Goal: Task Accomplishment & Management: Complete application form

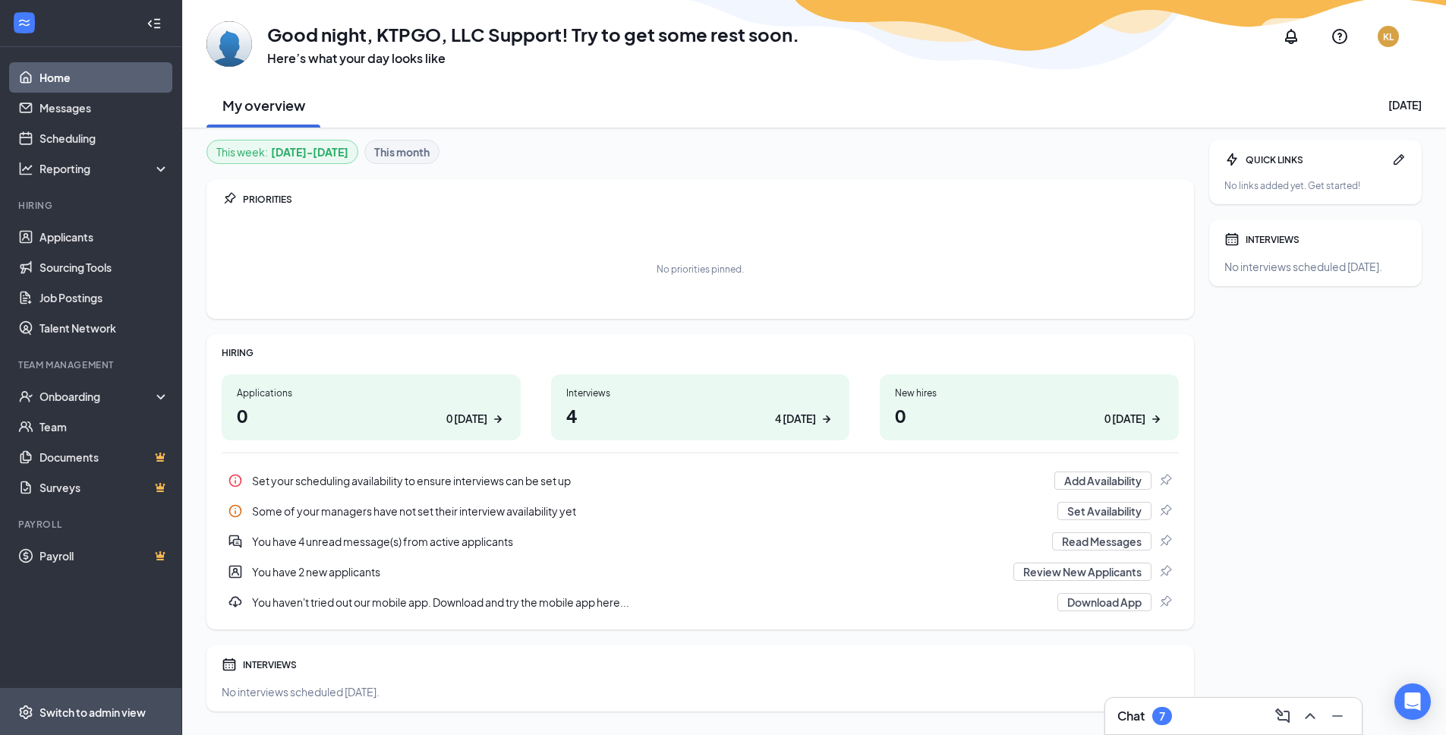
click at [78, 713] on div "Switch to admin view" at bounding box center [92, 711] width 106 height 15
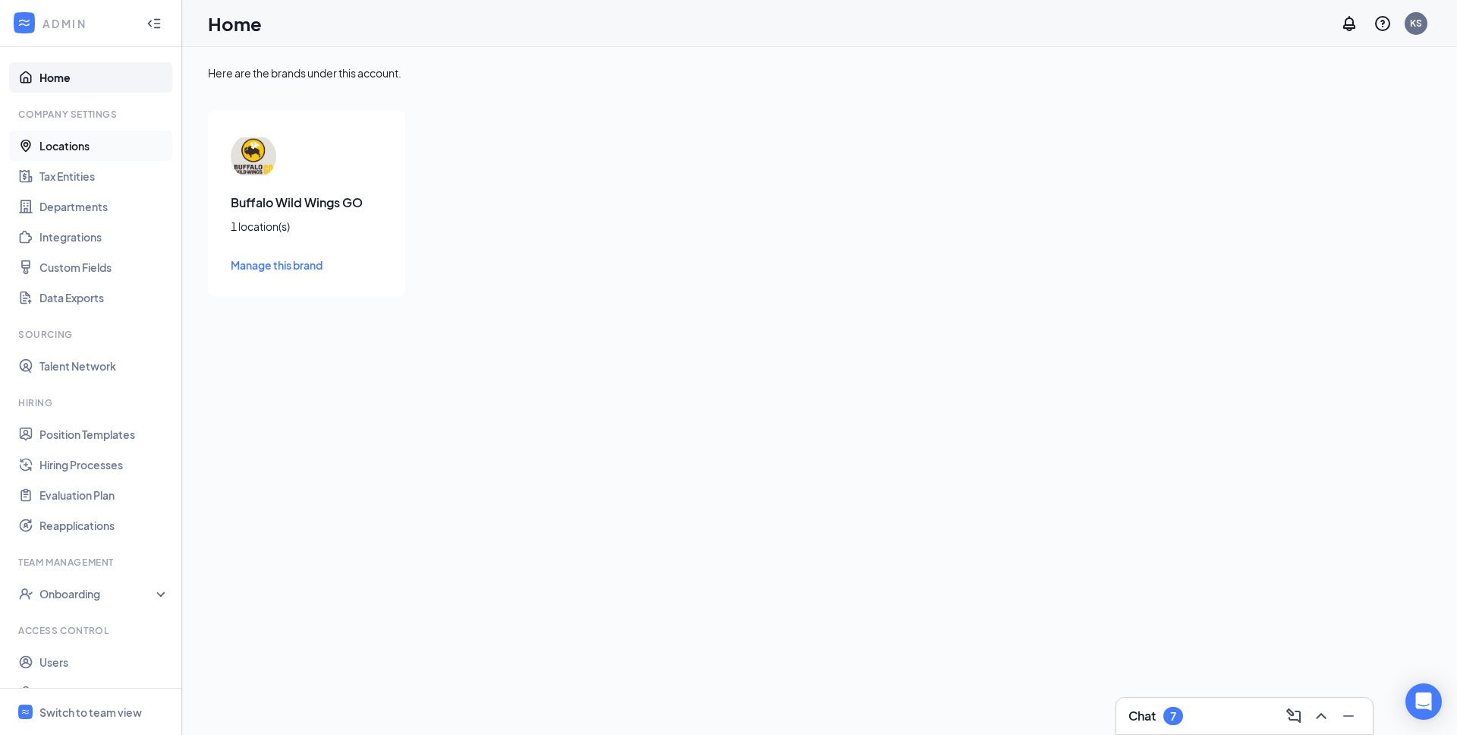
click at [73, 152] on link "Locations" at bounding box center [104, 146] width 130 height 30
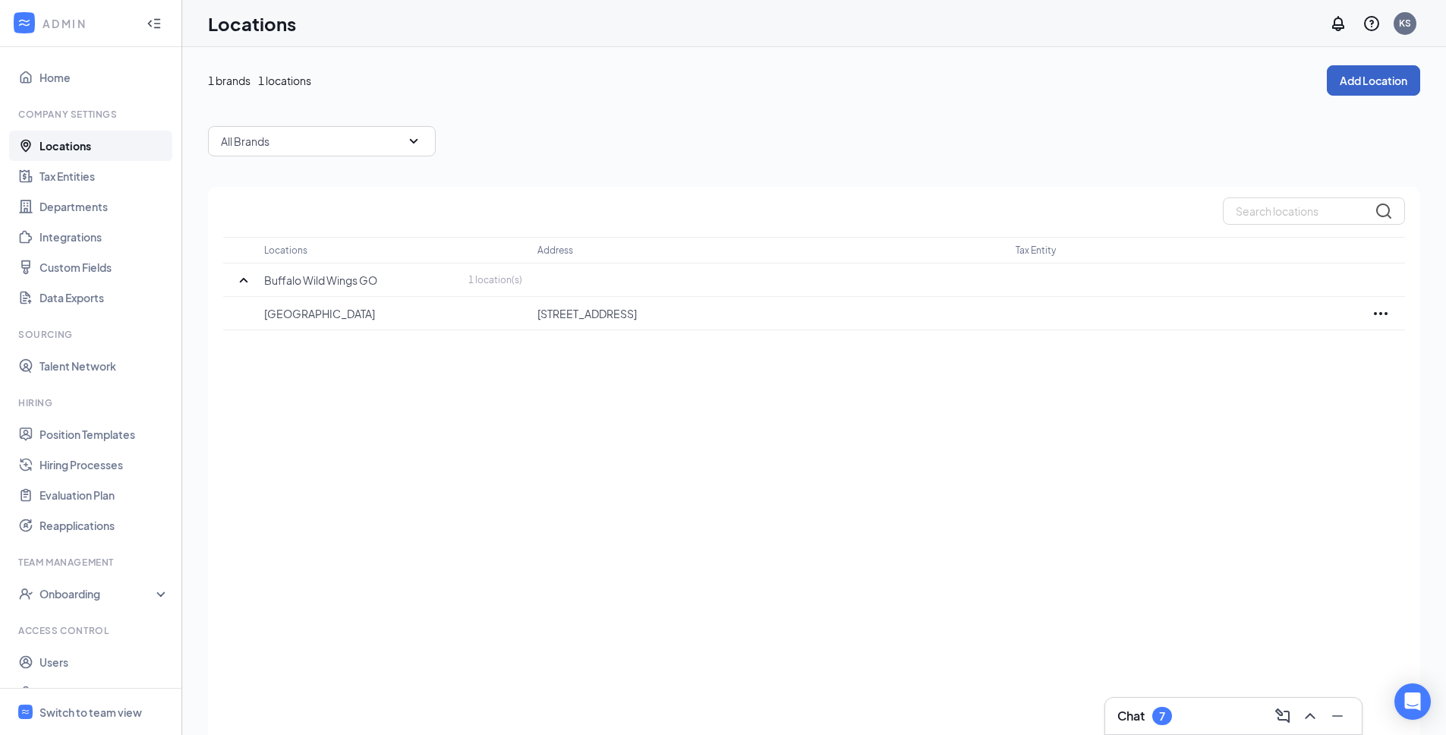
click at [1374, 73] on button "Add Location" at bounding box center [1372, 80] width 93 height 30
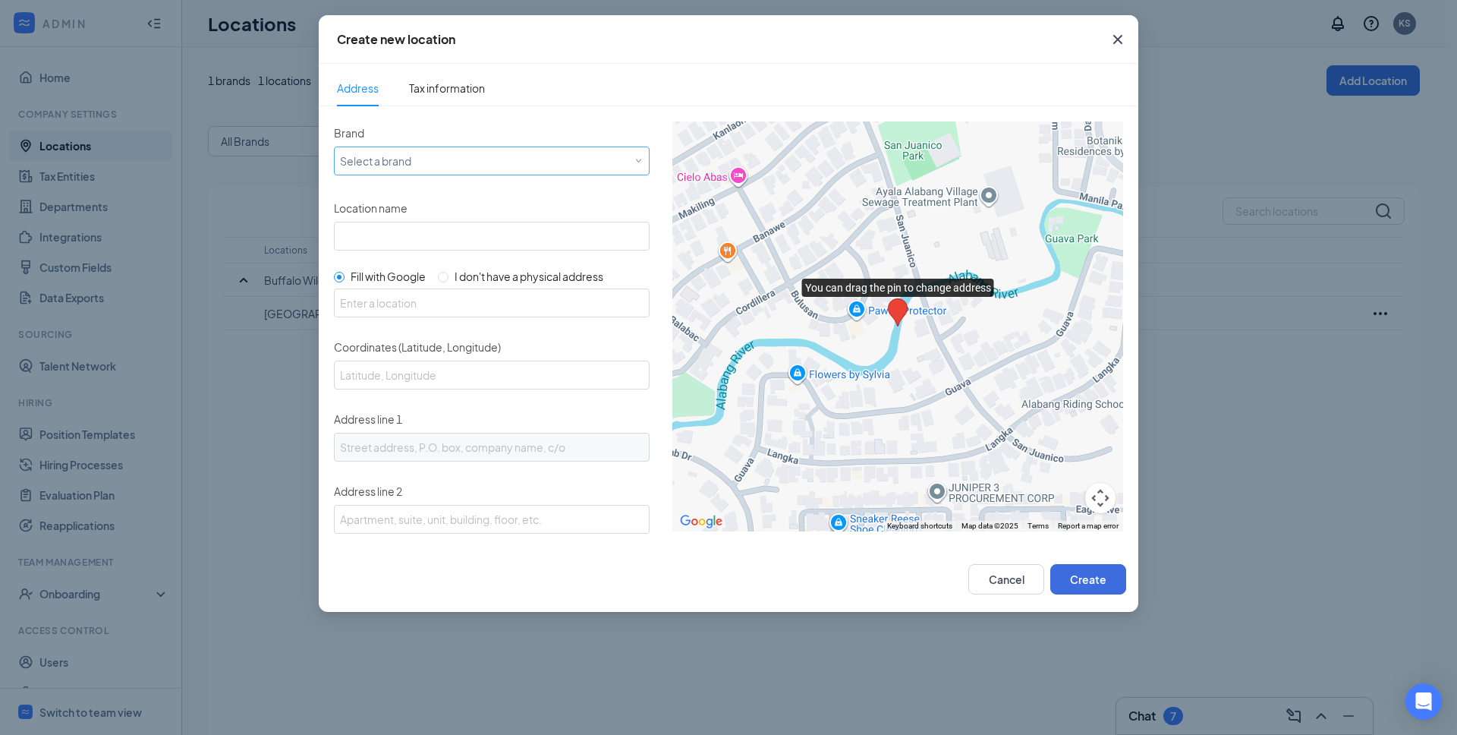
click at [368, 162] on div "Select a brand" at bounding box center [488, 160] width 297 height 18
click at [385, 190] on span "Buffalo Wild Wings GO" at bounding box center [396, 191] width 113 height 15
click at [400, 231] on input "Location name" at bounding box center [492, 236] width 316 height 29
paste input "4275"
type input "4275 |"
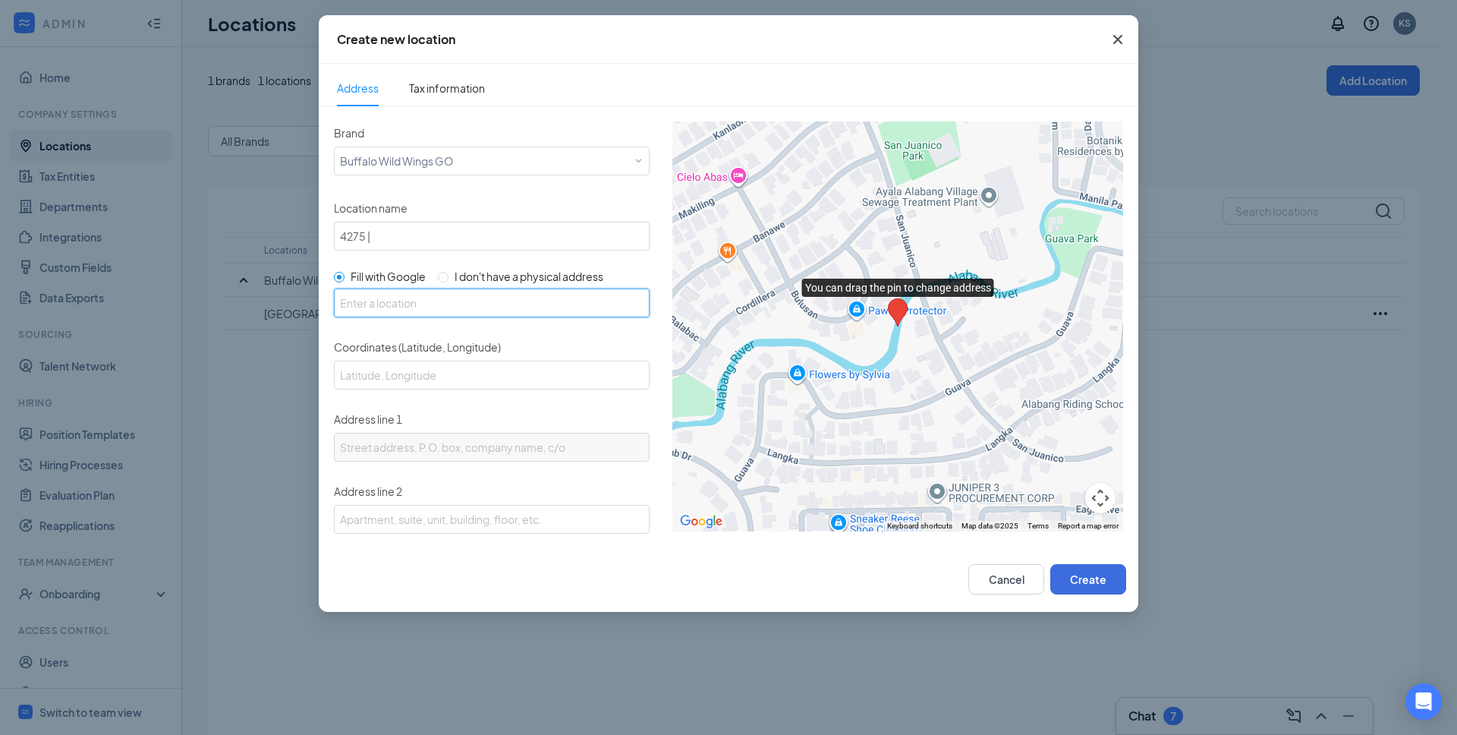
click at [407, 300] on input "text" at bounding box center [492, 302] width 316 height 29
paste input "Braselton"
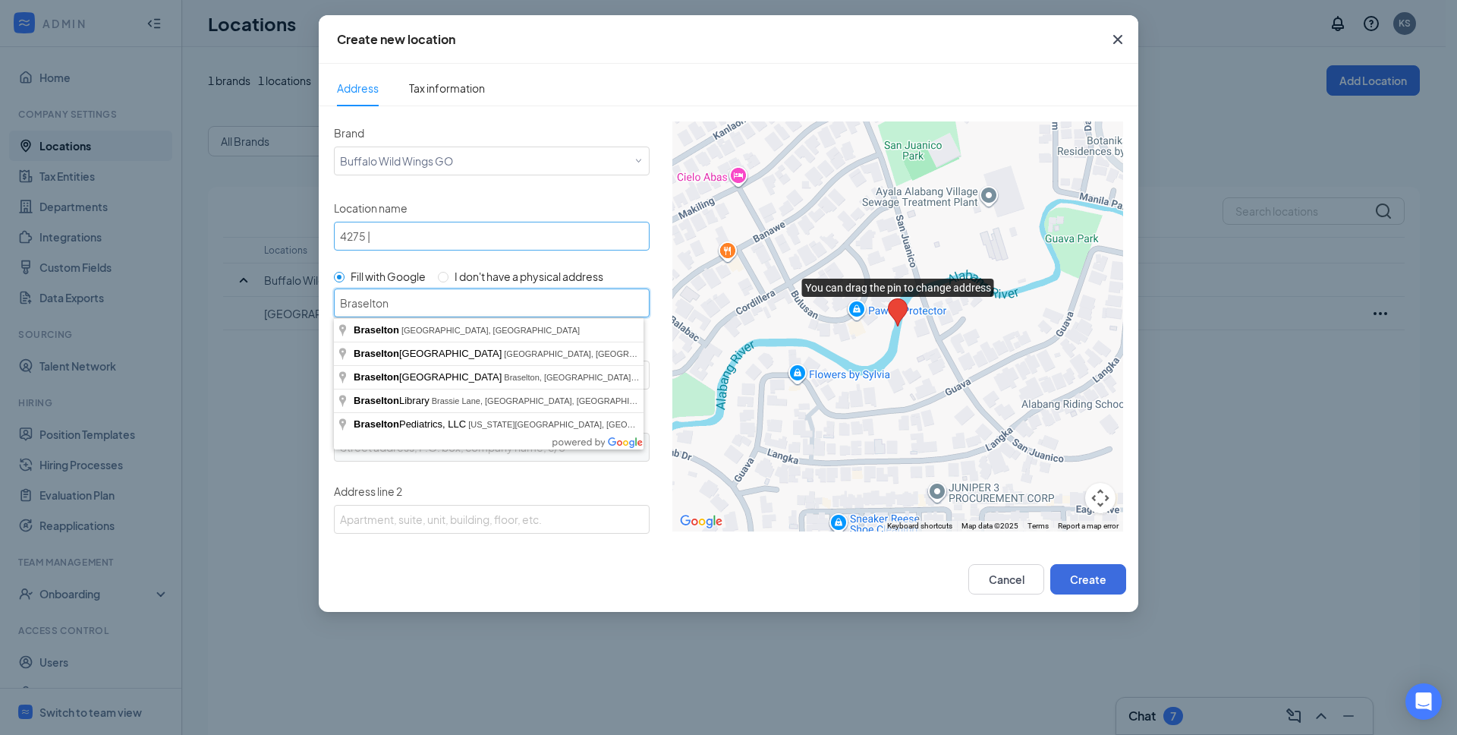
type input "Braselton"
click at [407, 239] on input "4275 |" at bounding box center [492, 236] width 316 height 29
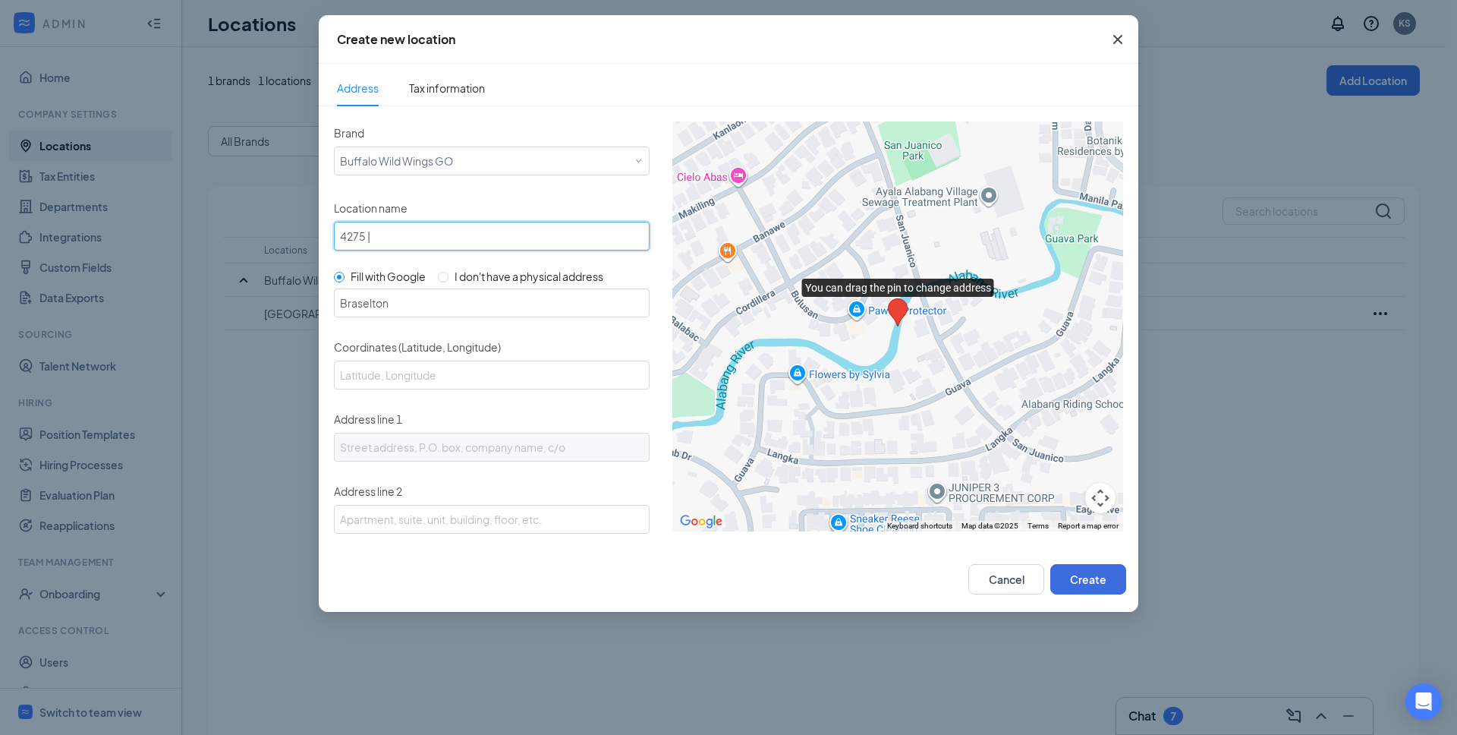
paste input "Braselton"
type input "4275 | Braselton"
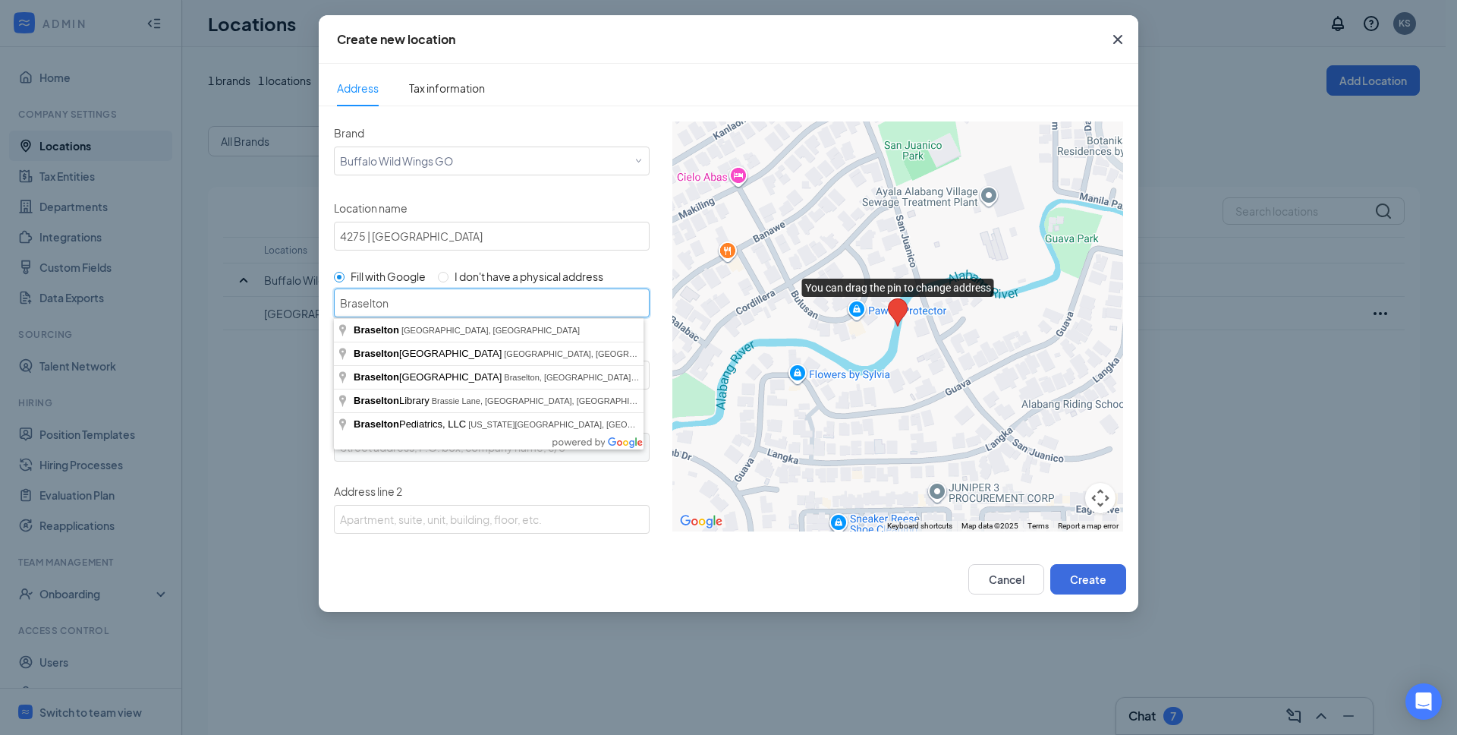
drag, startPoint x: 405, startPoint y: 309, endPoint x: 300, endPoint y: 300, distance: 105.9
click at [300, 300] on div "Create new location Address Tax information Brand Select a brand Buffalo Wild W…" at bounding box center [728, 367] width 1457 height 735
paste input "1080 Braselton Village Pkwy Suite 140, Braselton, GA 30517"
type input "1080 Braselton Village Pkwy Suite 140, Braselton, GA 30517"
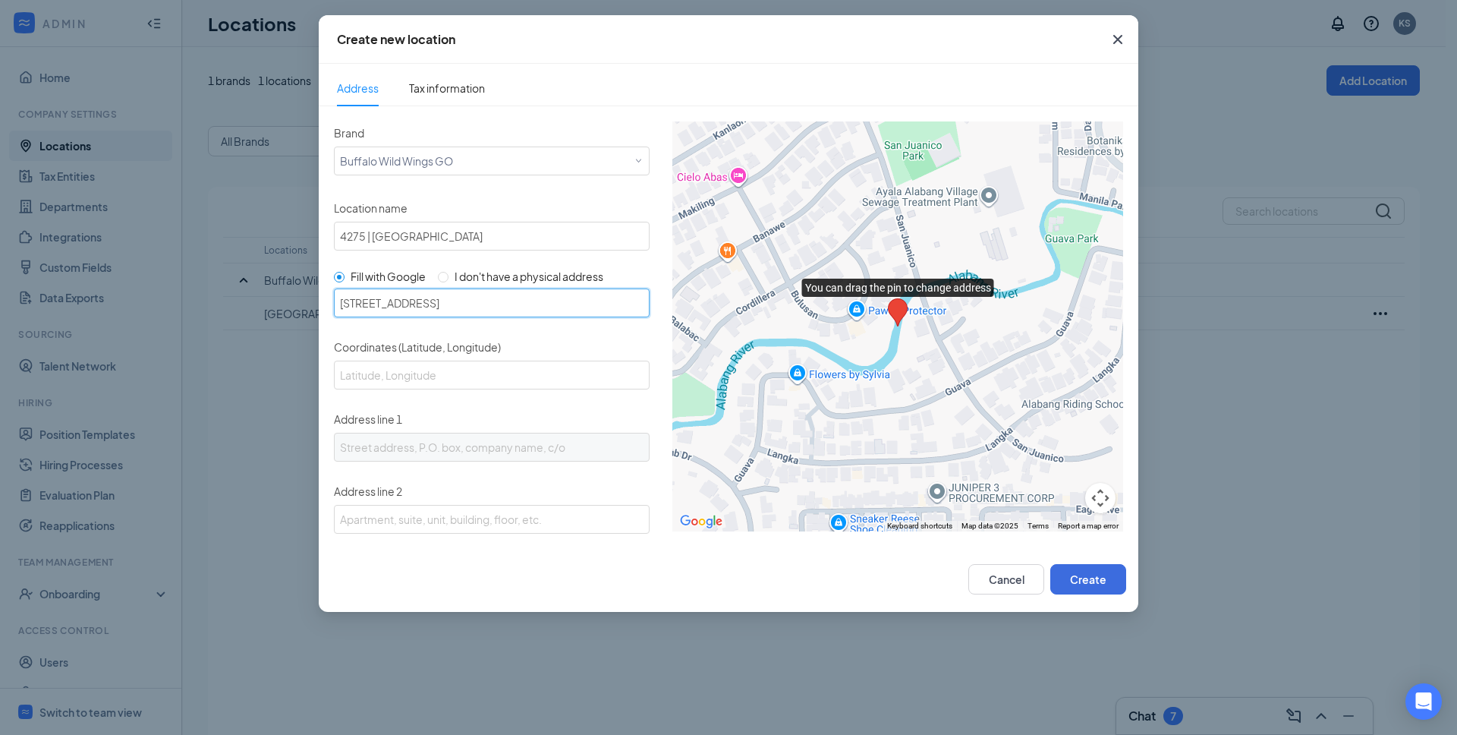
click at [450, 301] on input "1080 Braselton Village Pkwy Suite 140, Braselton, GA 30517" at bounding box center [492, 302] width 316 height 29
click at [430, 301] on input "1080 Braselton Village Pkwy Suite 140, Braselton, GA 30517" at bounding box center [492, 302] width 316 height 29
paste input "1080 Braselton Village Pkwy Suite 140, Braselton, GA 30517"
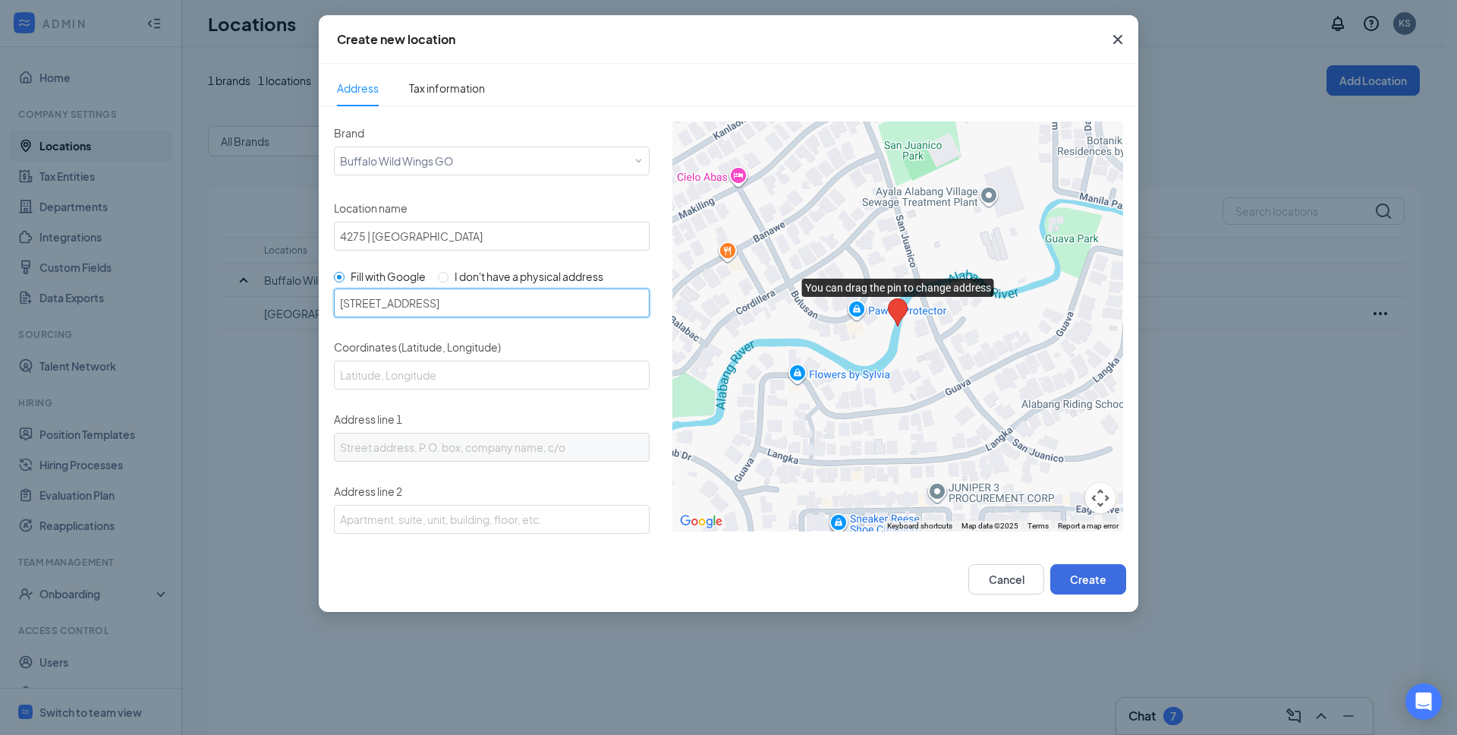
drag, startPoint x: 483, startPoint y: 303, endPoint x: 527, endPoint y: 304, distance: 43.3
click at [527, 304] on input "1080 Braselton Village Pkwy Suite 140, Braselton, GA 30517" at bounding box center [492, 302] width 316 height 29
type input "1080 Braselton Vlg Pkwy, Braselton, GA 30517, USA"
type input "34.10511109999999, -83.8140514"
type input "1080 Braselton Vlg Pkwy"
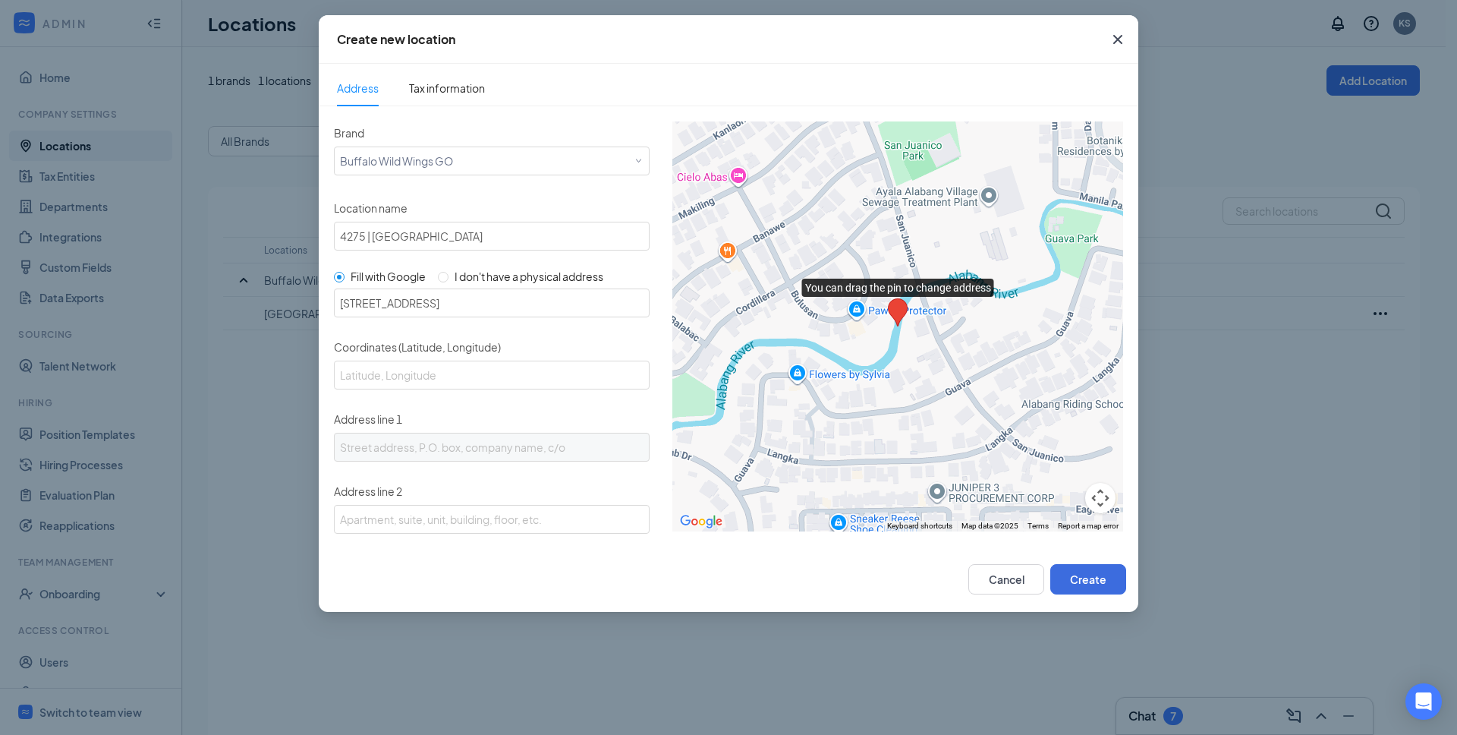
type input "Braselton"
type input "GA"
type input "30517"
type input "US"
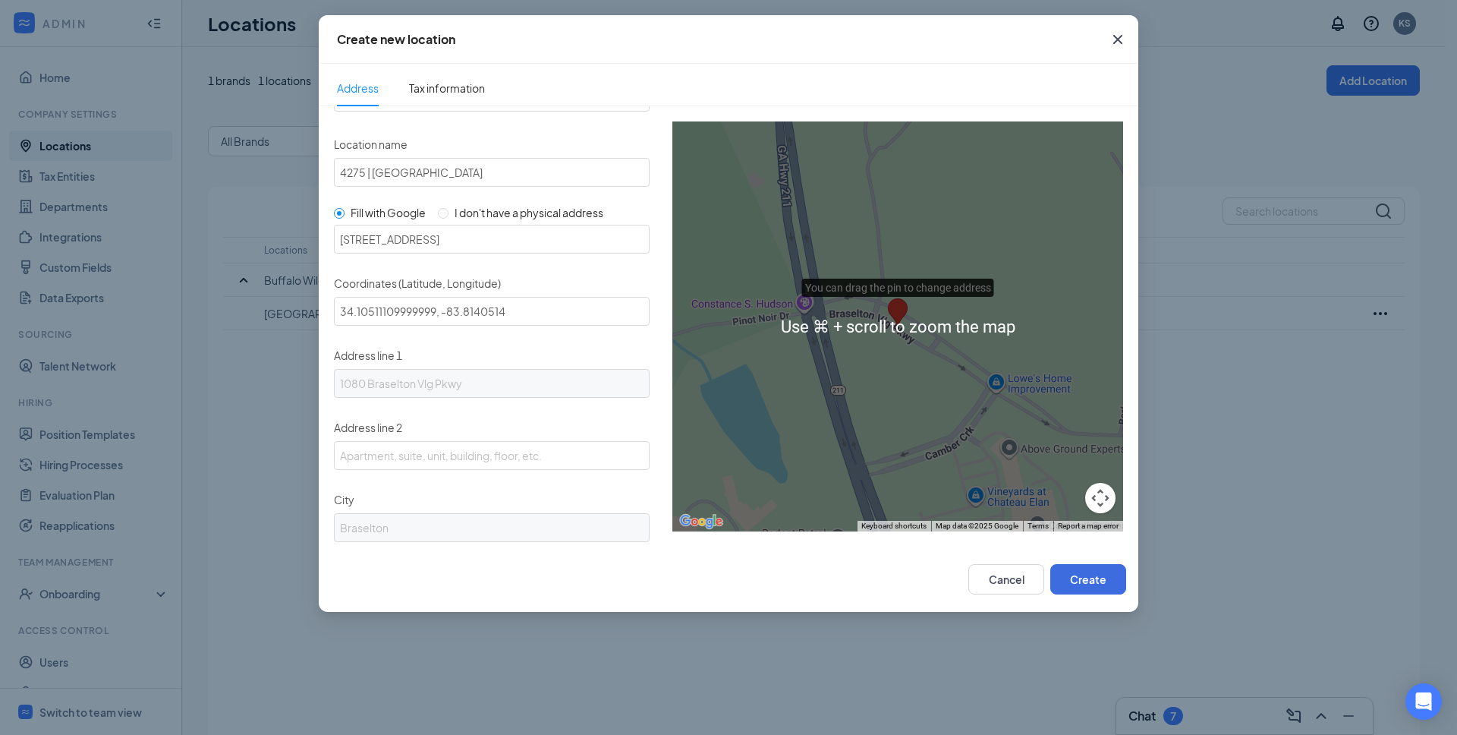
scroll to position [61, 0]
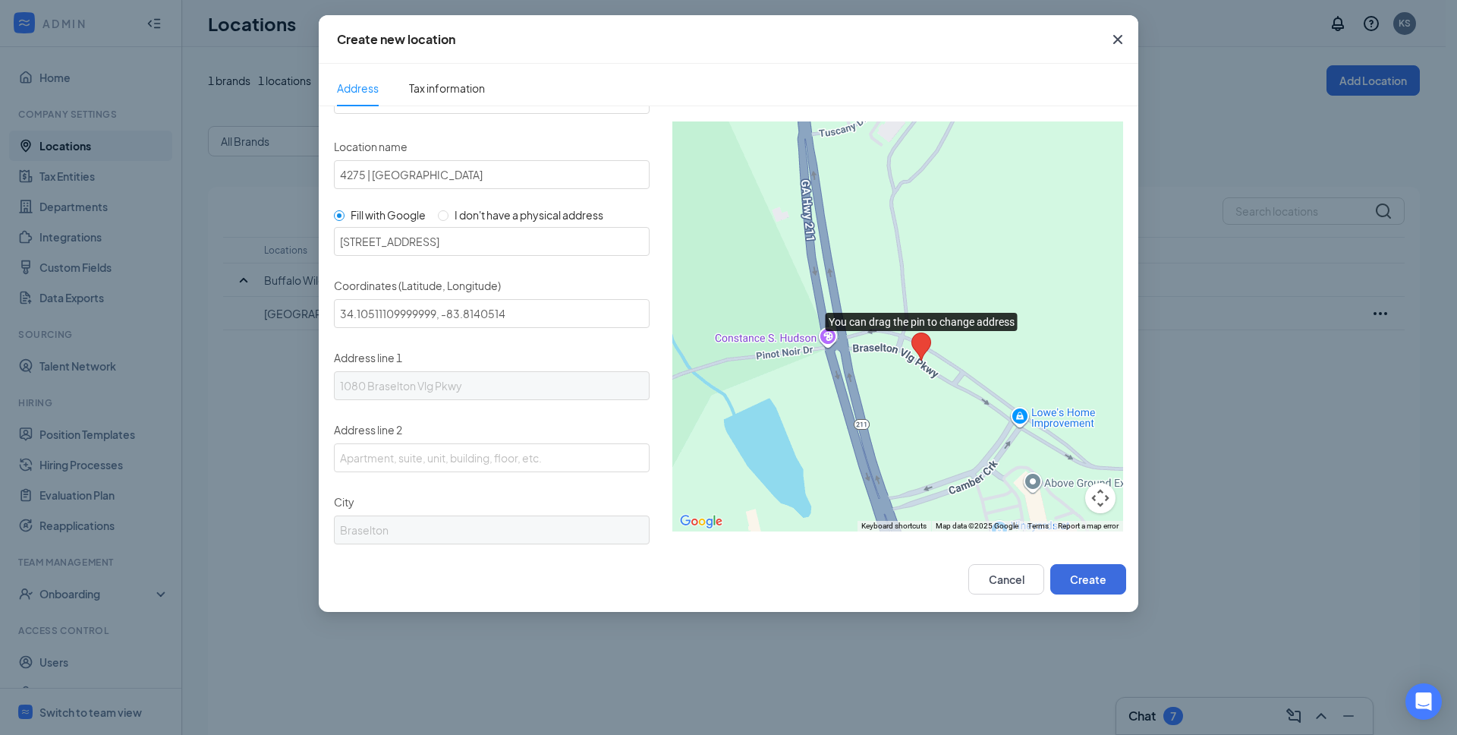
drag, startPoint x: 914, startPoint y: 341, endPoint x: 939, endPoint y: 408, distance: 70.3
click at [939, 408] on div at bounding box center [897, 326] width 451 height 410
click at [477, 245] on input "1080 Braselton Vlg Pkwy, Braselton, GA 30517, USA" at bounding box center [492, 241] width 316 height 29
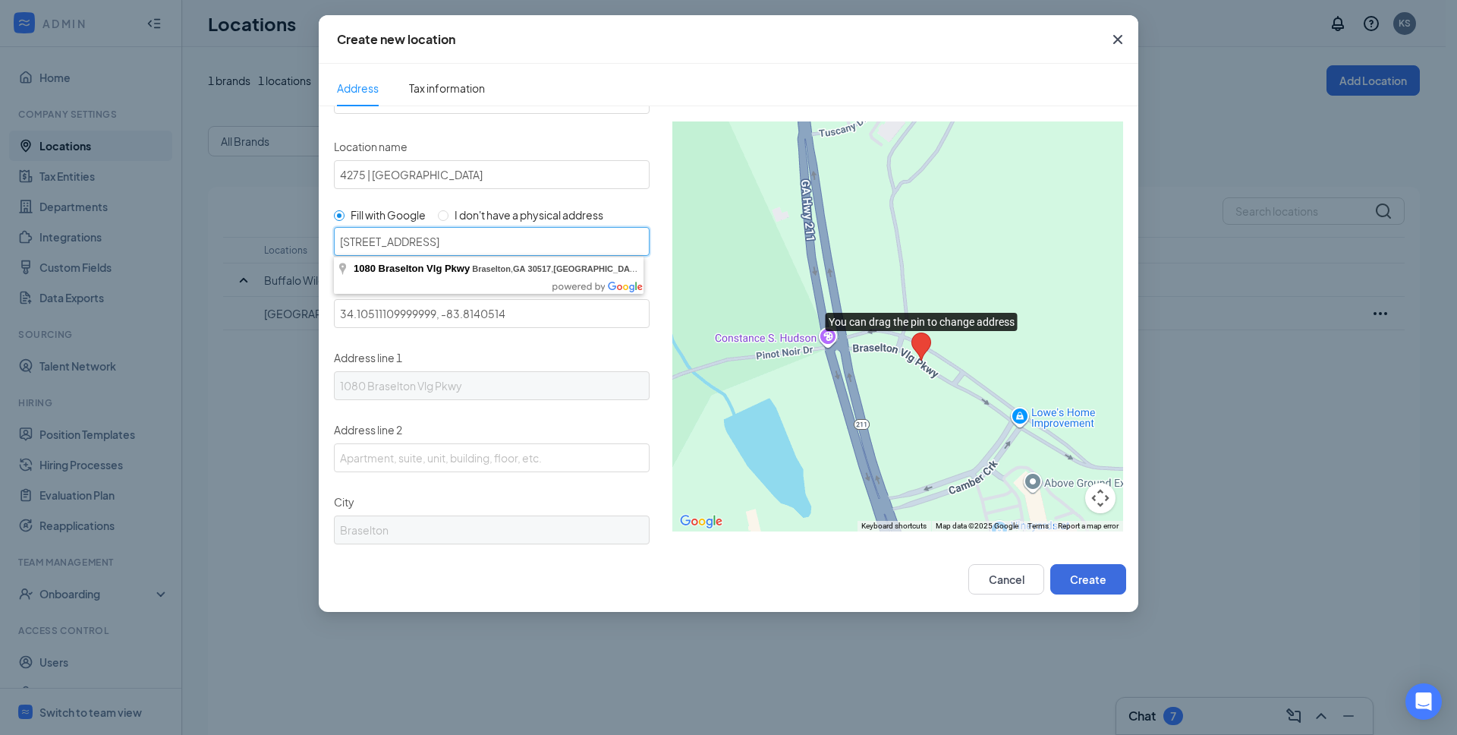
click at [477, 245] on input "1080 Braselton Vlg Pkwy, Braselton, GA 30517, USA" at bounding box center [492, 241] width 316 height 29
click at [427, 241] on input "Buffalo wild wings braselton village" at bounding box center [492, 241] width 316 height 29
type input "Buffalo wild wins braselton village"
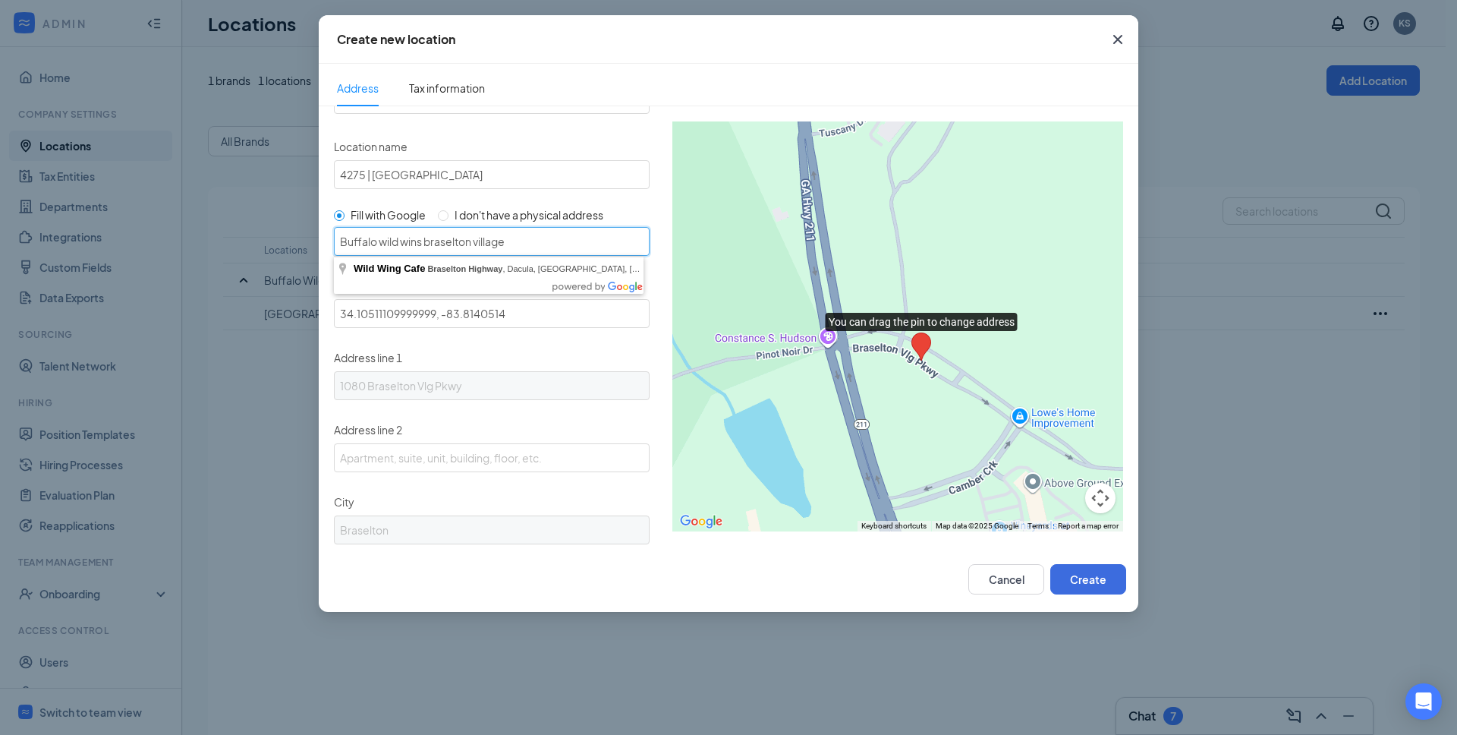
click at [452, 245] on input "Buffalo wild wins braselton village" at bounding box center [492, 241] width 316 height 29
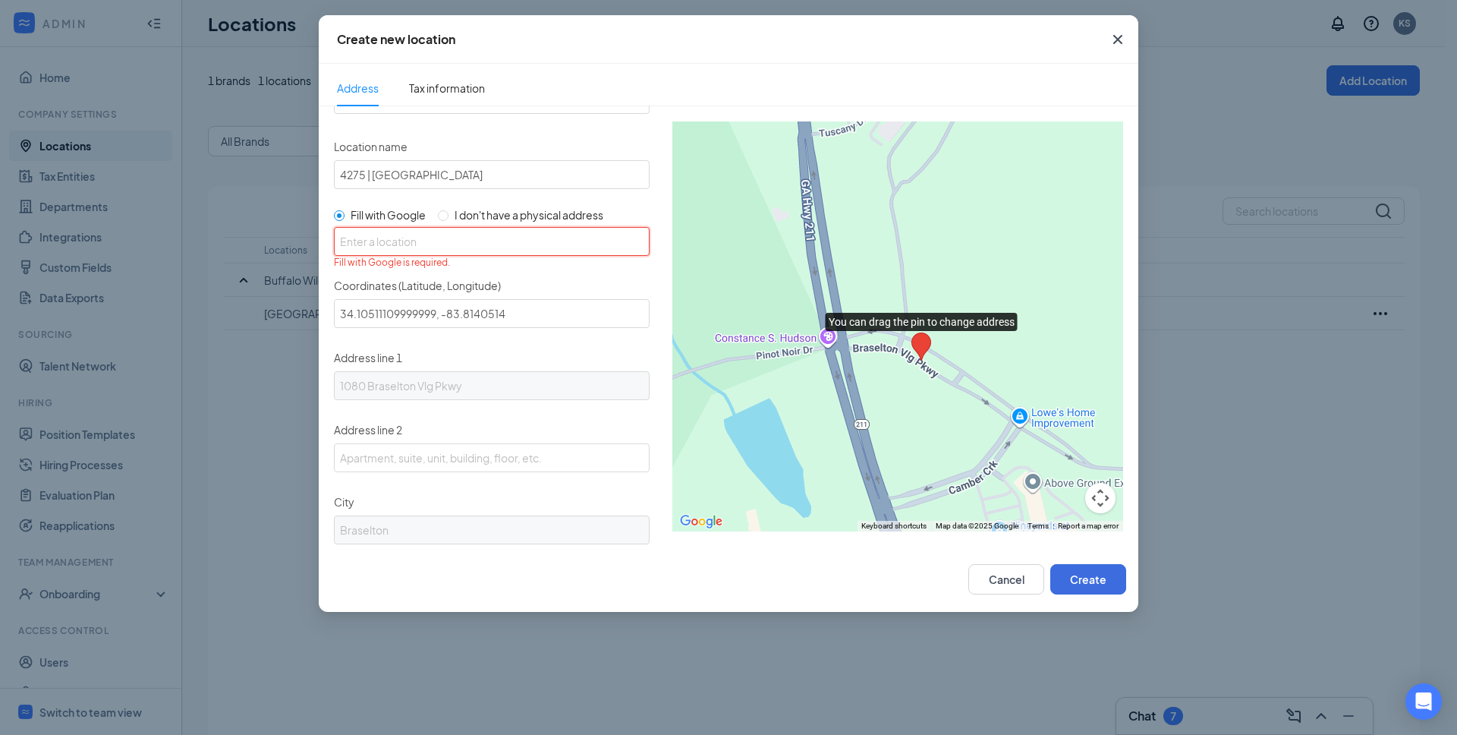
paste input "1080 Braselton Village Pkwy Suite 140, Braselton, GA 30517"
drag, startPoint x: 482, startPoint y: 241, endPoint x: 529, endPoint y: 241, distance: 47.1
click at [529, 241] on input "1080 Braselton Village Pkwy Suite 140, Braselton, GA 30517" at bounding box center [492, 241] width 316 height 29
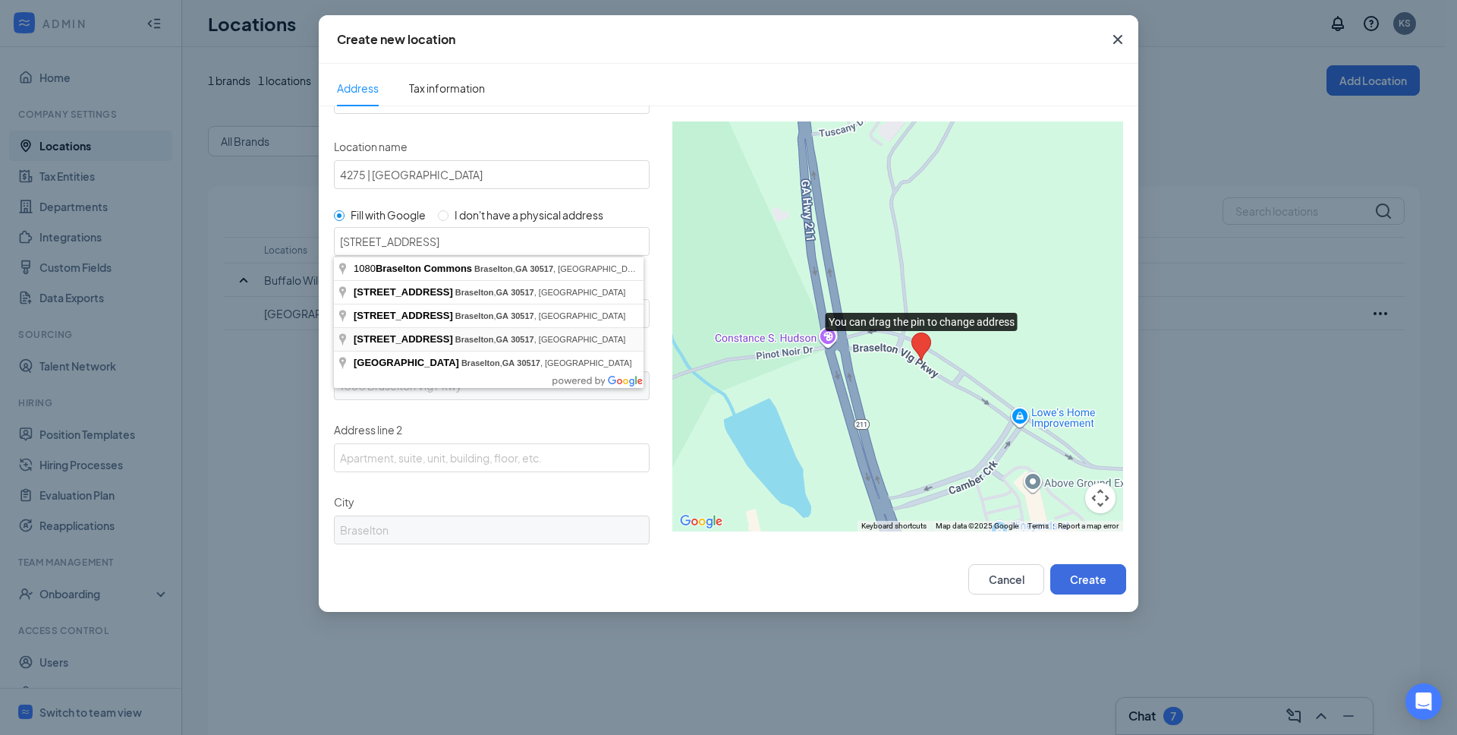
type input "1080 Braselton Vlg Pkwy, Braselton, GA 30517, USA"
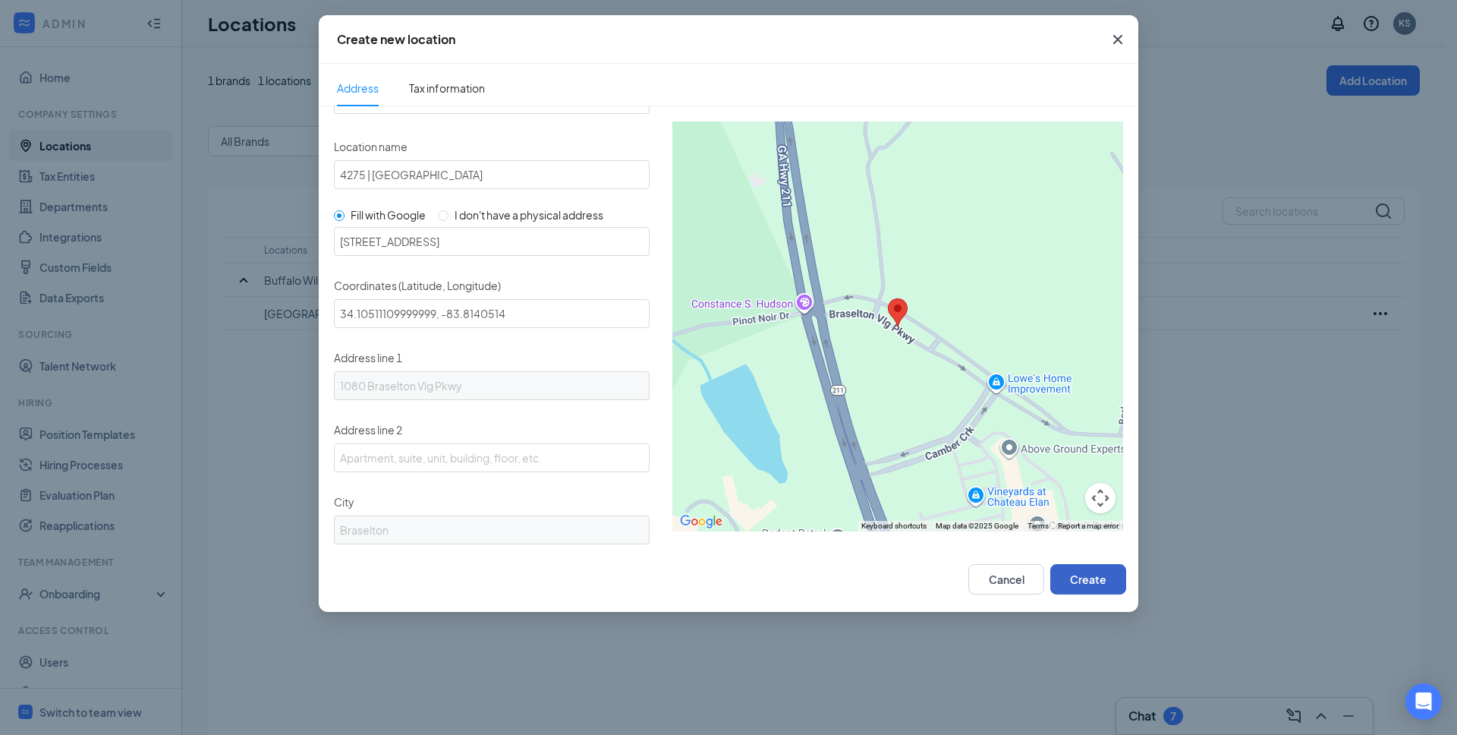
click at [1096, 579] on button "Create" at bounding box center [1088, 579] width 76 height 30
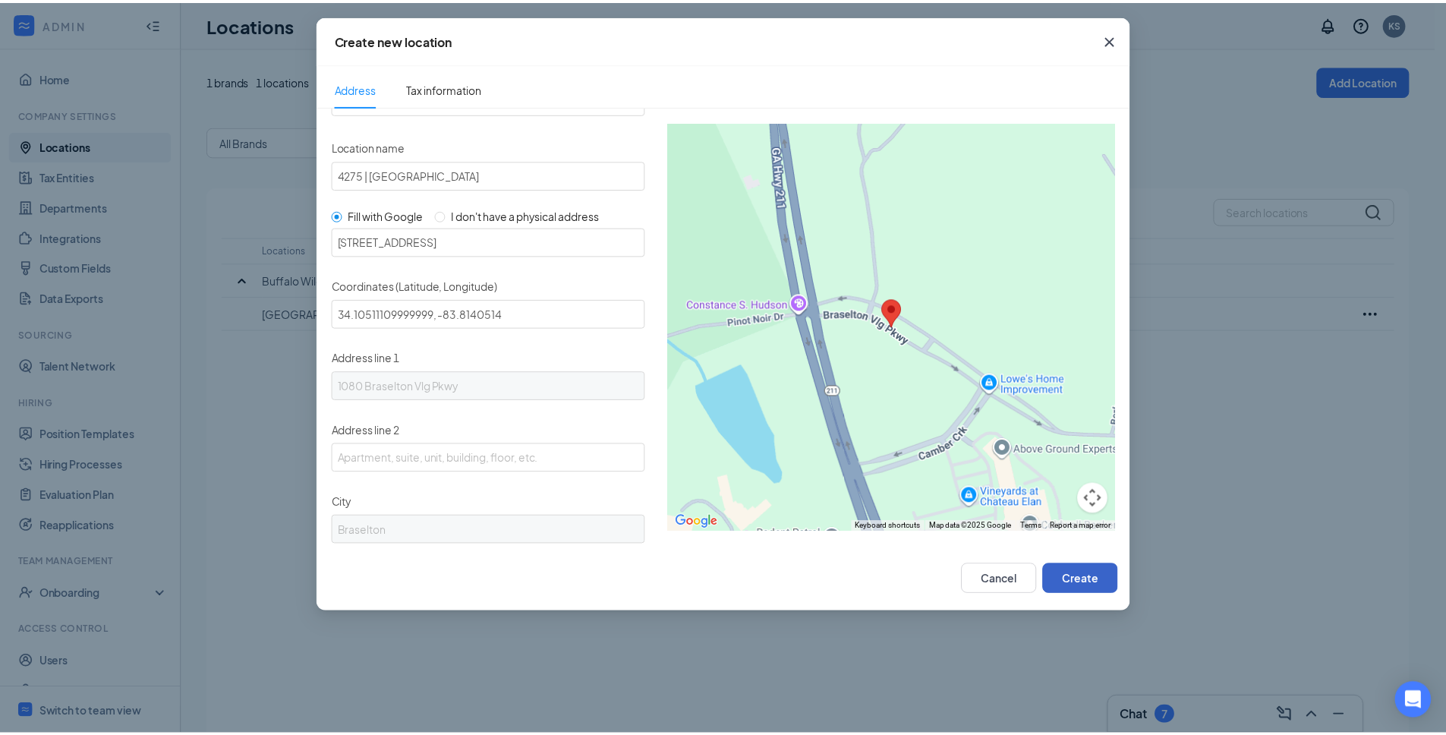
scroll to position [0, 0]
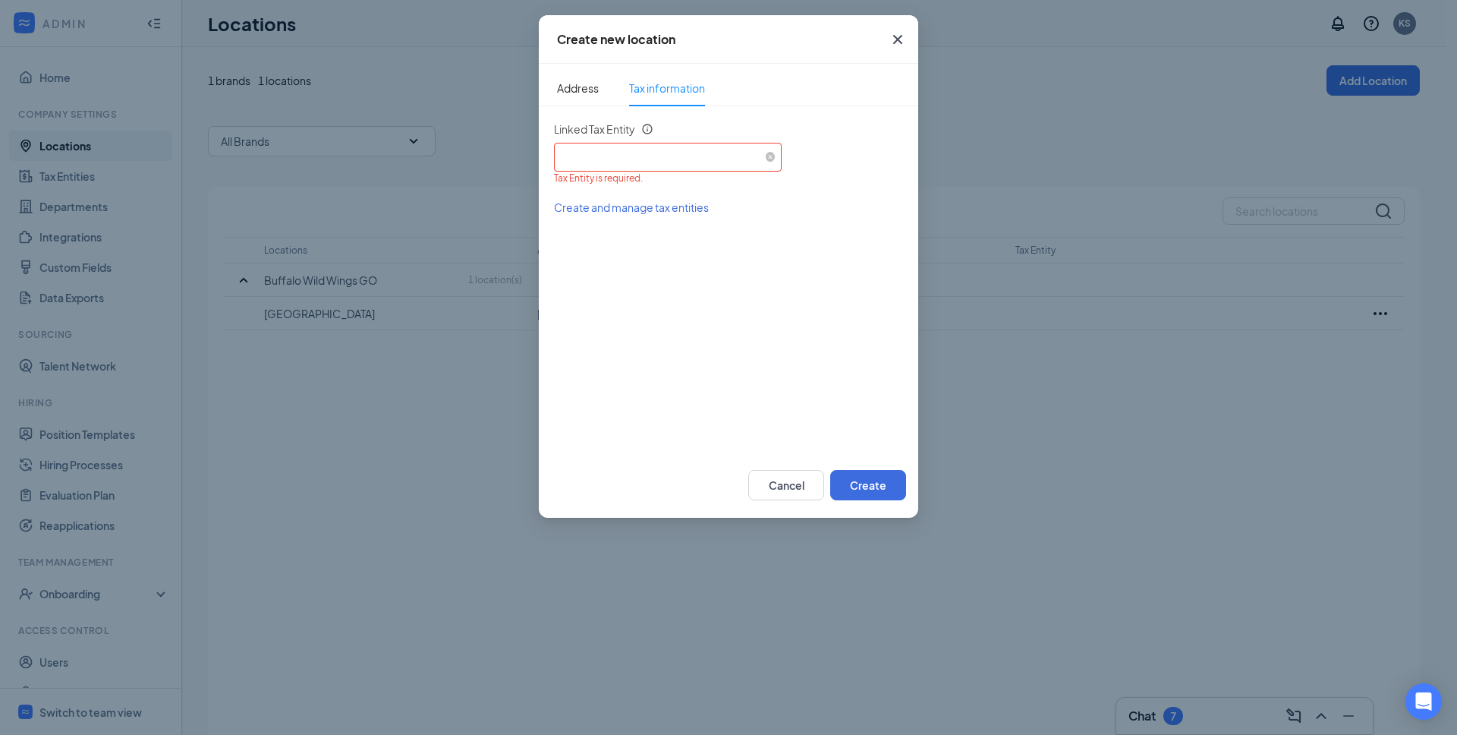
click at [604, 159] on div "Select an existing tax entity" at bounding box center [668, 154] width 216 height 23
click at [609, 153] on input "Linked Tax Entity" at bounding box center [668, 154] width 216 height 23
click at [763, 475] on button "Cancel" at bounding box center [786, 485] width 76 height 30
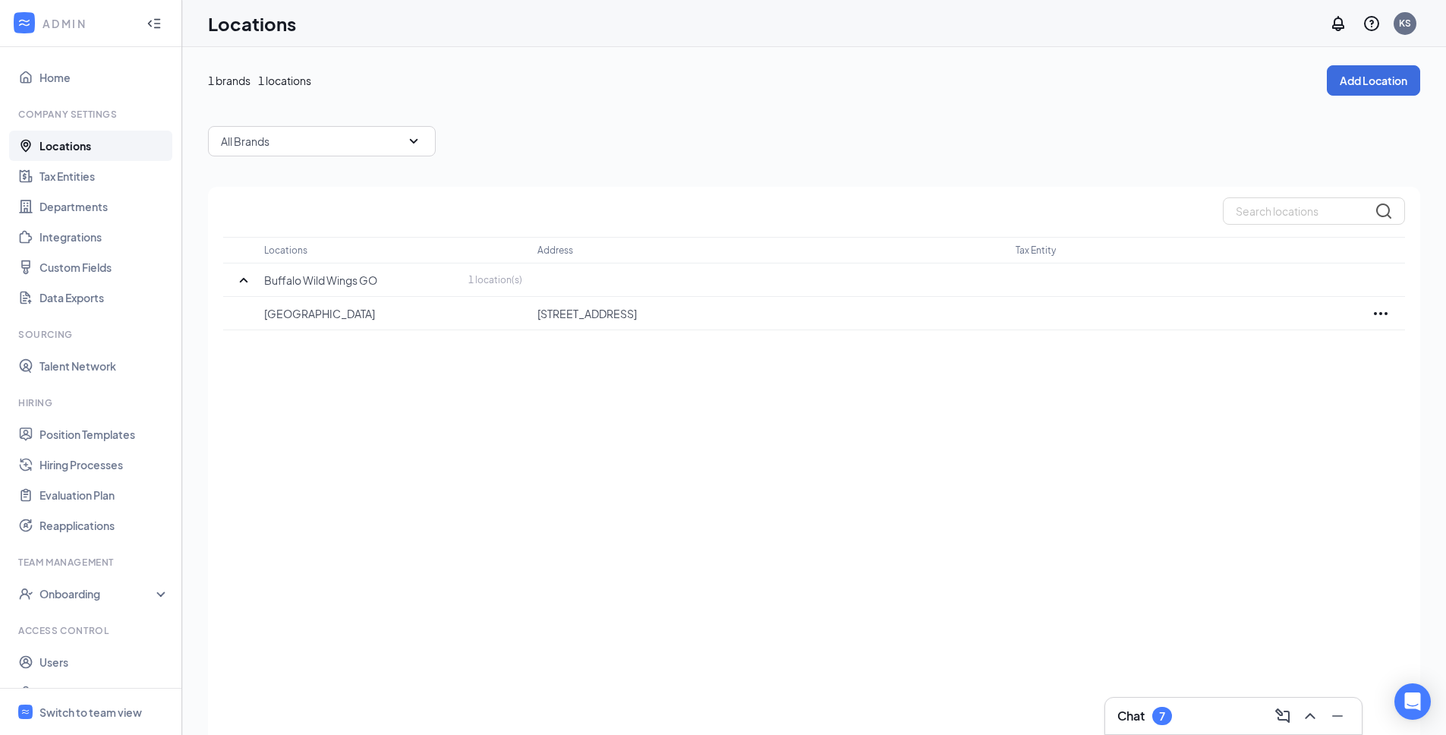
click at [660, 412] on div "Locations Address Tax Entity Buffalo Wild Wings GO 1 location(s) Woodstock 2295…" at bounding box center [814, 482] width 1212 height 590
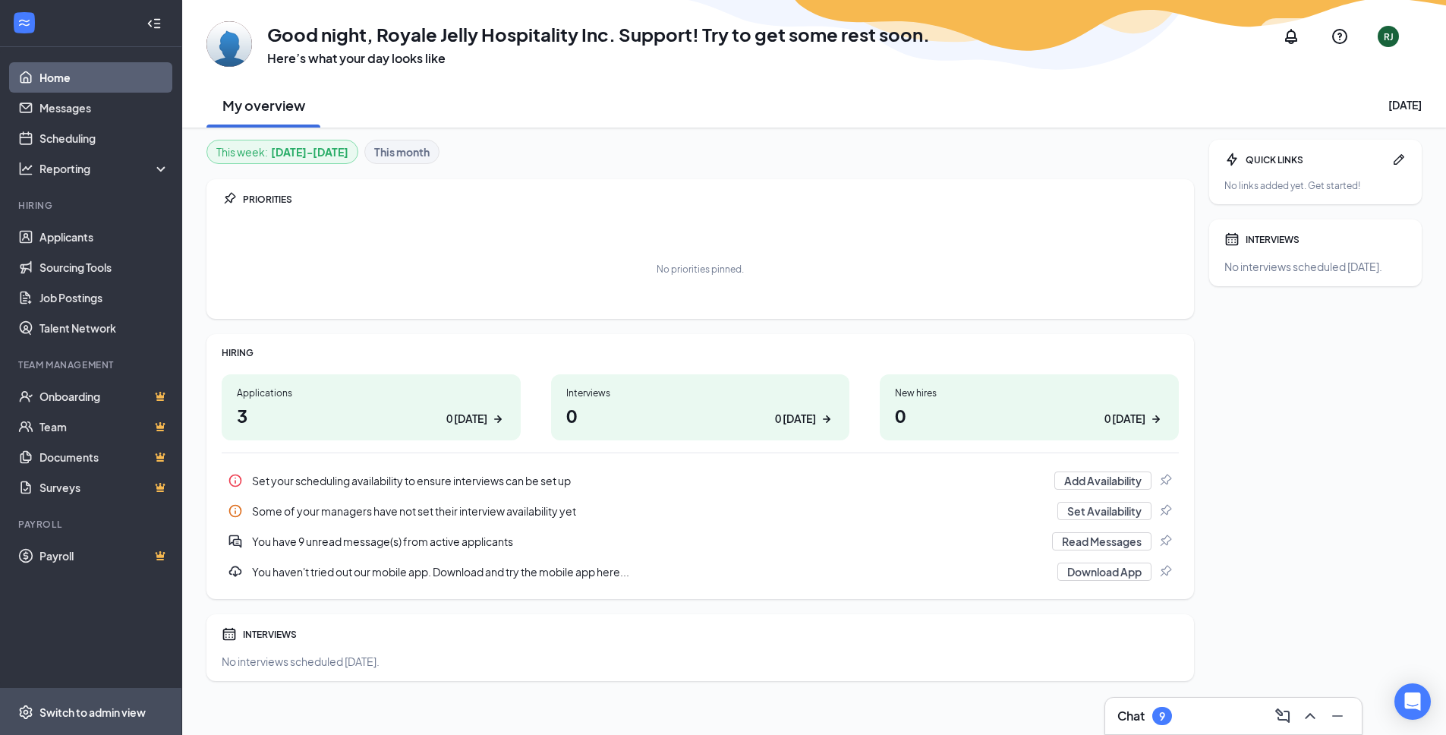
click at [60, 710] on div "Switch to admin view" at bounding box center [92, 711] width 106 height 15
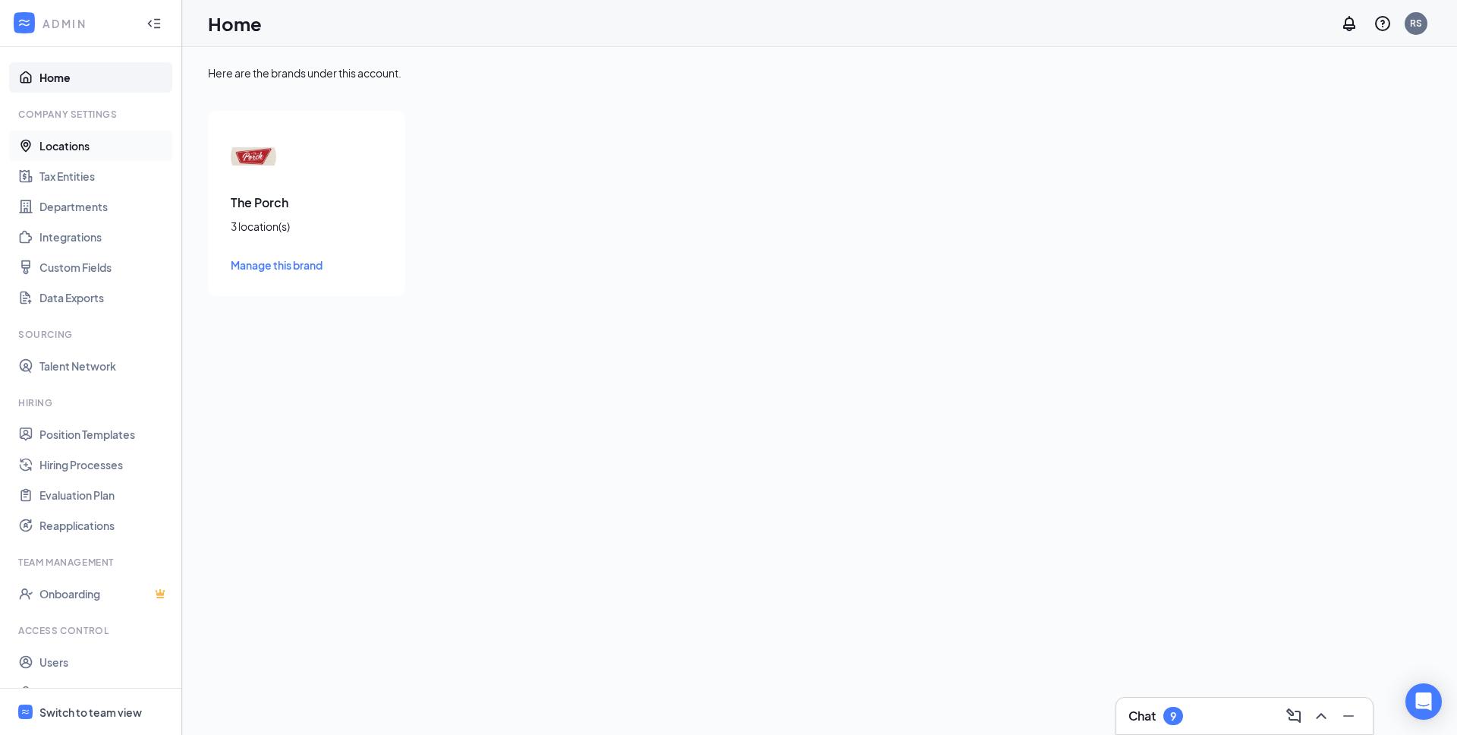
click at [76, 146] on link "Locations" at bounding box center [104, 146] width 130 height 30
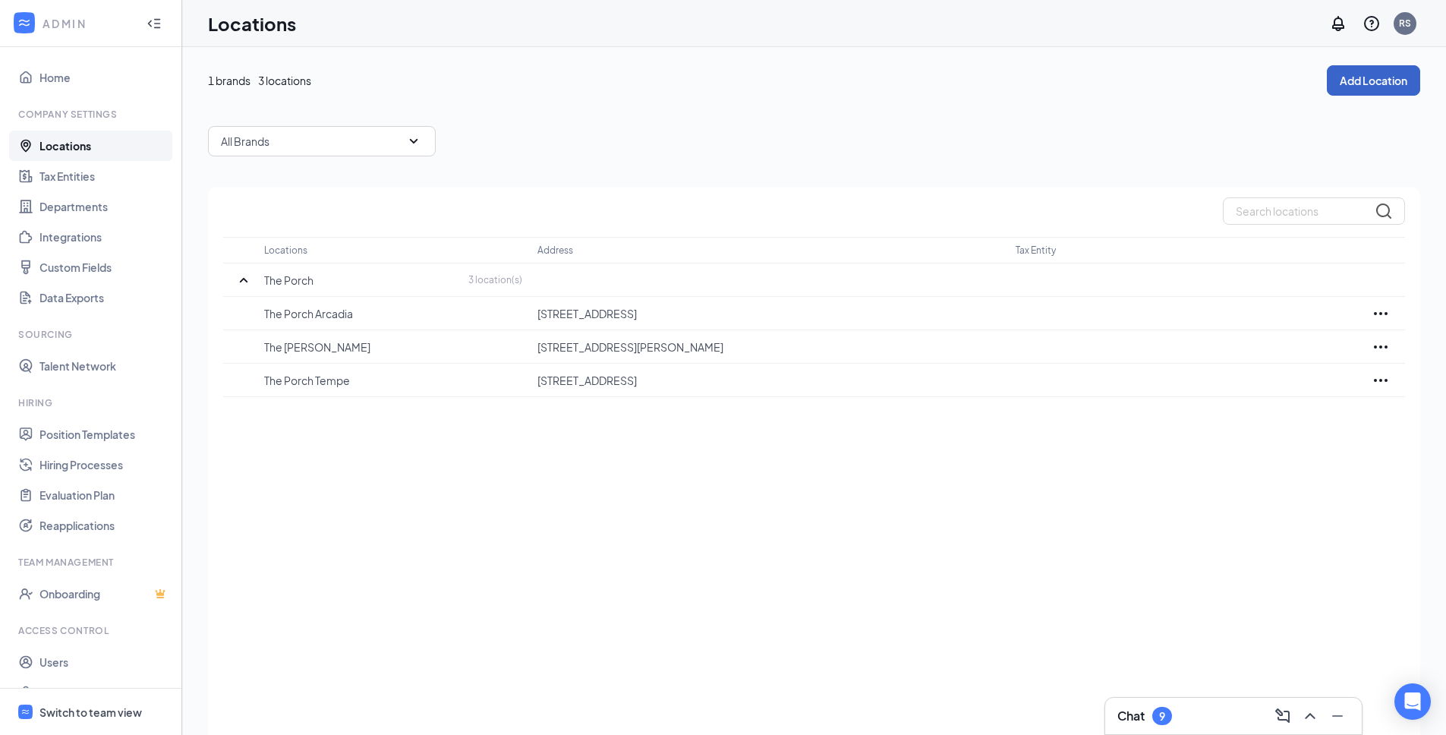
click at [1373, 74] on button "Add Location" at bounding box center [1372, 80] width 93 height 30
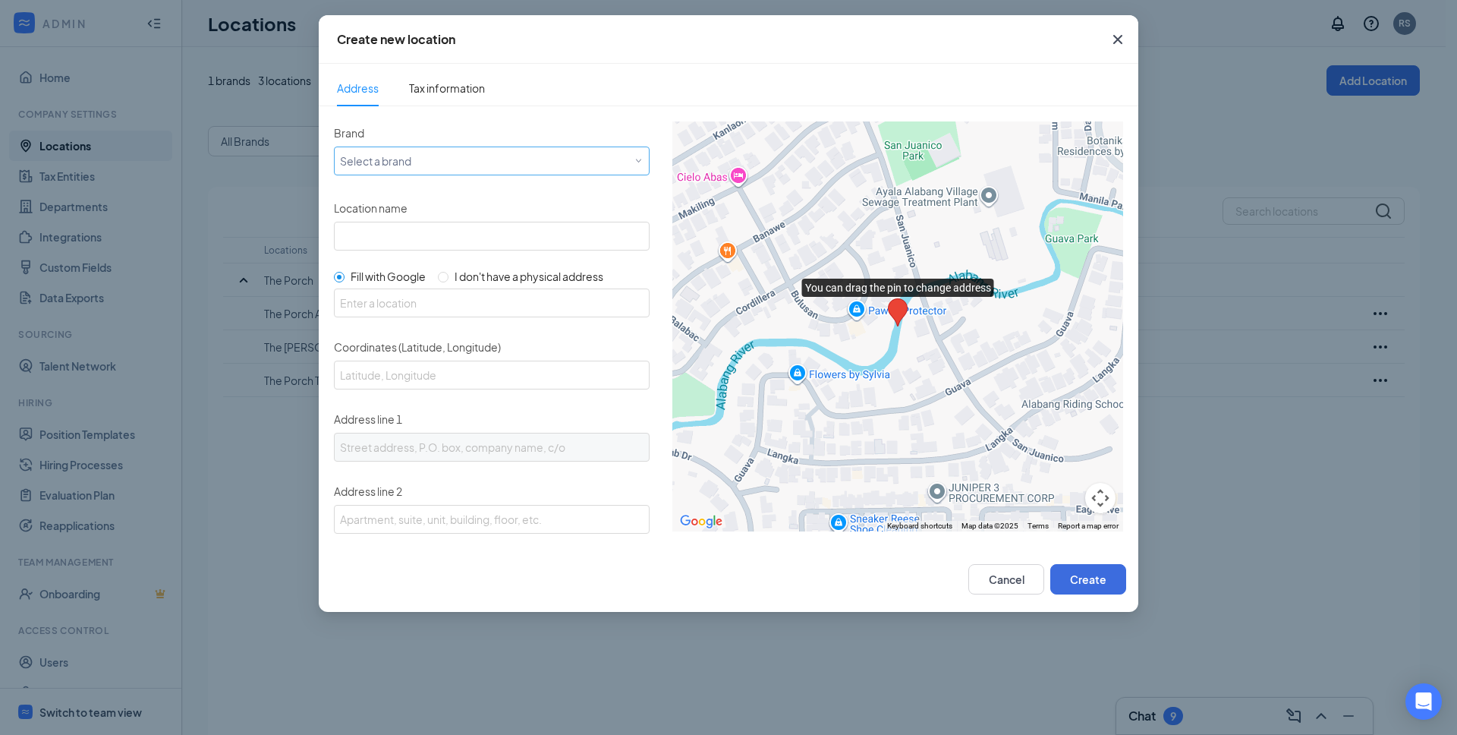
click at [432, 153] on div "Select a brand" at bounding box center [488, 160] width 297 height 18
click at [390, 190] on div "The Porch" at bounding box center [489, 191] width 299 height 15
click at [375, 237] on input "Location name" at bounding box center [492, 236] width 316 height 29
type input "The Porch Flagstaff"
click at [413, 295] on input "text" at bounding box center [492, 302] width 316 height 29
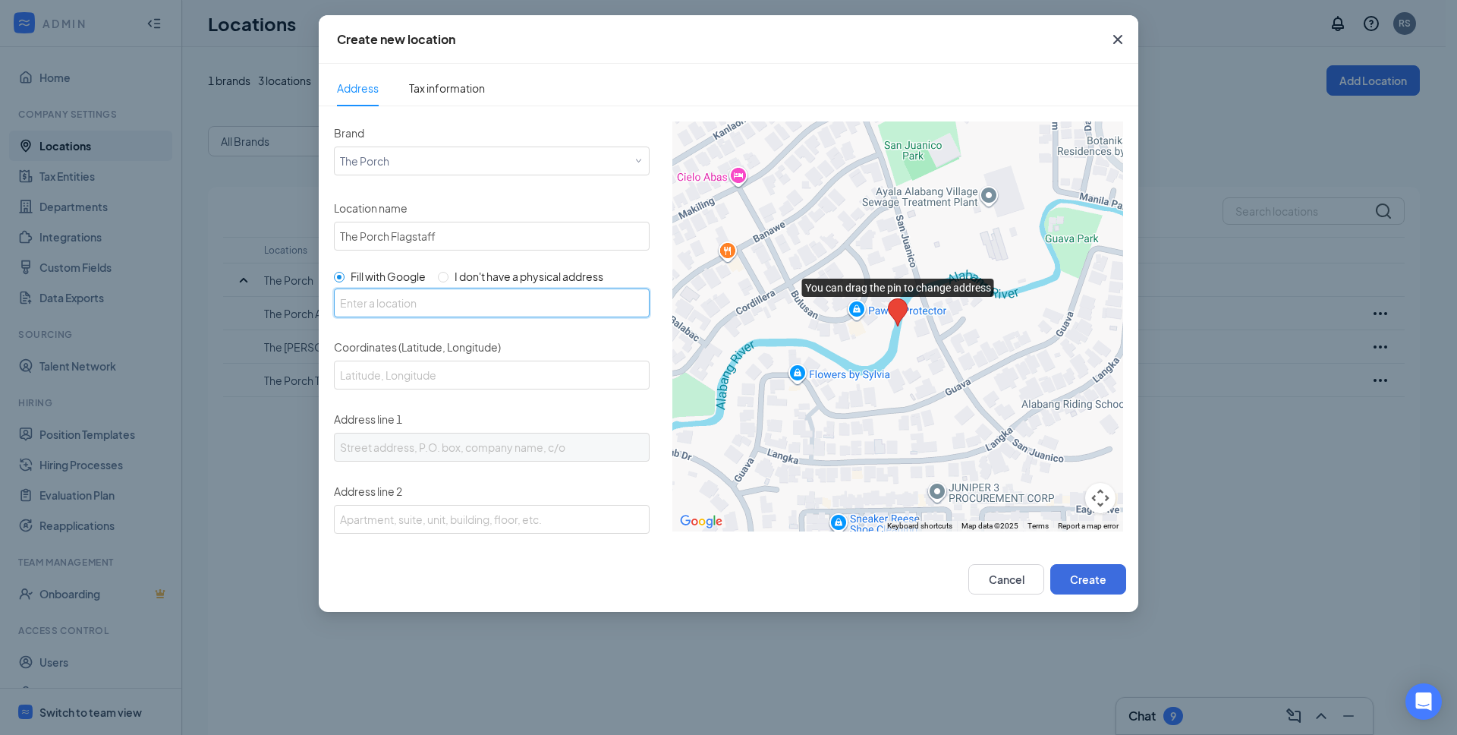
click at [373, 299] on input "text" at bounding box center [492, 302] width 316 height 29
paste input "360 W Forest Meadows St., Flagstaff, AZ 86001"
type input "360 W Forest Meadows St, Flagstaff, AZ 86001, USA"
type input "35.1794693, -111.6626565"
type input "360 W Forest Meadows St"
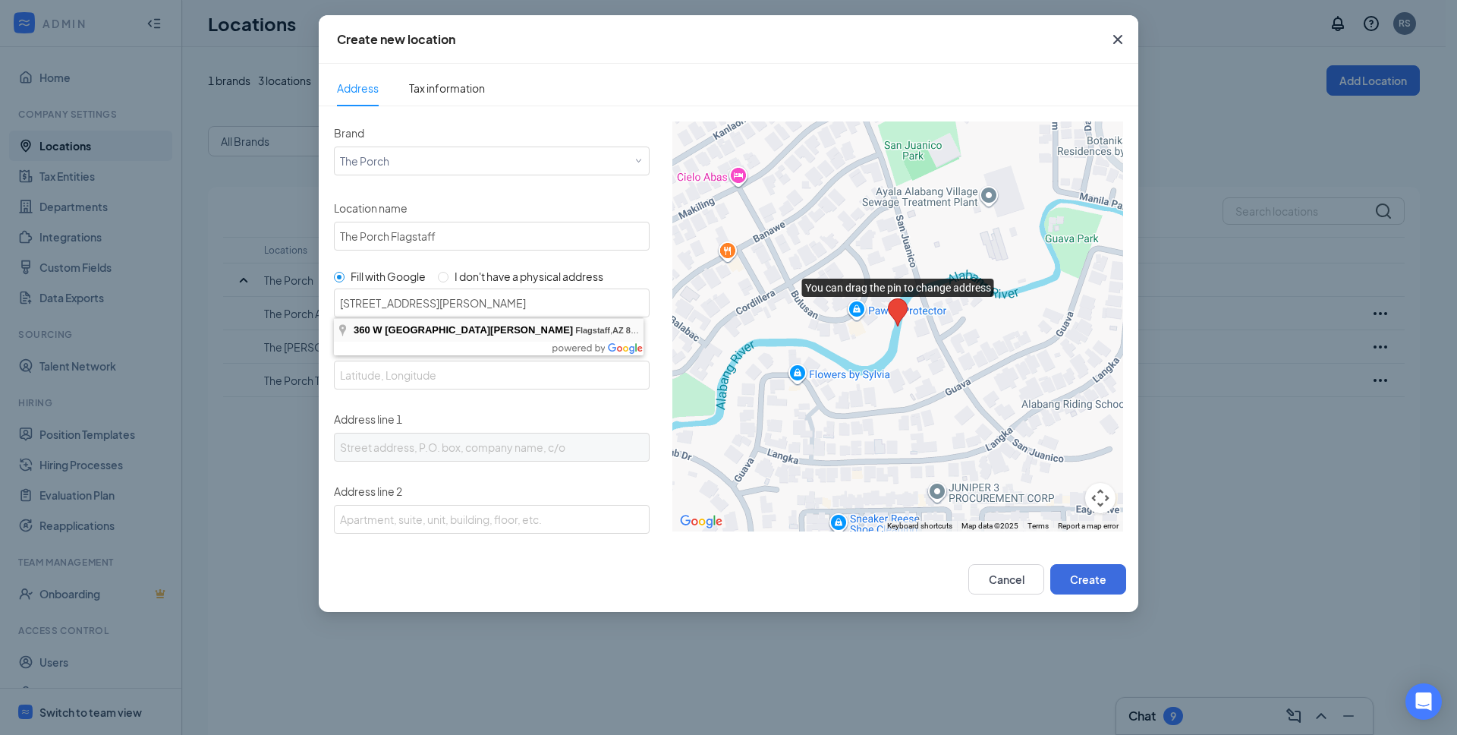
type input "Flagstaff"
type input "AZ"
type input "86001"
type input "US"
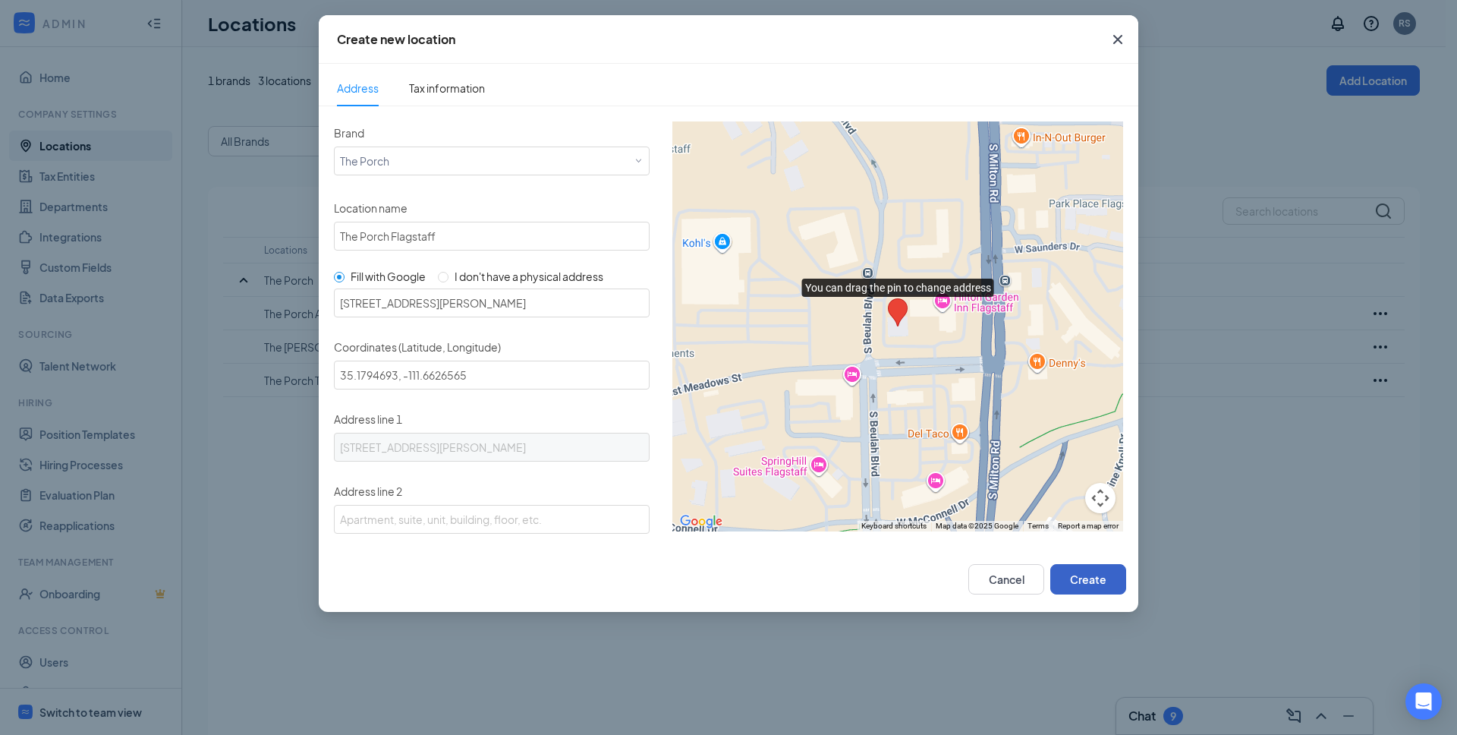
click at [1099, 578] on button "Create" at bounding box center [1088, 579] width 76 height 30
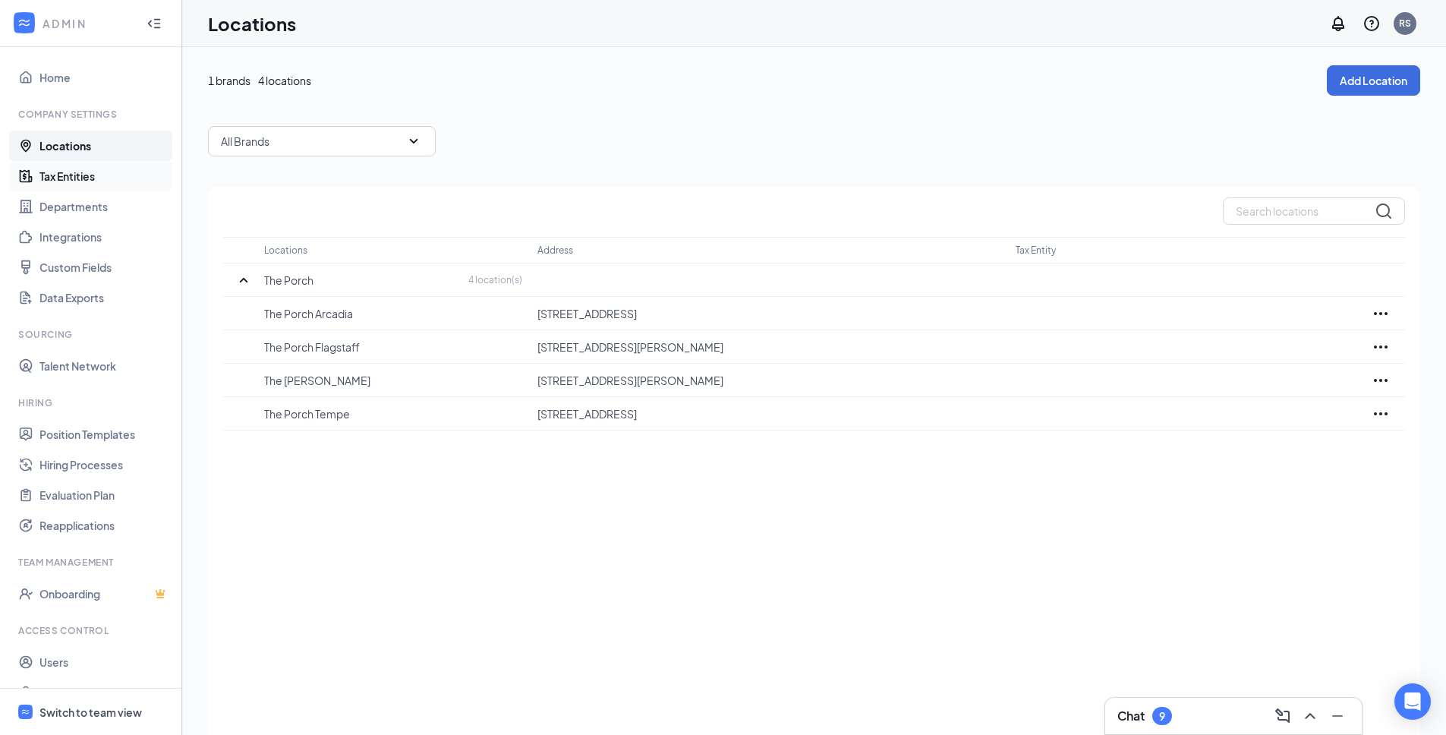
click at [84, 171] on link "Tax Entities" at bounding box center [104, 176] width 130 height 30
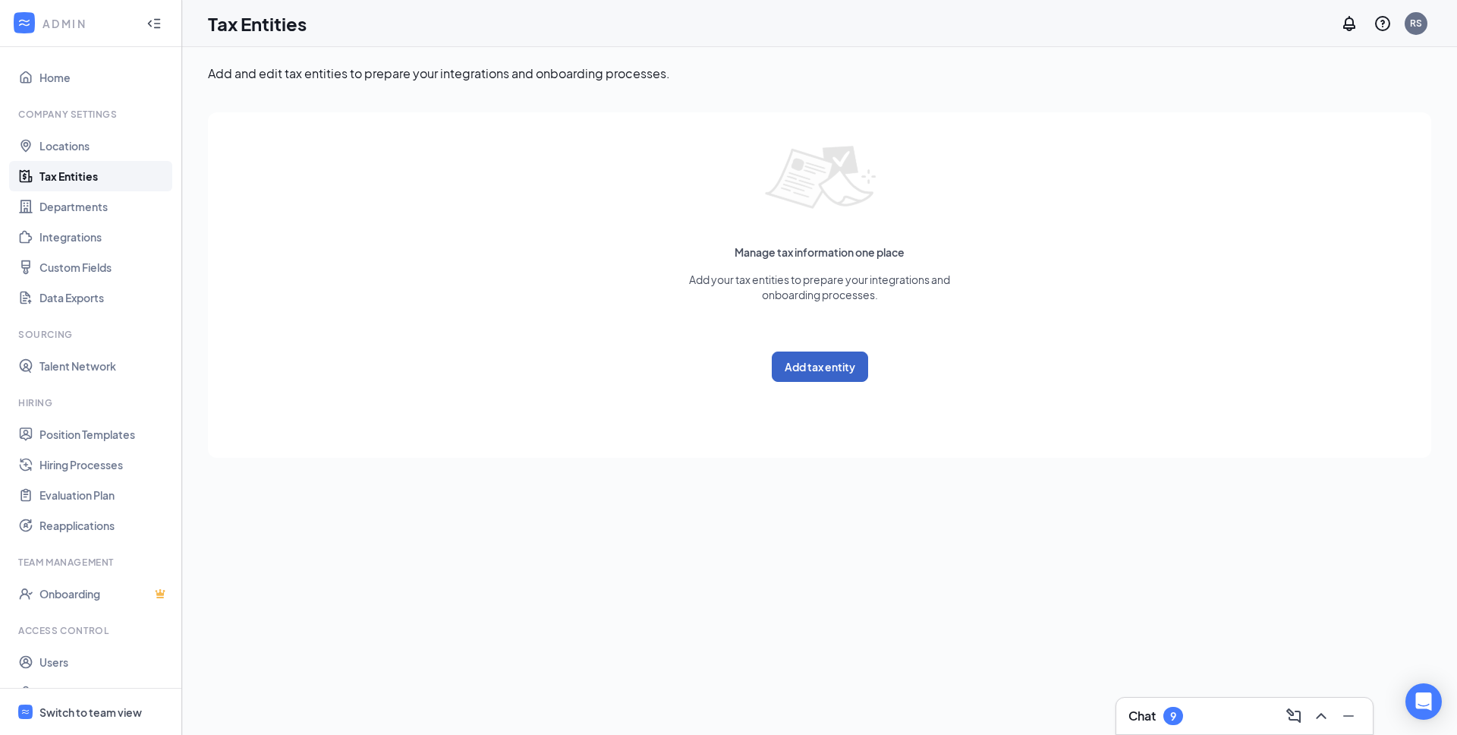
click at [826, 366] on button "Add tax entity" at bounding box center [820, 366] width 96 height 30
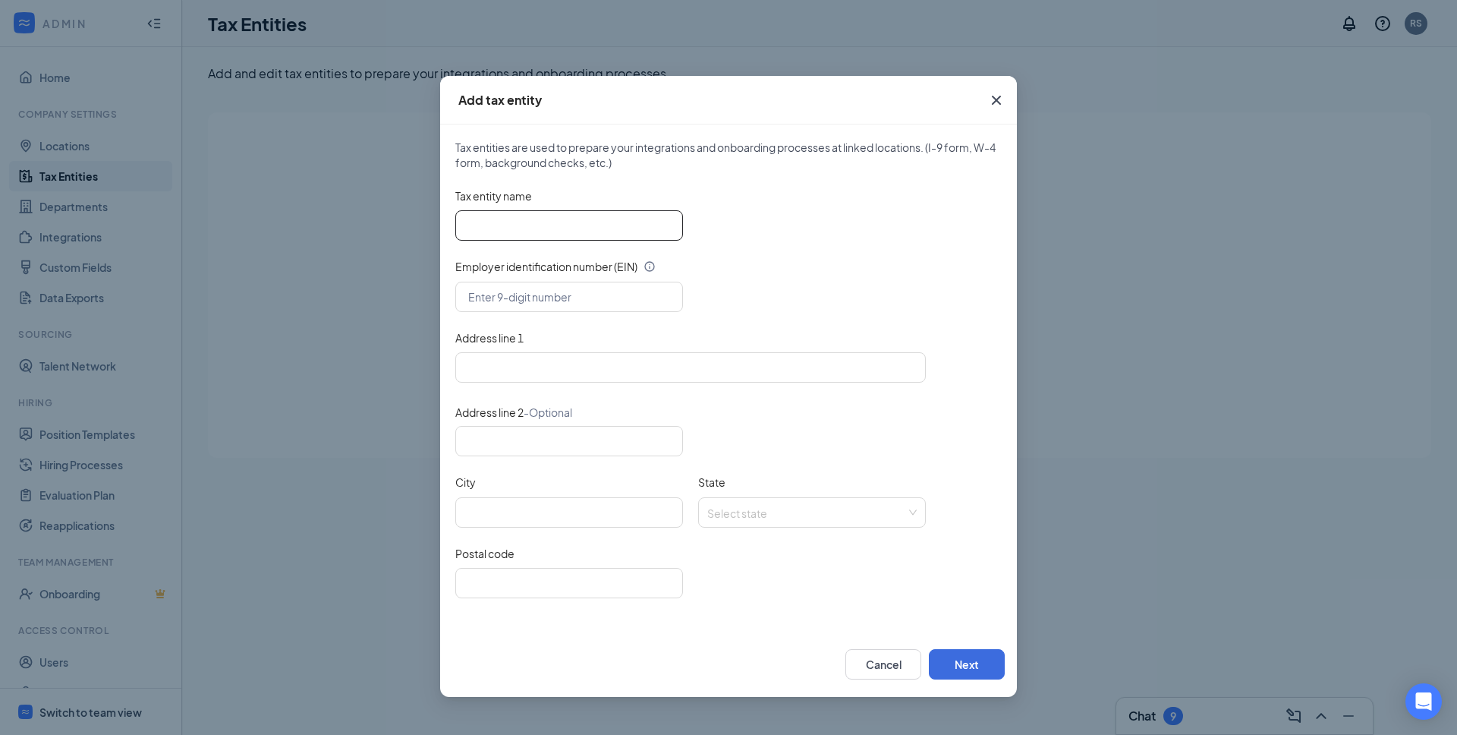
click at [599, 224] on input "Tax entity name" at bounding box center [569, 225] width 228 height 30
paste input "Royale Jelly Hospitality Inc"
type input "Royale Jelly Hospitality Inc"
click at [508, 294] on input "text" at bounding box center [569, 297] width 228 height 30
click at [575, 295] on input "text" at bounding box center [569, 297] width 228 height 30
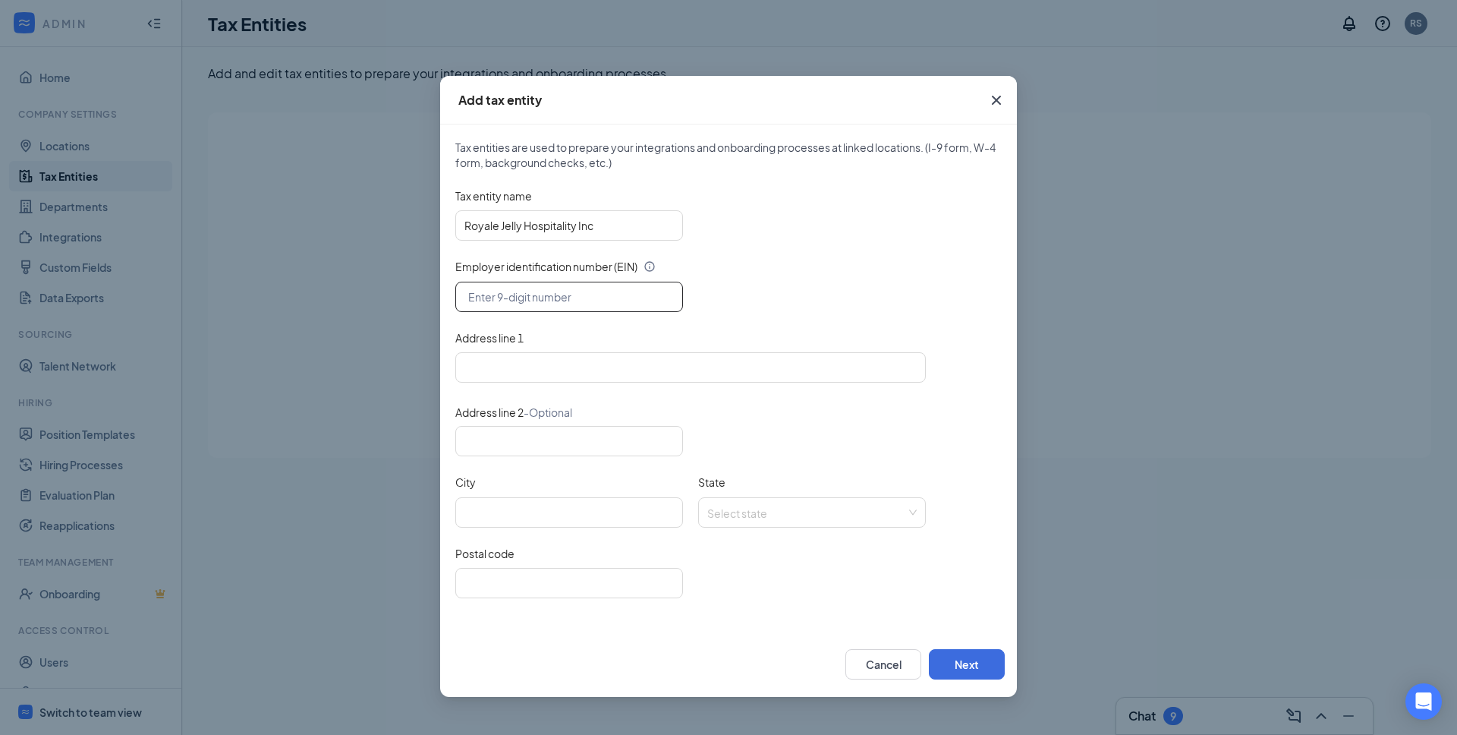
paste input "99-4507701"
type input "99-4507701"
click at [537, 362] on input "Address line 1" at bounding box center [690, 367] width 470 height 30
click at [583, 373] on input "Address line 1" at bounding box center [690, 367] width 470 height 30
paste input "2990 East Cedar Place Chandler, AZ 85249"
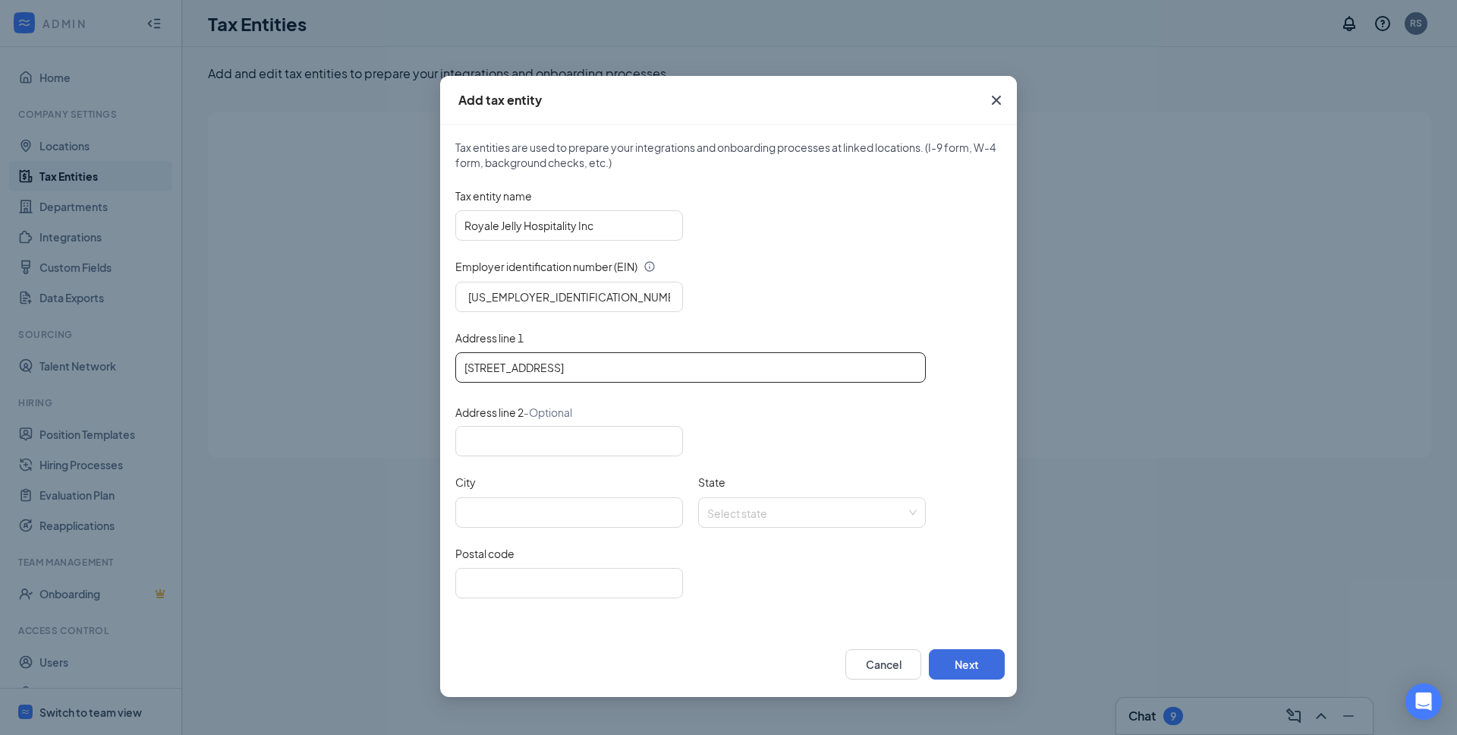
click at [668, 370] on input "2990 East Cedar Place Chandler, AZ 85249" at bounding box center [690, 367] width 470 height 30
type input "2990 East Cedar Place Chandler, AZ 85249"
click at [575, 585] on input "Postal code" at bounding box center [569, 583] width 228 height 30
paste input "85249"
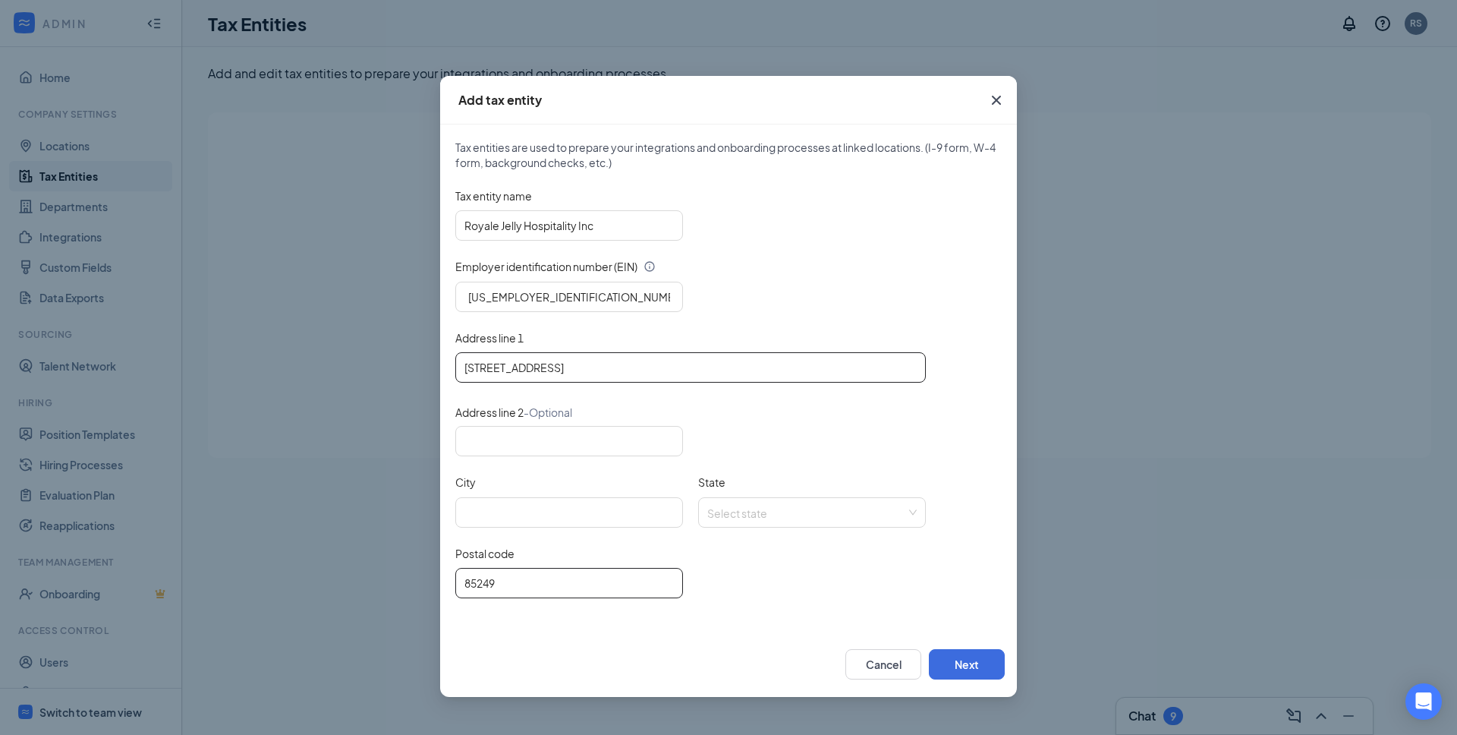
type input "85249"
click at [609, 366] on input "2990 East Cedar Place Chandler, AZ 85249" at bounding box center [690, 367] width 470 height 30
click at [519, 517] on input "City" at bounding box center [569, 512] width 228 height 30
paste input "Chandler"
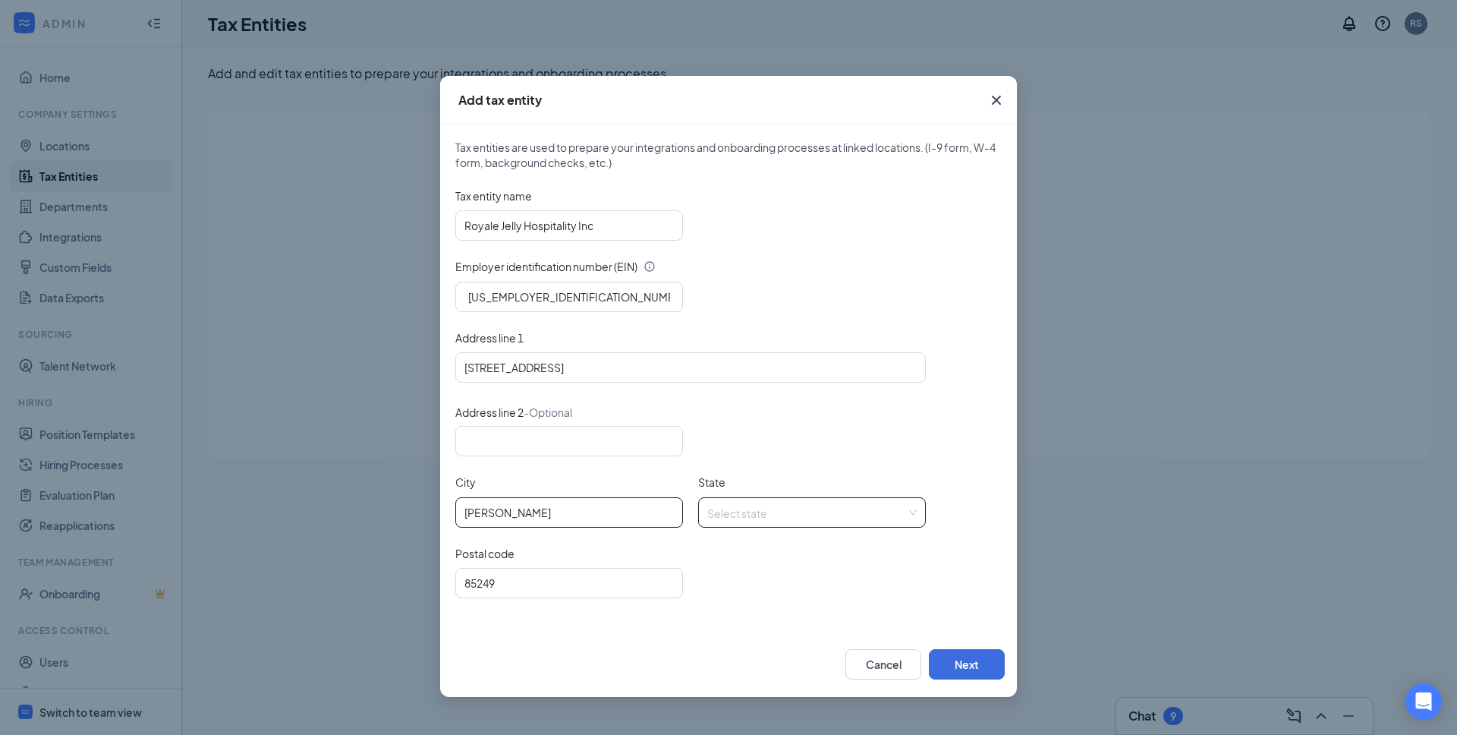
type input "Chandler"
click at [732, 506] on input "State" at bounding box center [806, 509] width 199 height 23
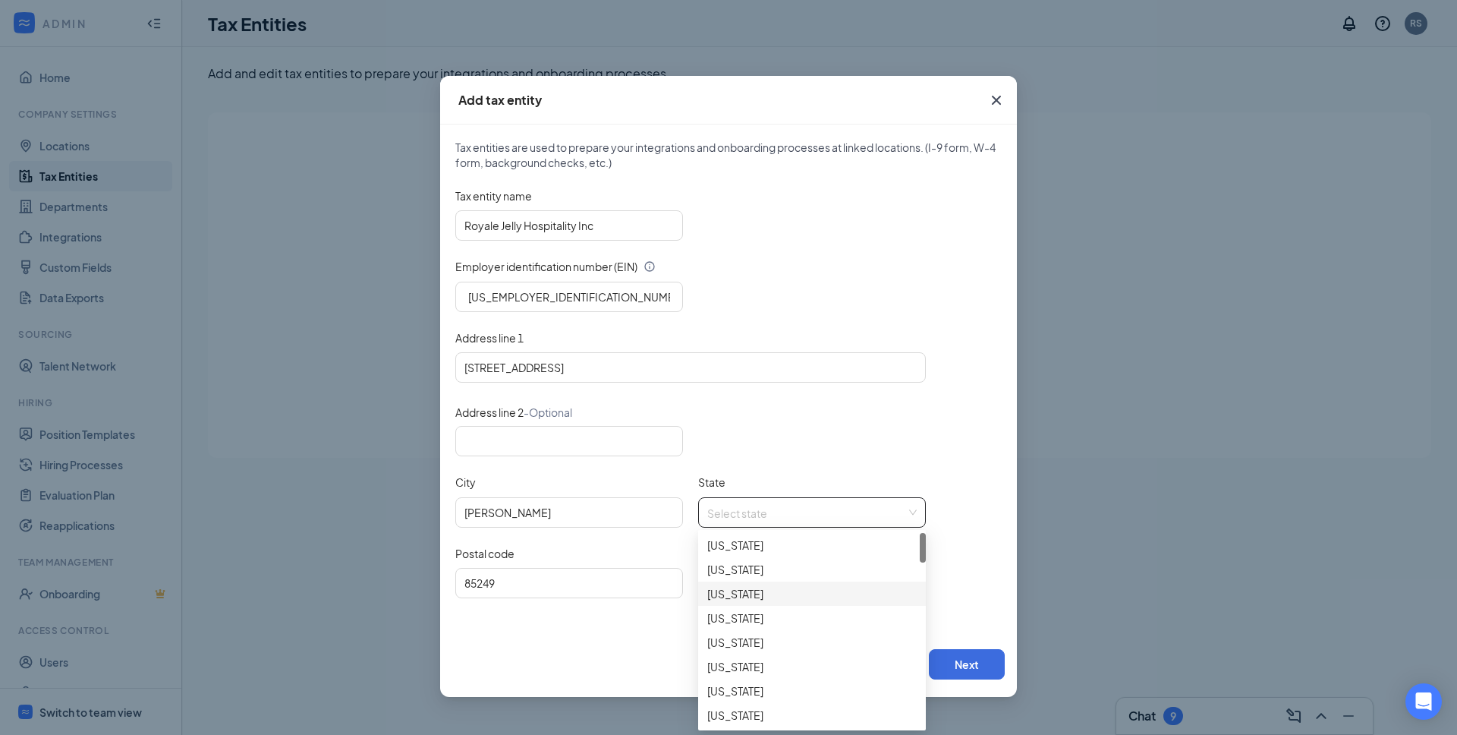
click at [738, 597] on div "[US_STATE]" at bounding box center [811, 593] width 209 height 17
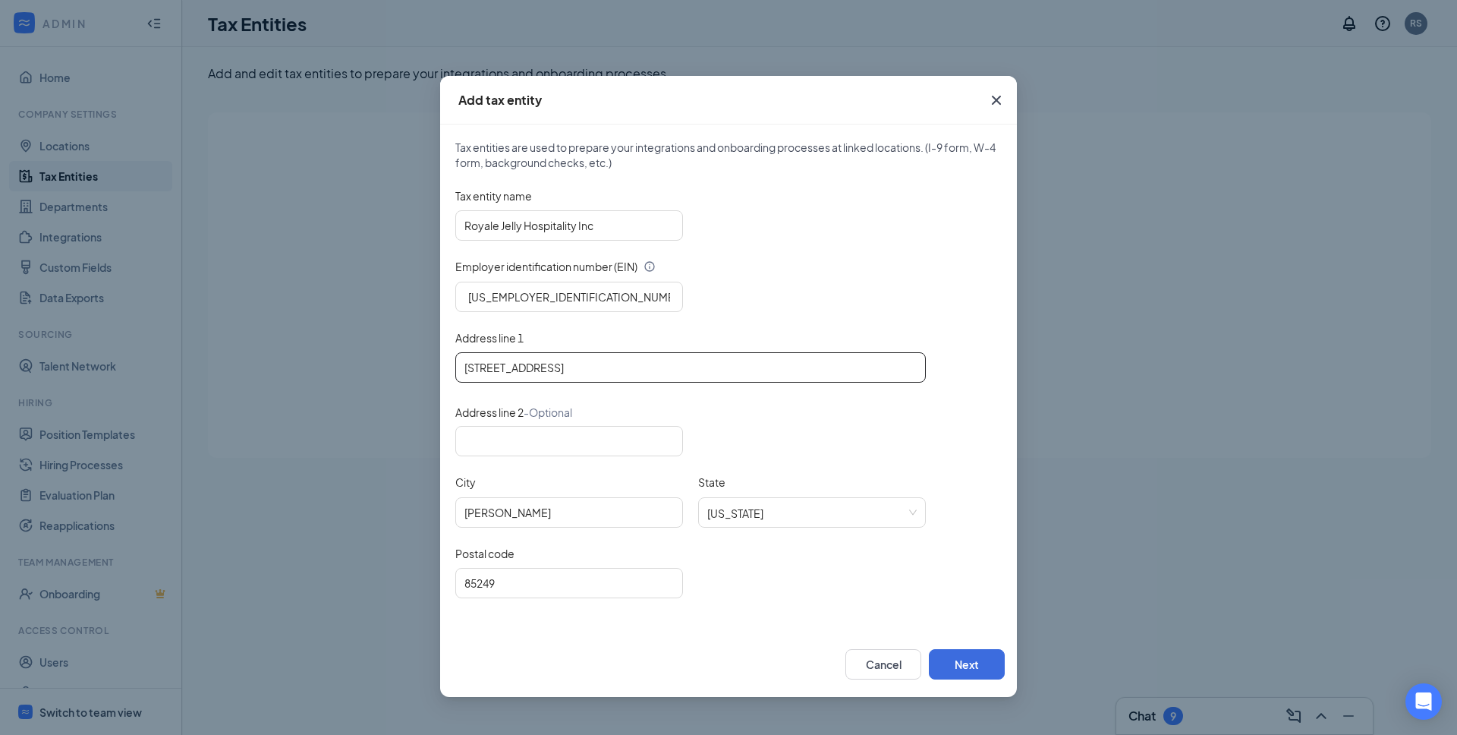
drag, startPoint x: 581, startPoint y: 366, endPoint x: 708, endPoint y: 366, distance: 127.5
click at [708, 366] on input "2990 East Cedar Place Chandler, AZ 85249" at bounding box center [690, 367] width 470 height 30
type input "2990 East Cedar Place"
click at [973, 667] on button "Next" at bounding box center [967, 664] width 76 height 30
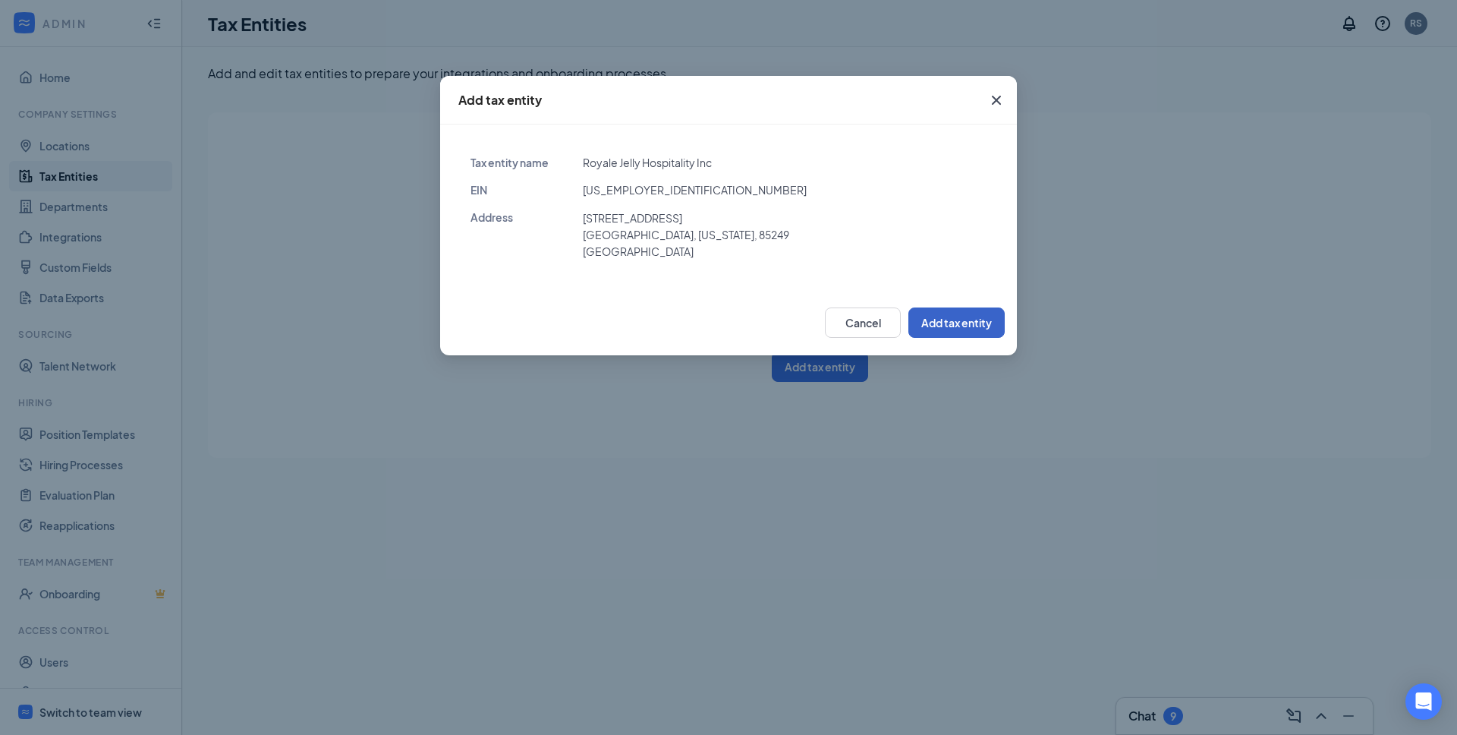
click at [952, 318] on button "Add tax entity" at bounding box center [956, 322] width 96 height 30
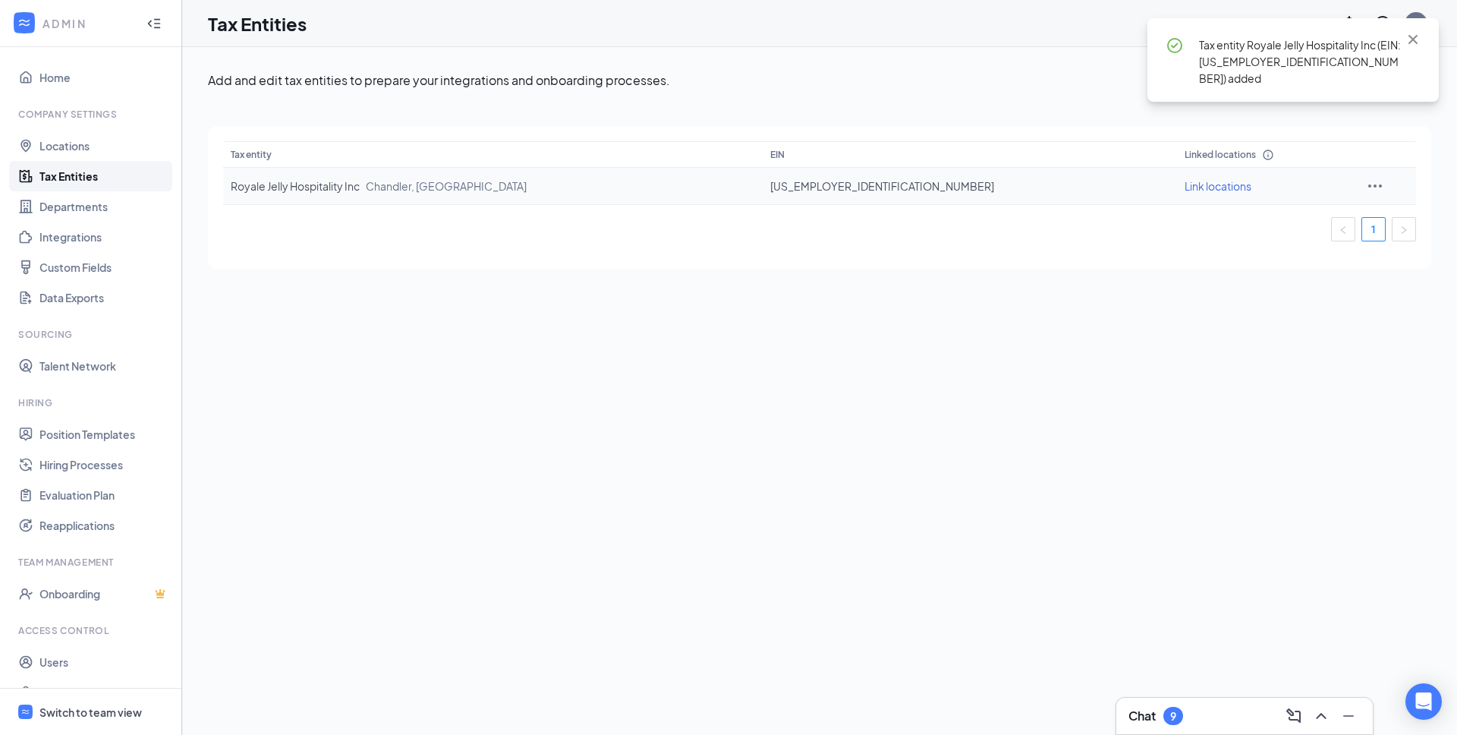
click at [1185, 186] on span "Link locations" at bounding box center [1218, 186] width 67 height 14
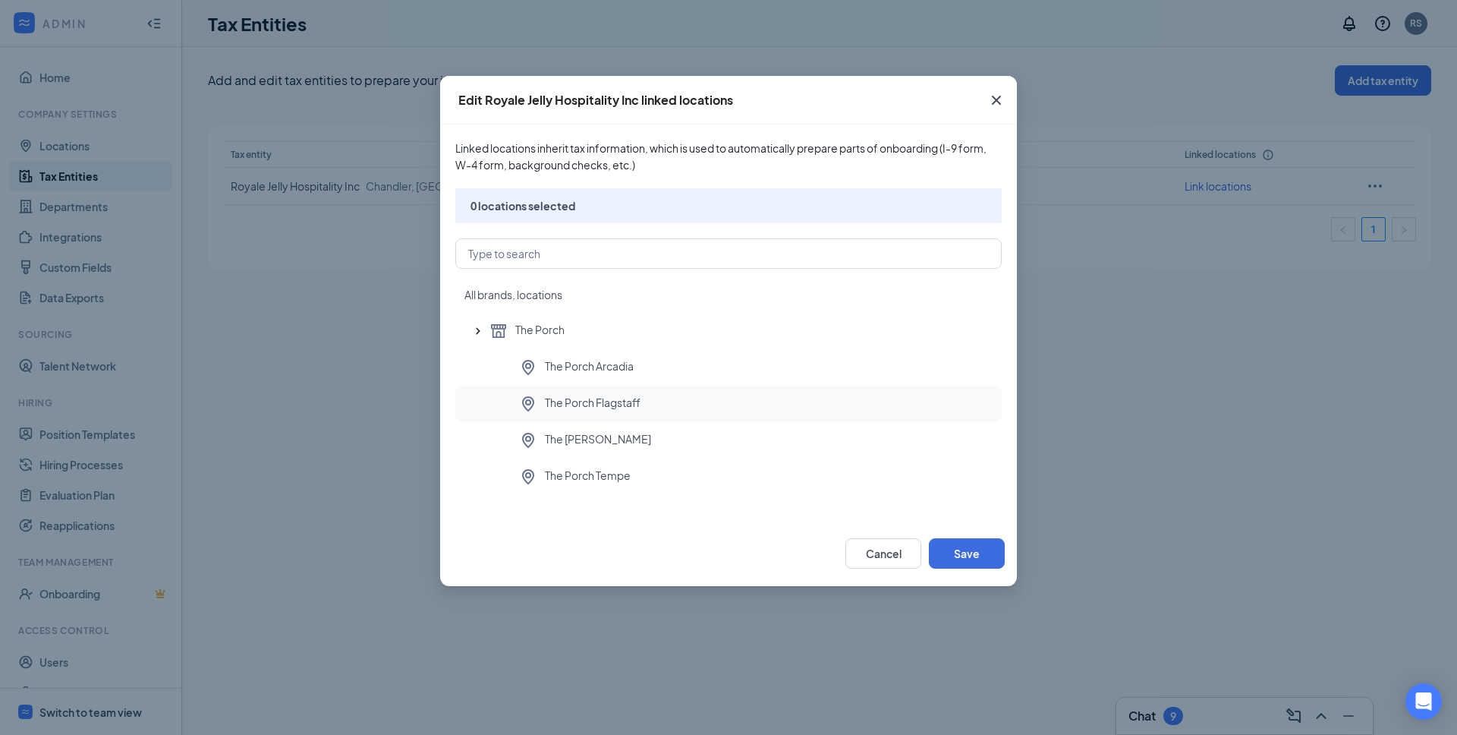
click at [606, 395] on span "The Porch Flagstaff" at bounding box center [593, 404] width 96 height 18
click at [971, 555] on button "Save" at bounding box center [967, 553] width 76 height 30
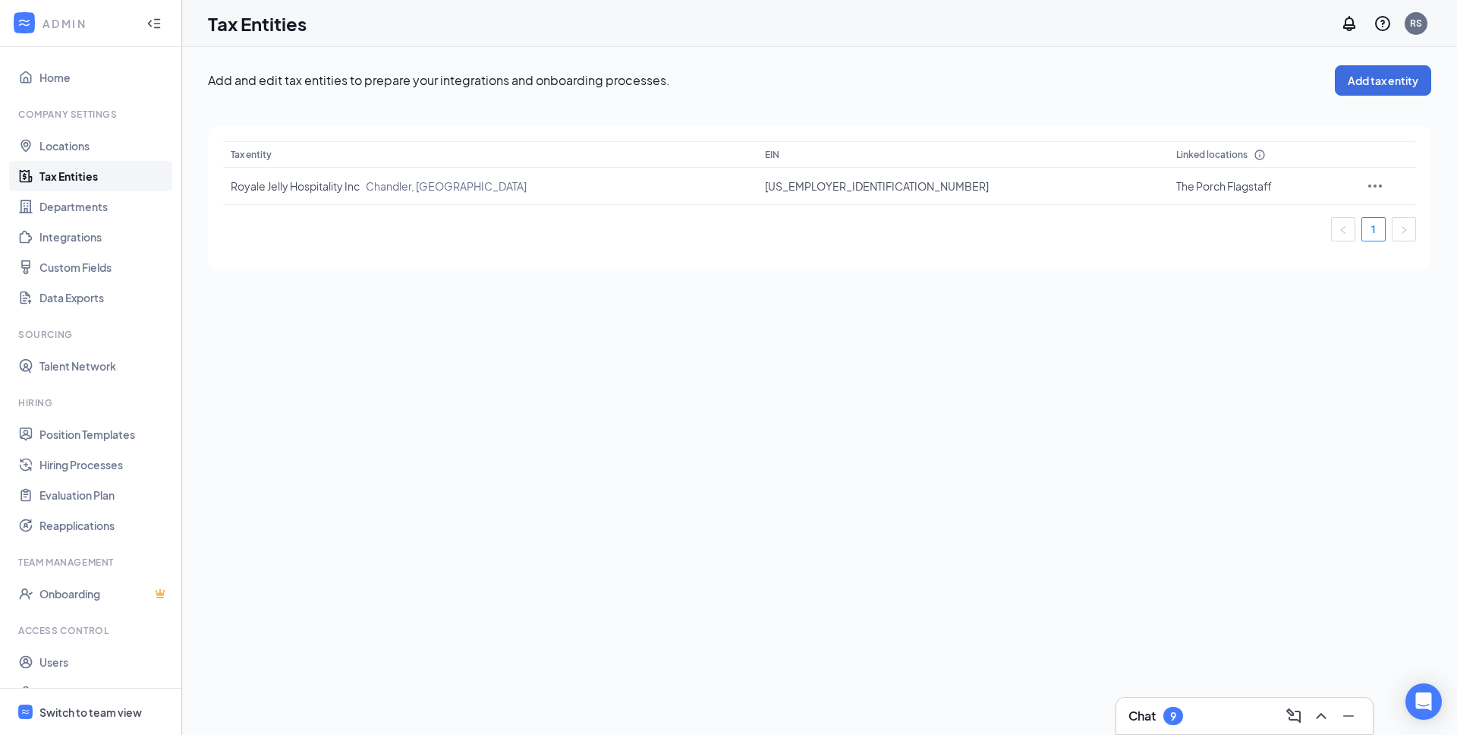
click at [562, 494] on div "Add and edit tax entities to prepare your integrations and onboarding processes…" at bounding box center [819, 391] width 1275 height 688
click at [88, 143] on link "Locations" at bounding box center [104, 146] width 130 height 30
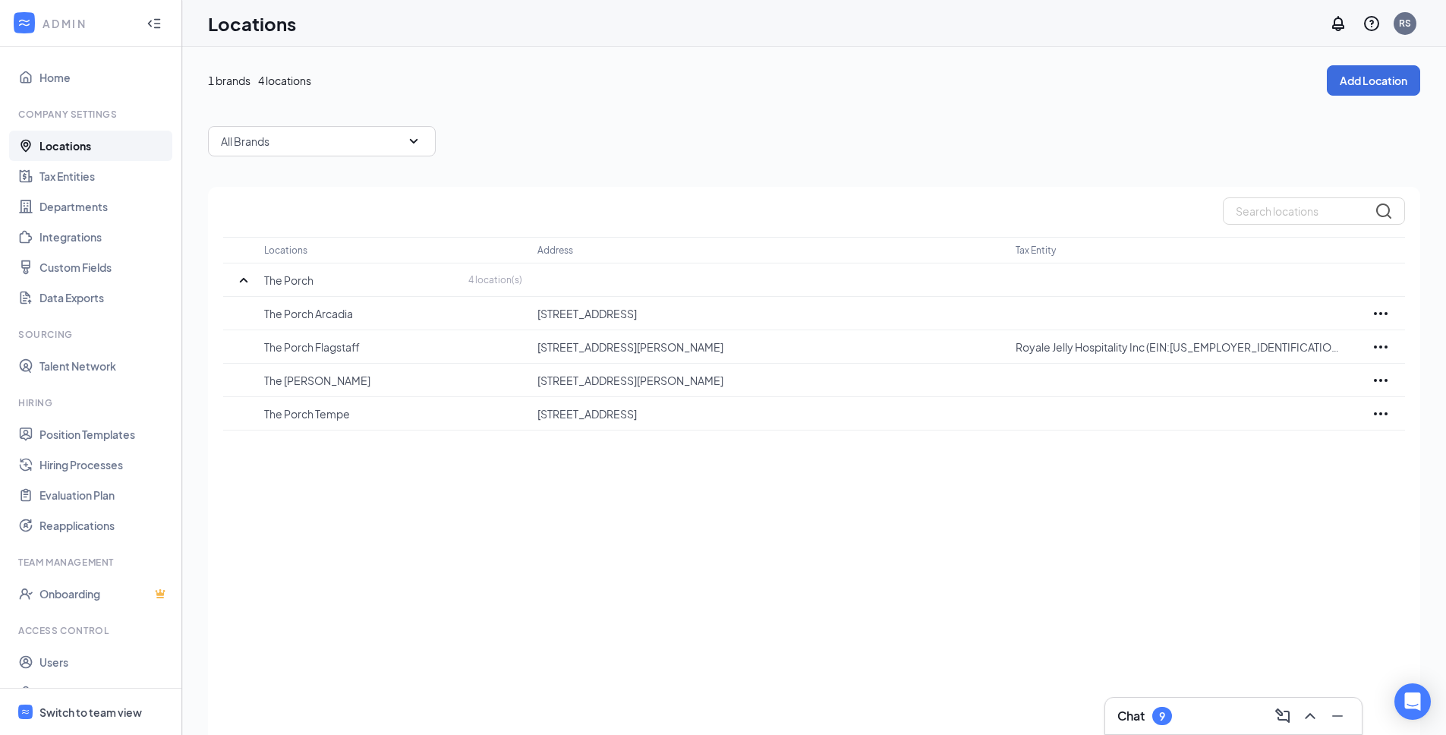
click at [531, 469] on div "Locations Address Tax Entity The Porch 4 location(s) The Porch Arcadia 4017 E I…" at bounding box center [814, 482] width 1212 height 590
drag, startPoint x: 369, startPoint y: 351, endPoint x: 266, endPoint y: 350, distance: 102.4
click at [266, 350] on p "The Porch Flagstaff" at bounding box center [393, 346] width 258 height 15
copy p "The Porch Flagstaff"
click at [593, 528] on div "Locations Address Tax Entity The Porch 4 location(s) The Porch Arcadia 4017 E I…" at bounding box center [814, 482] width 1212 height 590
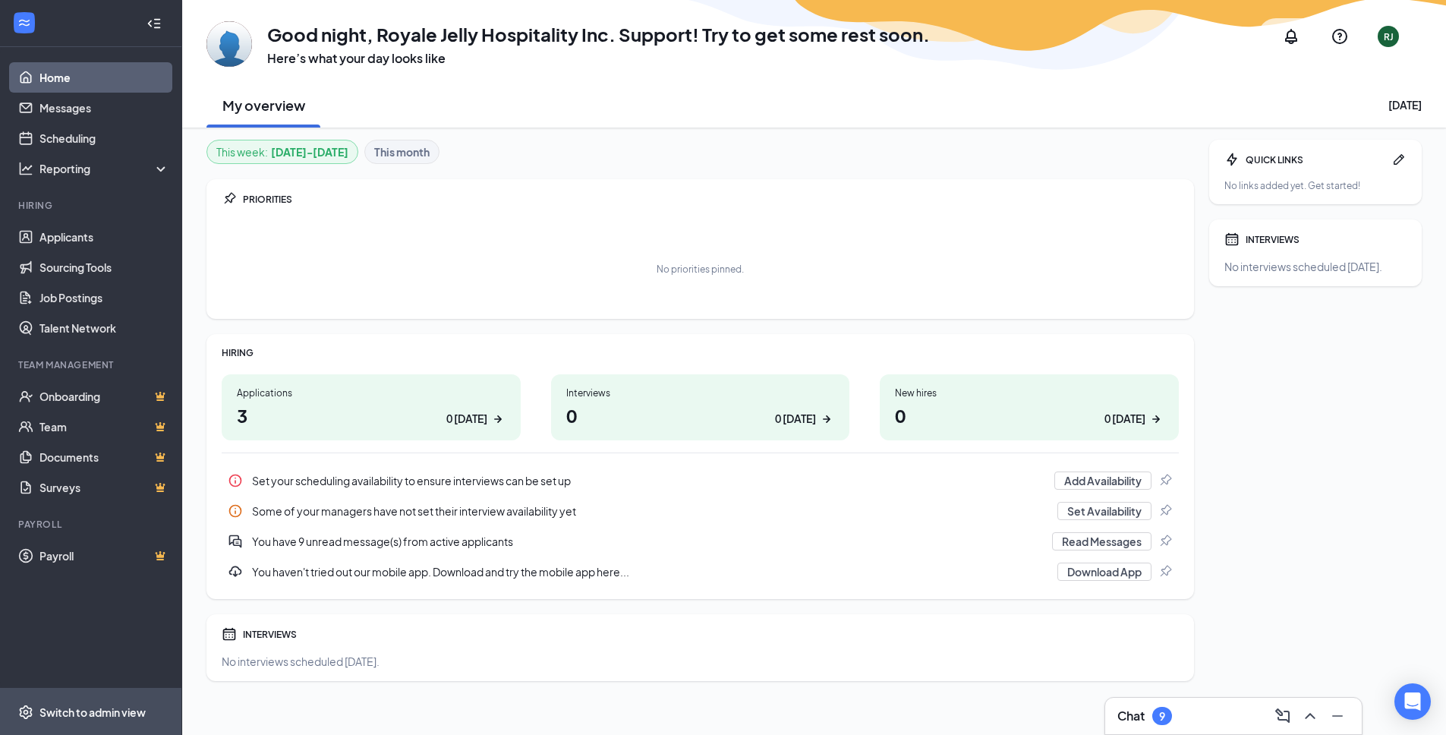
click at [77, 710] on div "Switch to admin view" at bounding box center [92, 711] width 106 height 15
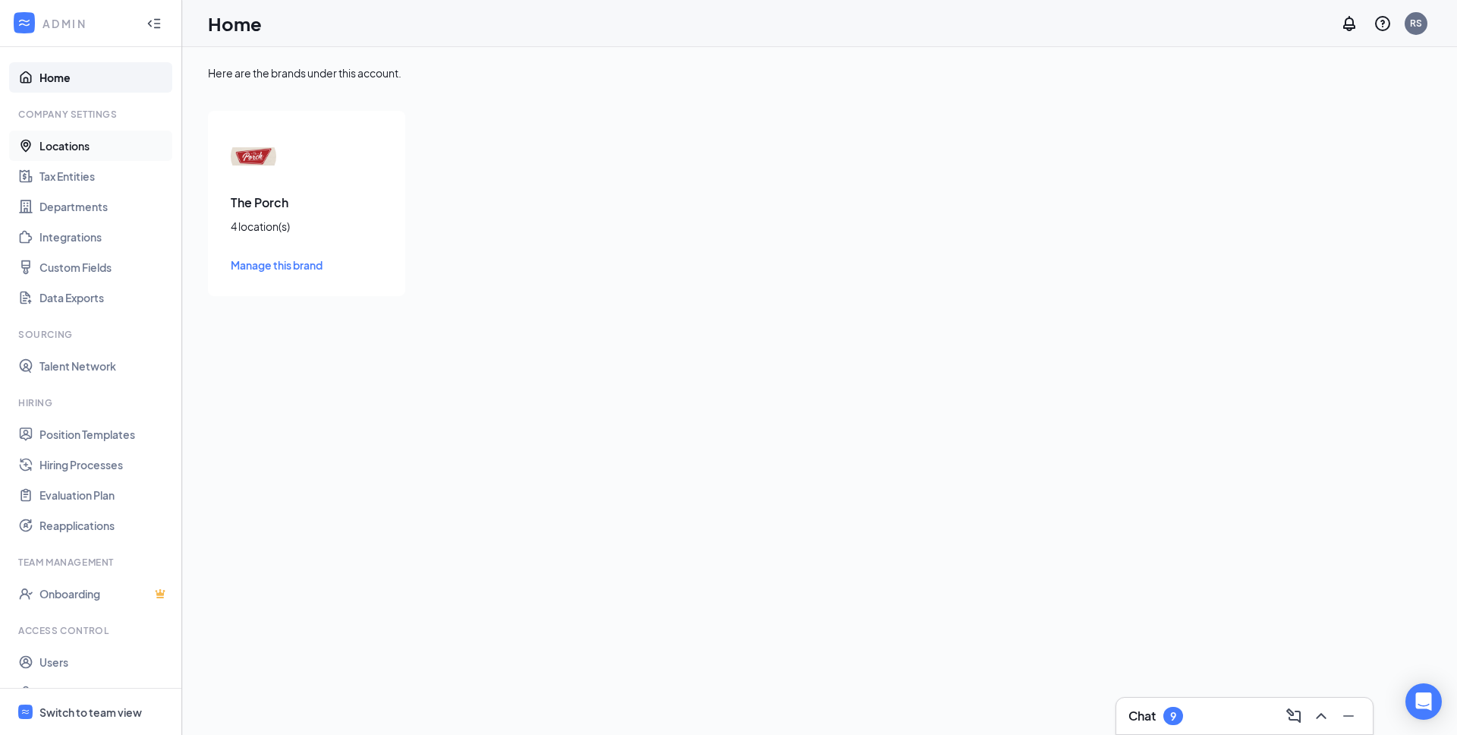
click at [71, 147] on link "Locations" at bounding box center [104, 146] width 130 height 30
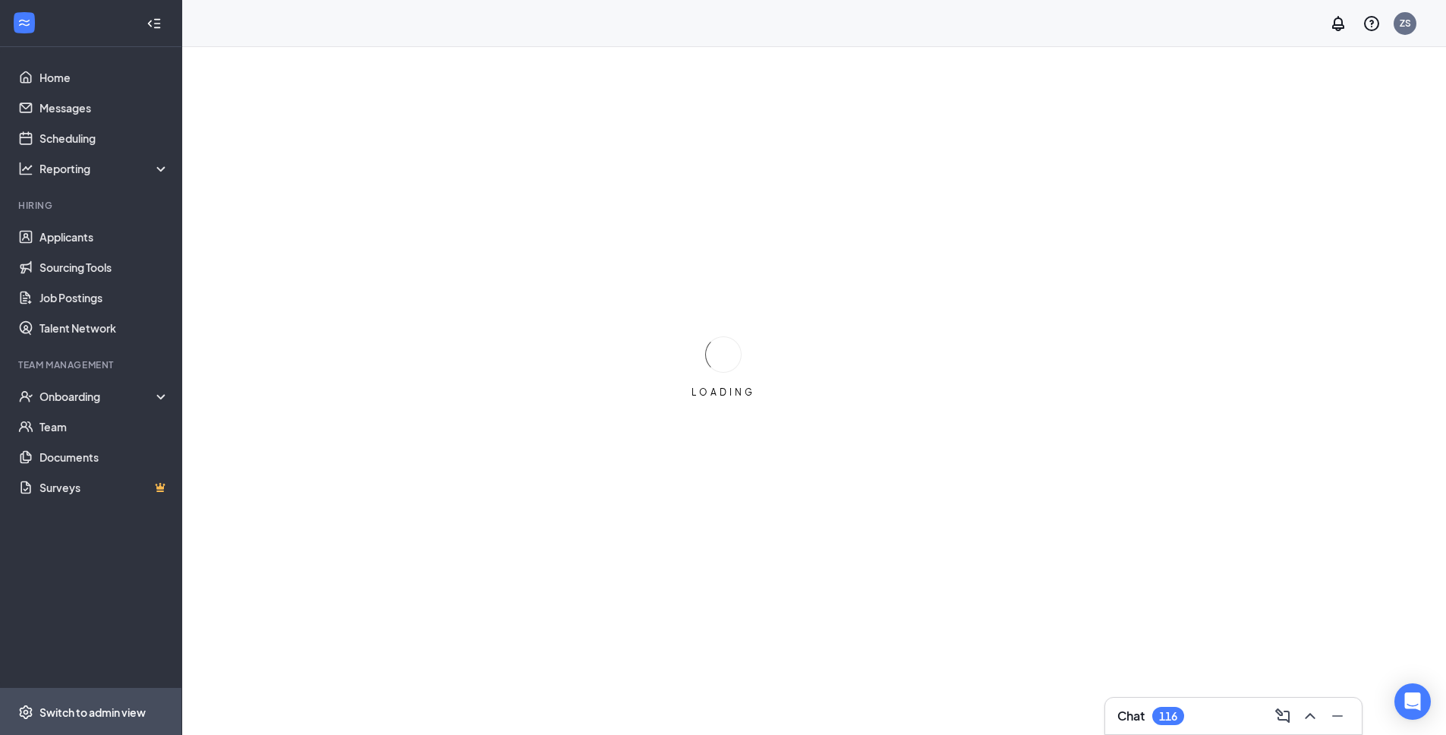
click at [83, 713] on div "Switch to admin view" at bounding box center [92, 711] width 106 height 15
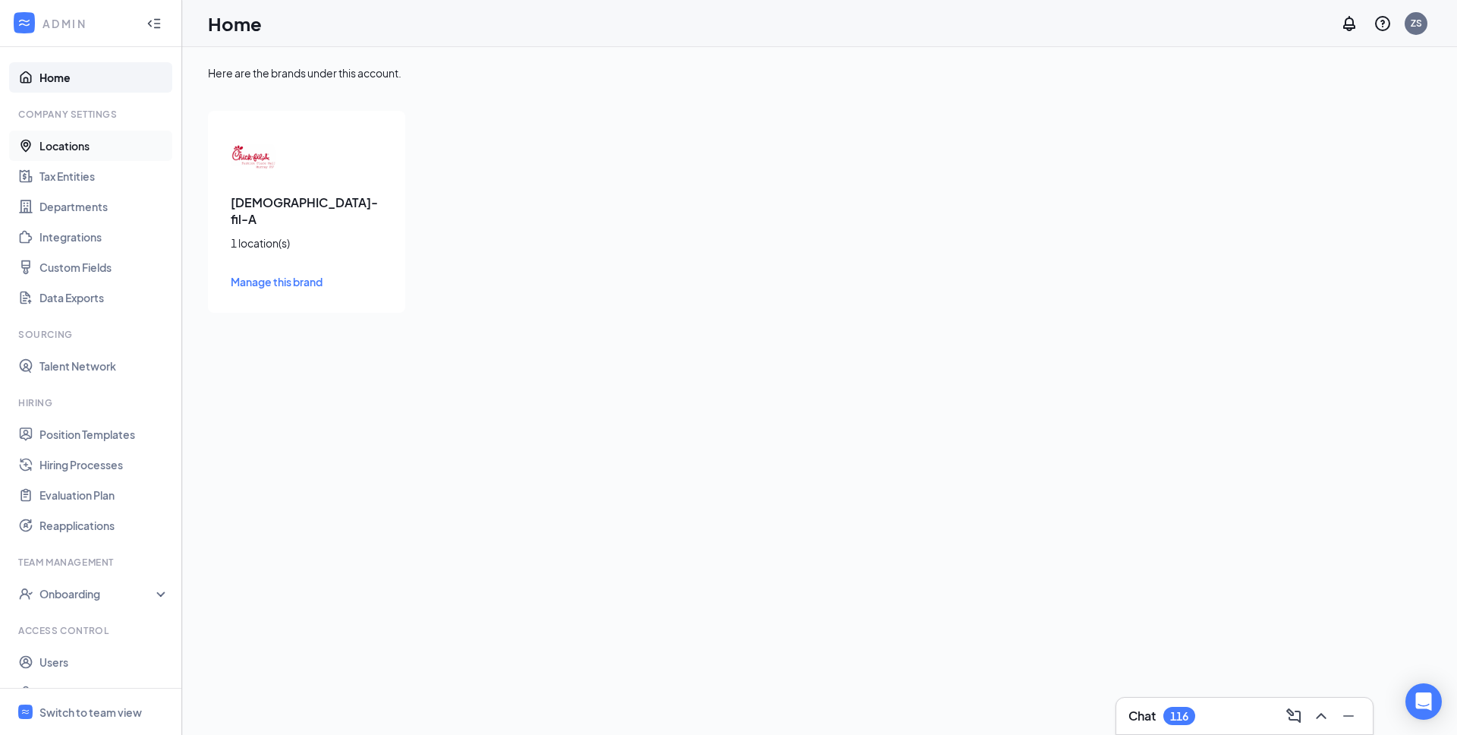
click at [65, 143] on link "Locations" at bounding box center [104, 146] width 130 height 30
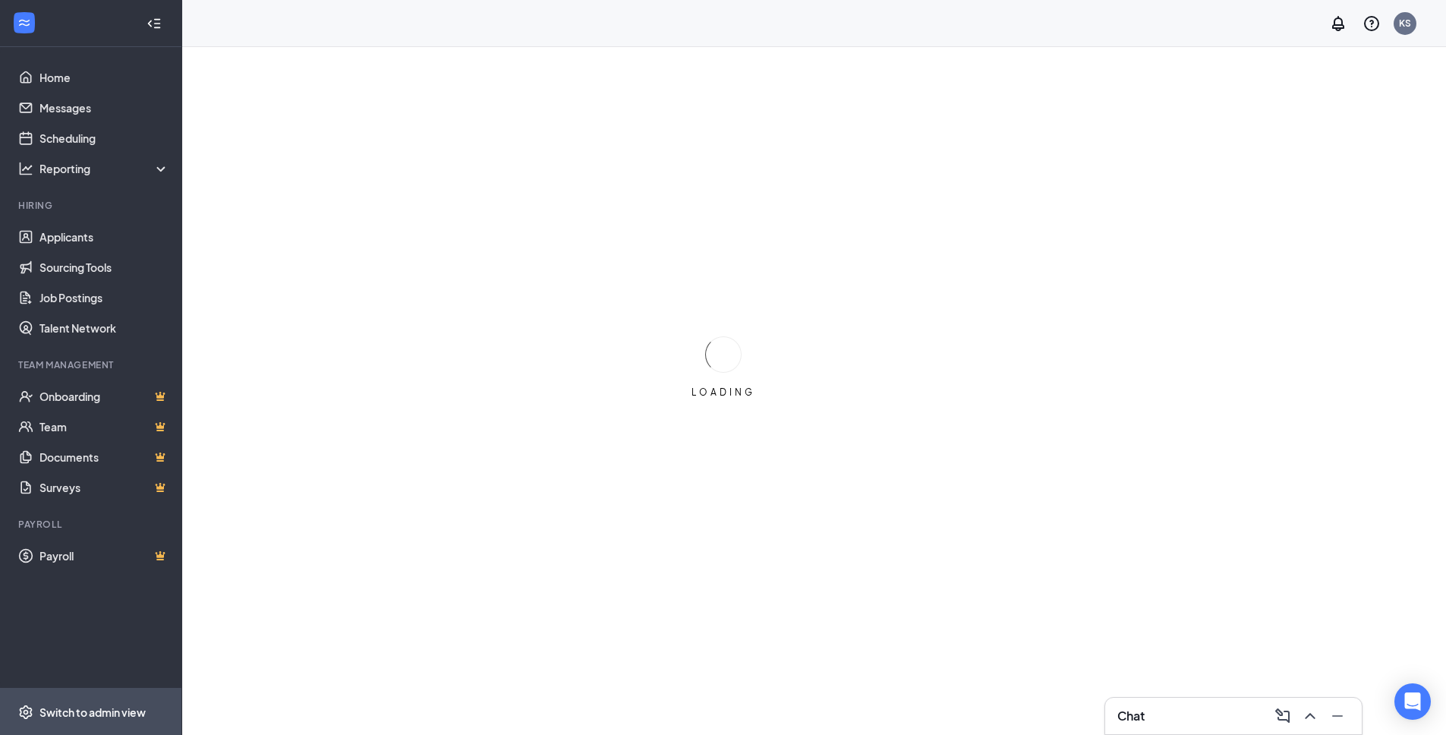
click at [110, 711] on div "Switch to admin view" at bounding box center [92, 711] width 106 height 15
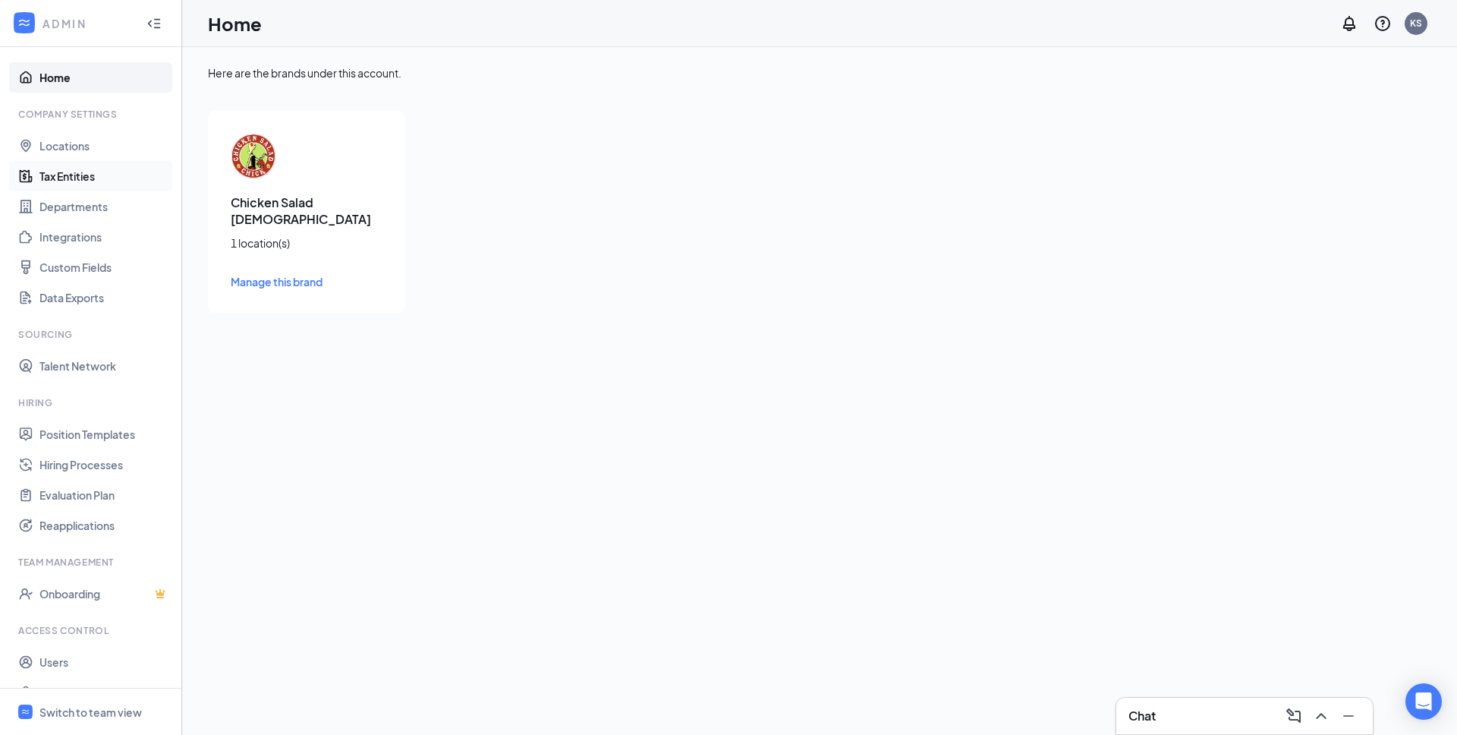
click at [68, 181] on link "Tax Entities" at bounding box center [104, 176] width 130 height 30
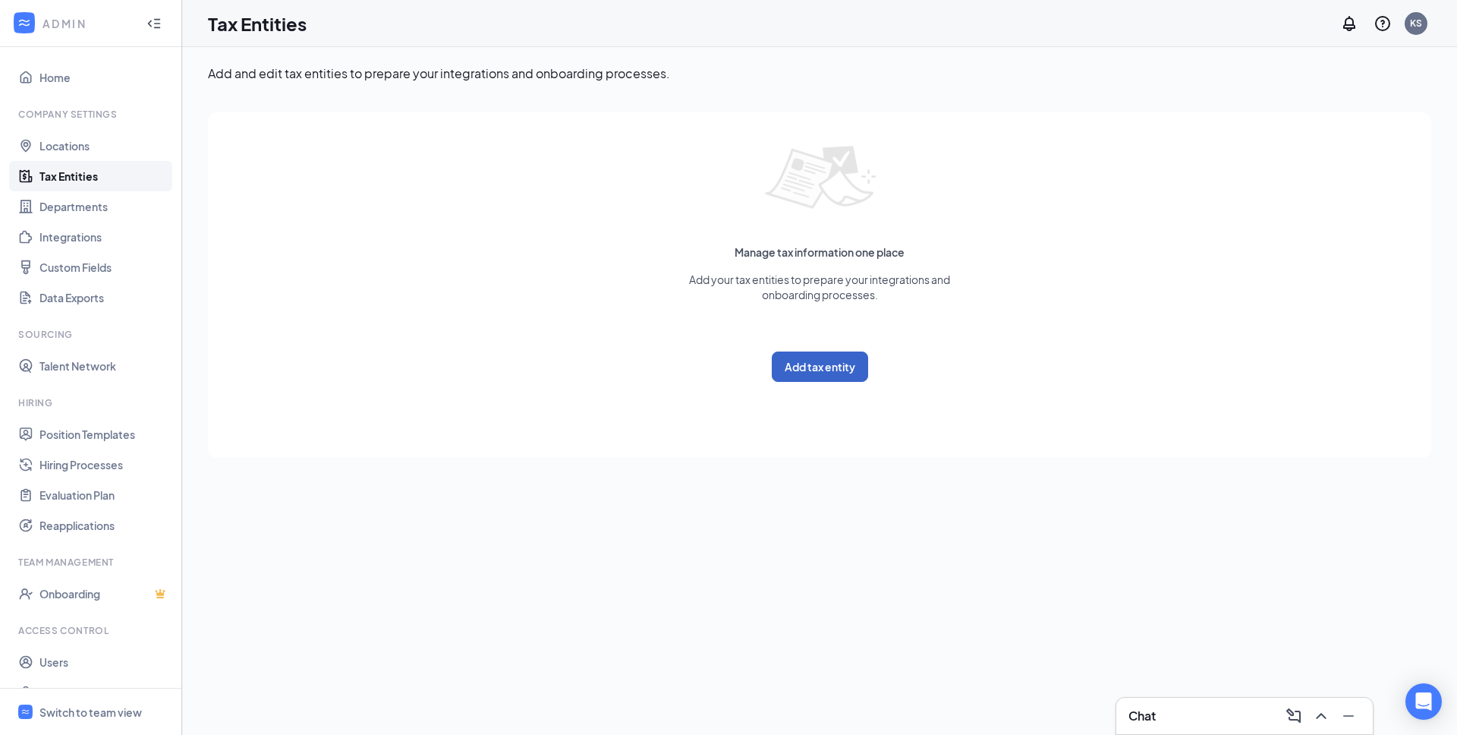
click at [810, 367] on button "Add tax entity" at bounding box center [820, 366] width 96 height 30
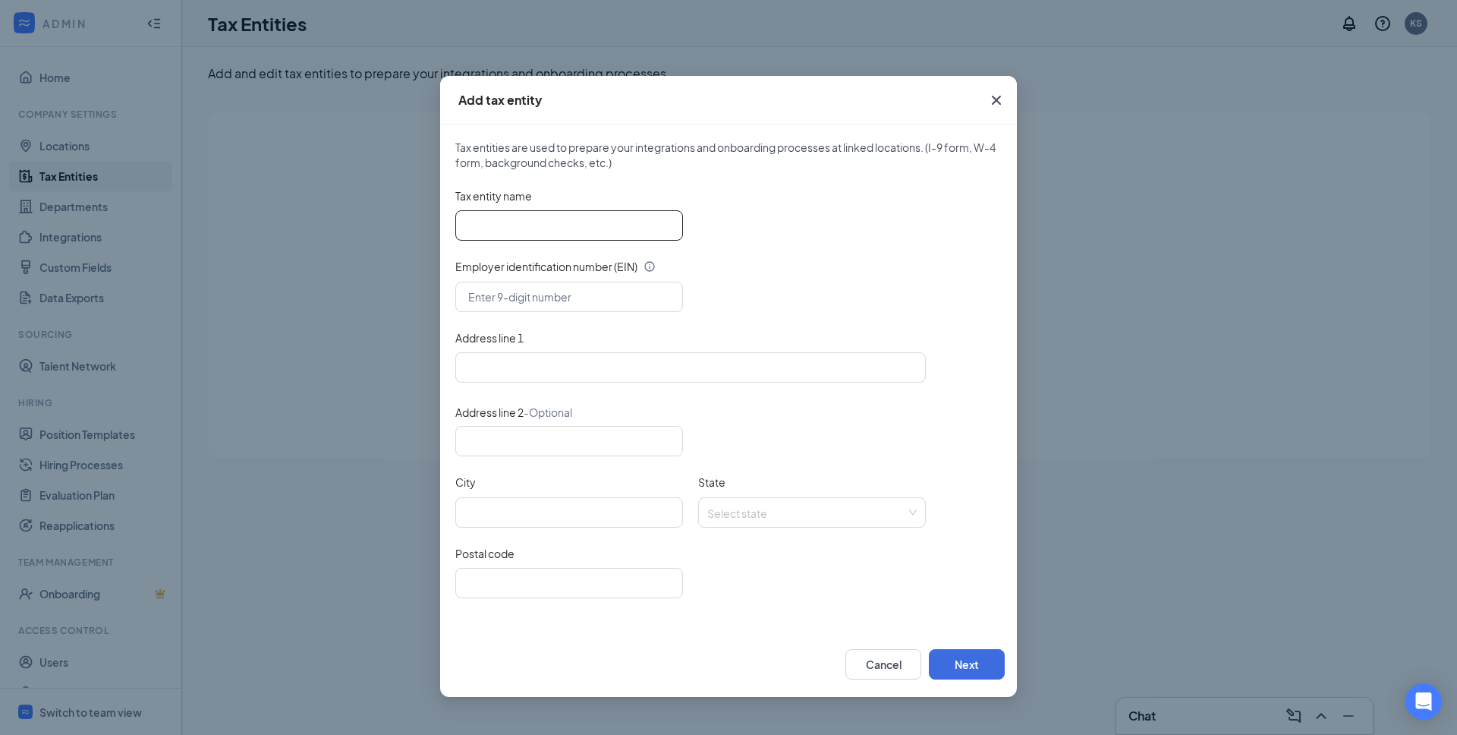
click at [508, 225] on input "Tax entity name" at bounding box center [569, 225] width 228 height 30
paste input "KPM Foods LLC"
type input "KPM Foods LLC"
click at [482, 294] on input "text" at bounding box center [569, 297] width 228 height 30
click at [500, 288] on input "text" at bounding box center [569, 297] width 228 height 30
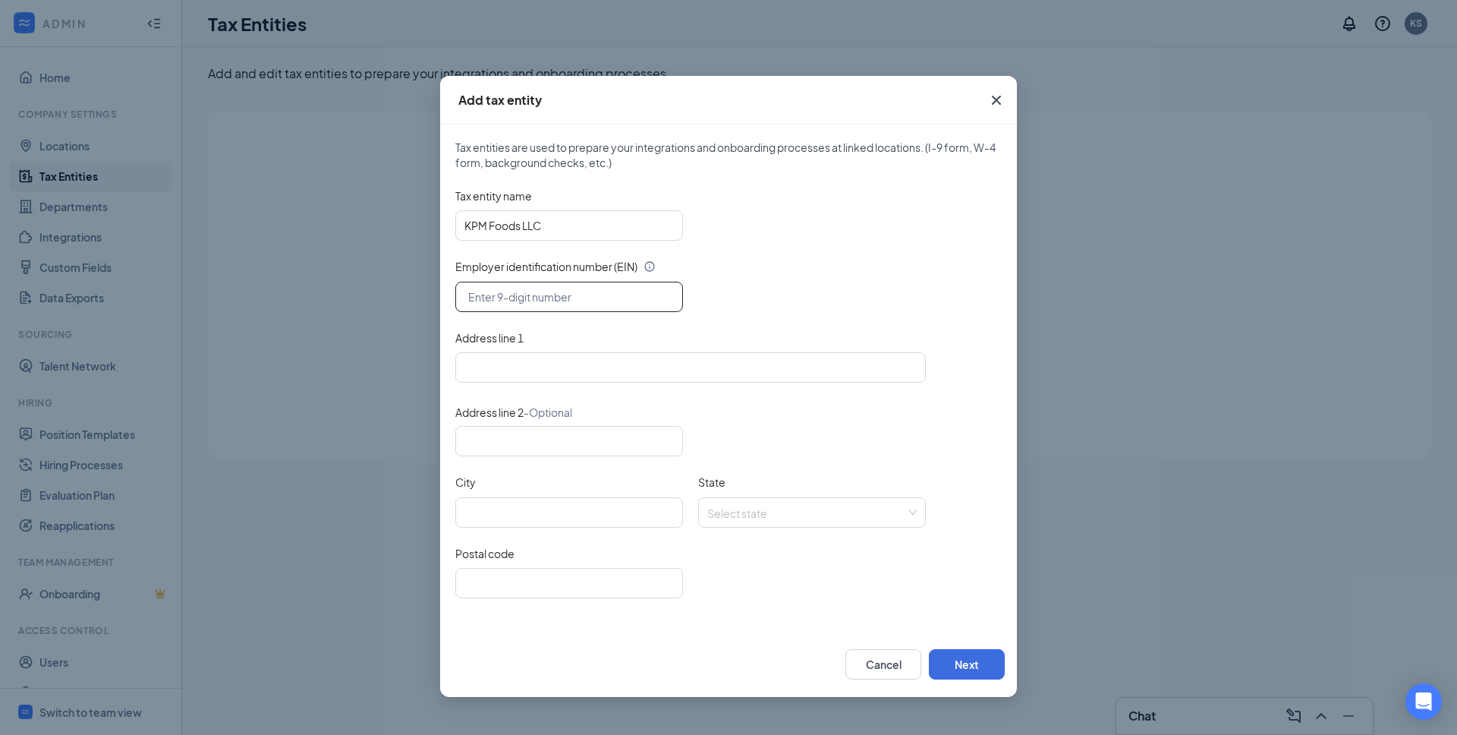
paste input "83-2584049"
type input "83-2584049"
click at [489, 378] on input "Address line 1" at bounding box center [690, 367] width 470 height 30
click at [528, 370] on input "Address line 1" at bounding box center [690, 367] width 470 height 30
paste input "2835 Aurora Avenue Suite 119, Naperville IL. 60540"
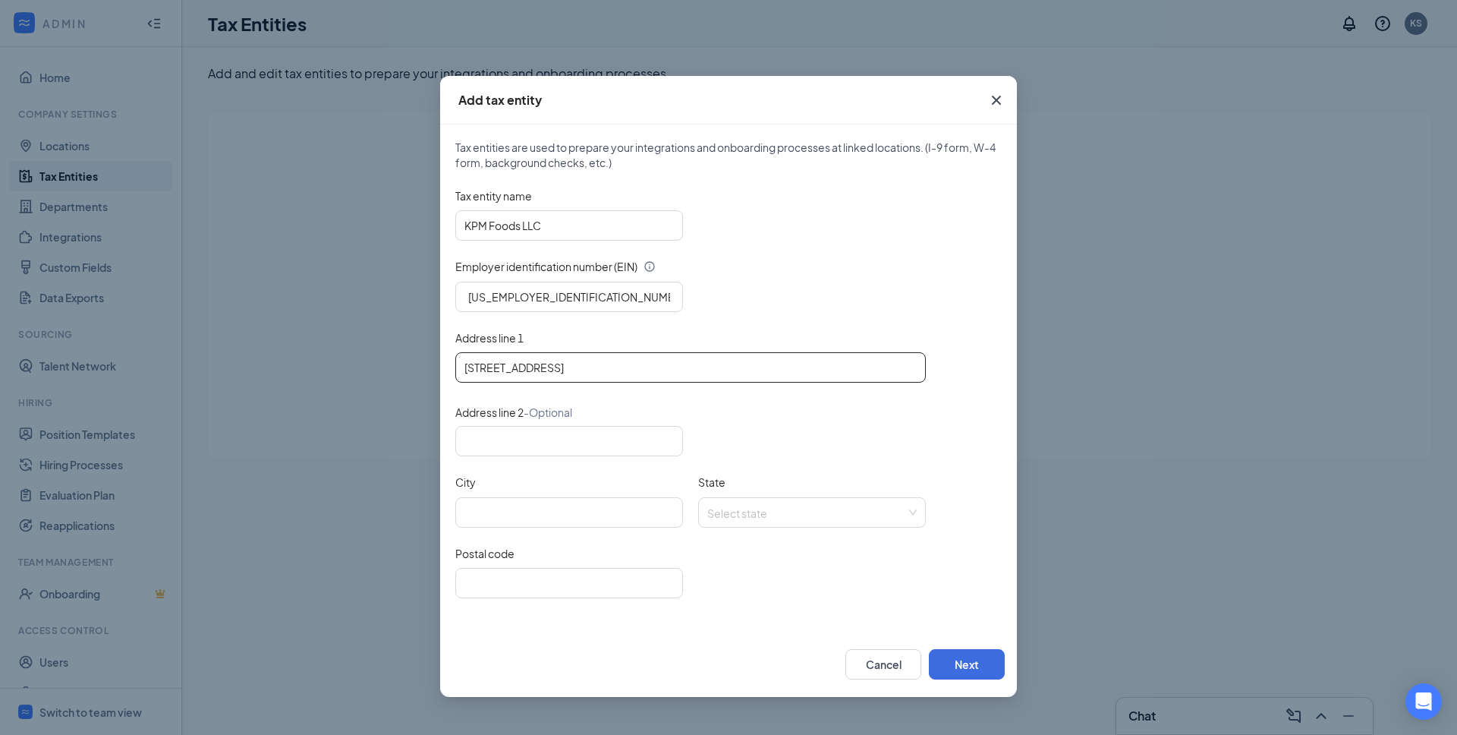
click at [702, 360] on input "2835 Aurora Avenue Suite 119, Naperville IL. 60540" at bounding box center [690, 367] width 470 height 30
type input "Aurora Avenue Suite 119, Naperville IL. 60540"
click at [537, 595] on input "Postal code" at bounding box center [569, 583] width 228 height 30
paste input "2835"
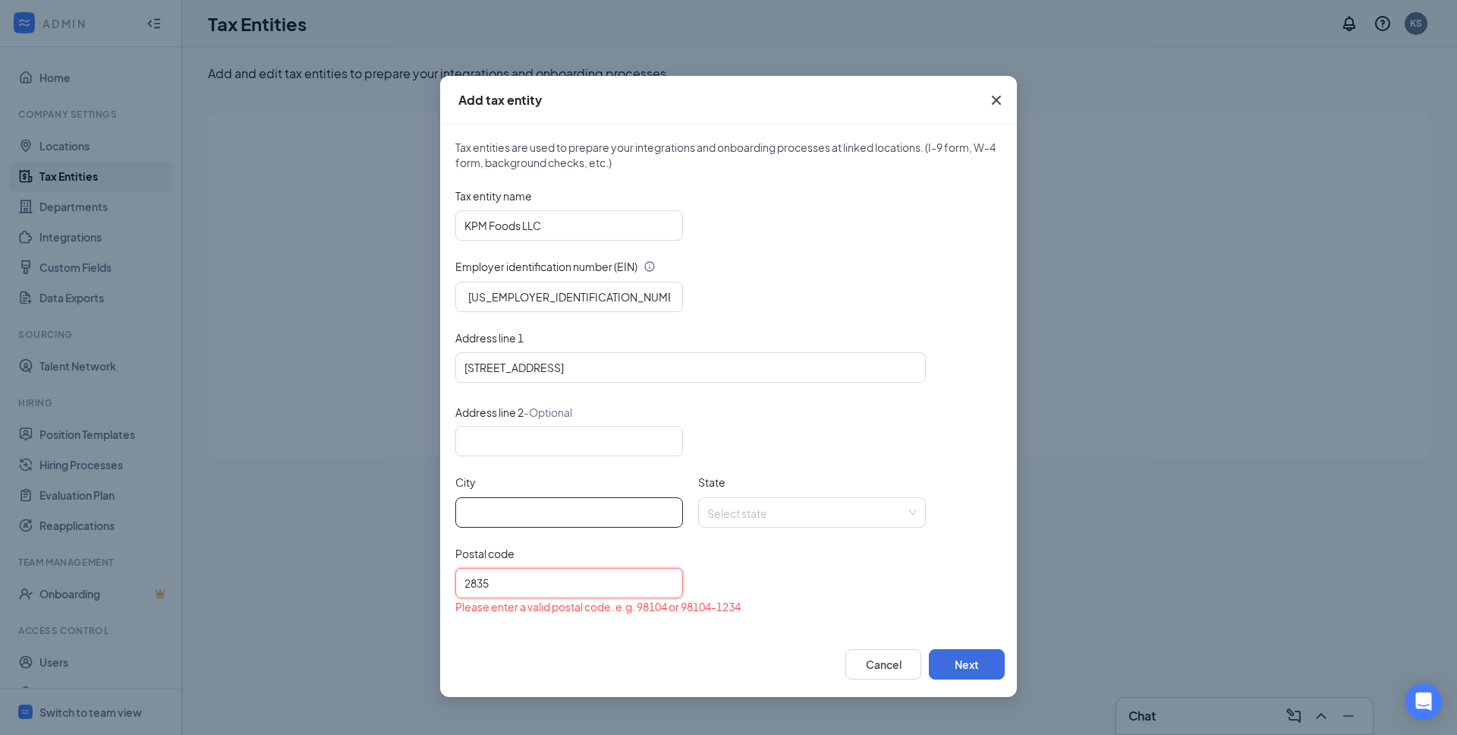
type input "2835"
click at [498, 513] on input "City" at bounding box center [569, 512] width 228 height 30
click at [622, 367] on input "Aurora Avenue Suite 119, Naperville IL. 60540" at bounding box center [690, 367] width 470 height 30
click at [689, 368] on input "2835 Aurora Avenue Suite 119, Naperville IL. 60540" at bounding box center [690, 367] width 470 height 30
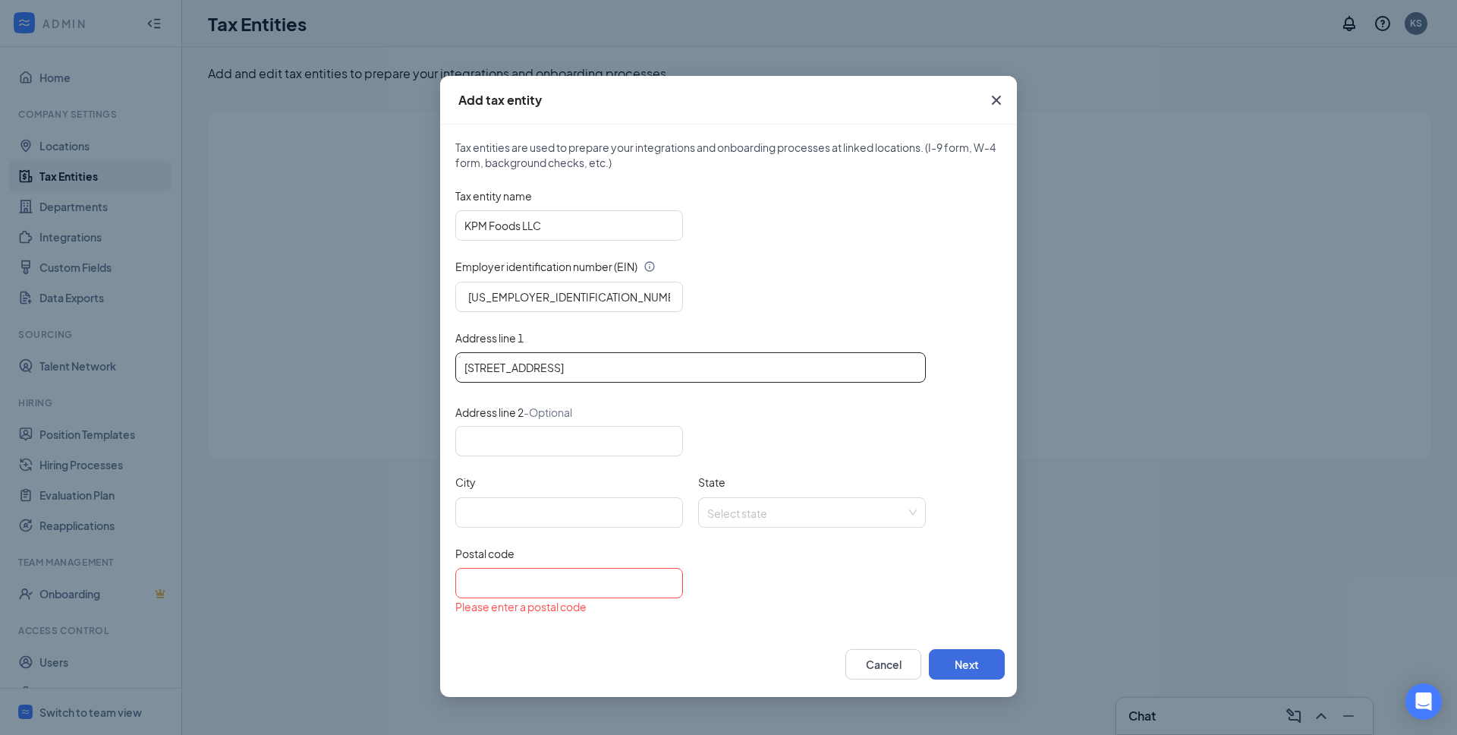
click at [689, 368] on input "2835 Aurora Avenue Suite 119, Naperville IL. 60540" at bounding box center [690, 367] width 470 height 30
type input "2835 Aurora Avenue Suite 119, Naperville IL."
click at [484, 585] on input "Postal code" at bounding box center [569, 583] width 228 height 30
paste input "60540"
type input "60540"
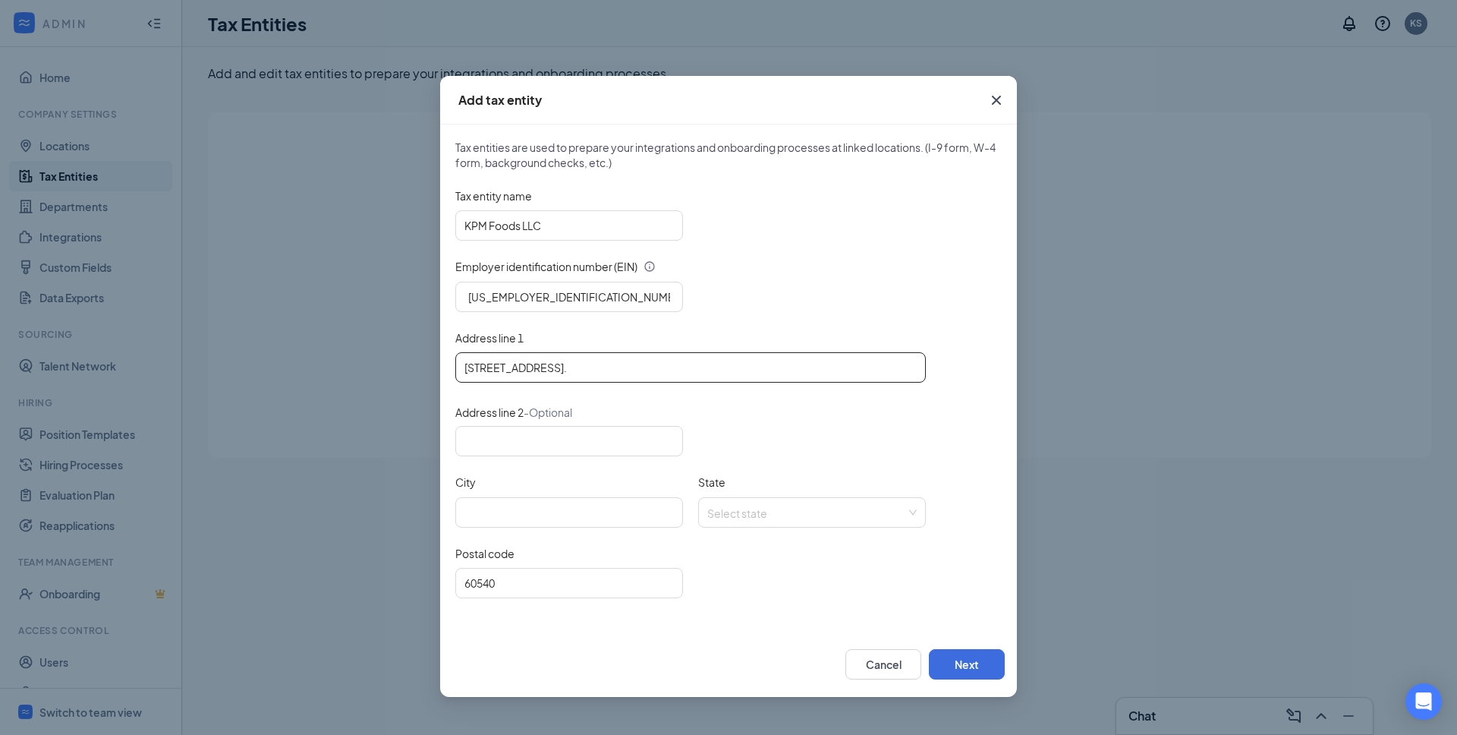
click at [642, 369] on input "2835 Aurora Avenue Suite 119, Naperville IL." at bounding box center [690, 367] width 470 height 30
type input "2835 Aurora Avenue Suite 119, IL."
click at [533, 512] on input "City" at bounding box center [569, 512] width 228 height 30
paste input "Naperville"
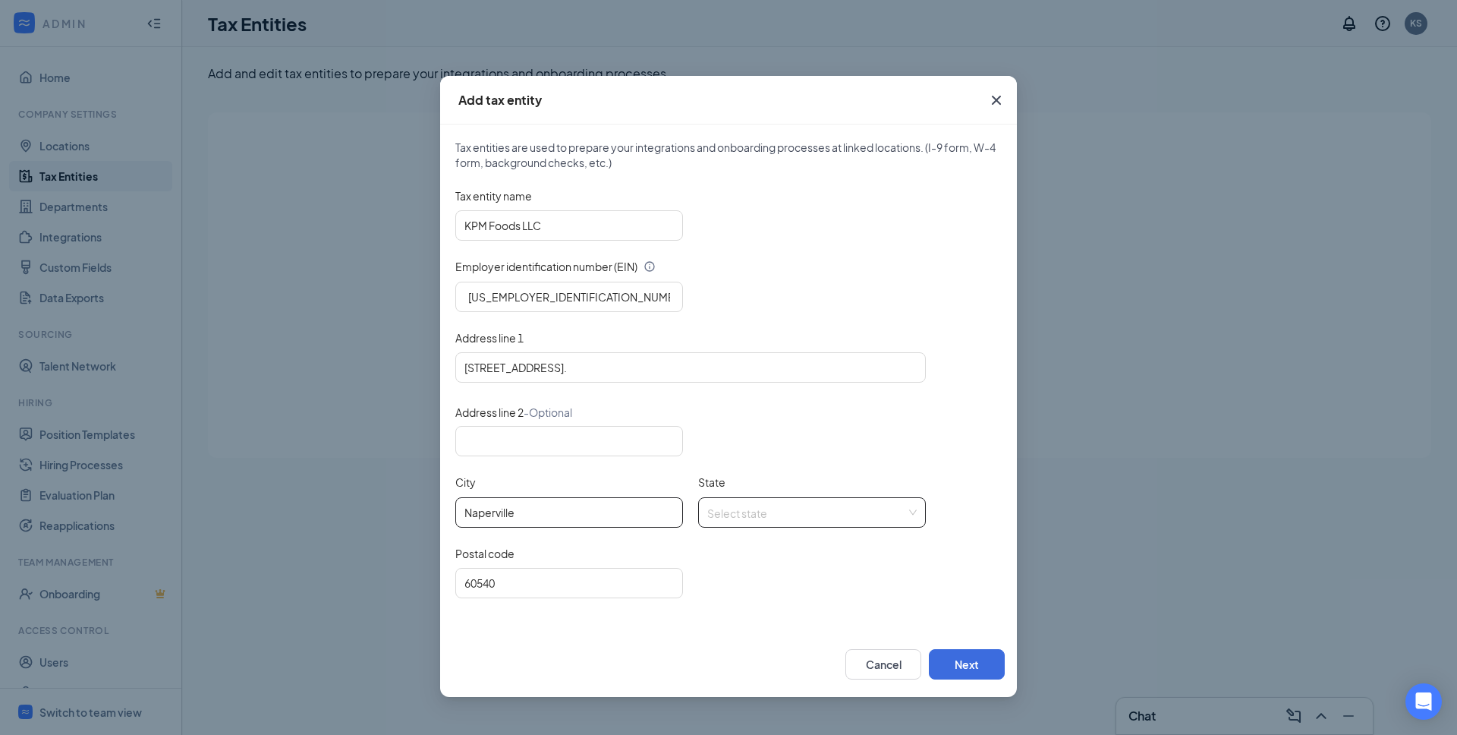
type input "Naperville"
click at [791, 510] on input "State" at bounding box center [806, 509] width 199 height 23
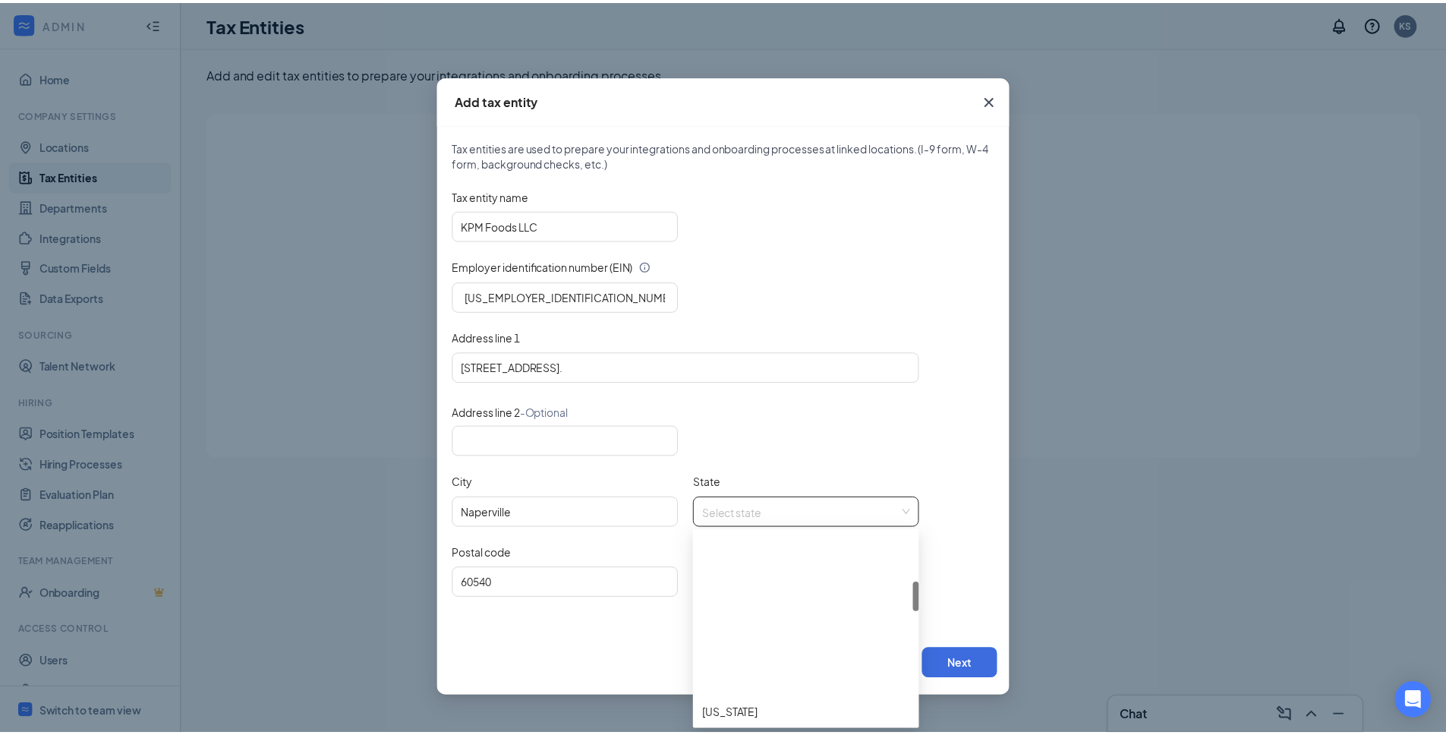
scroll to position [326, 0]
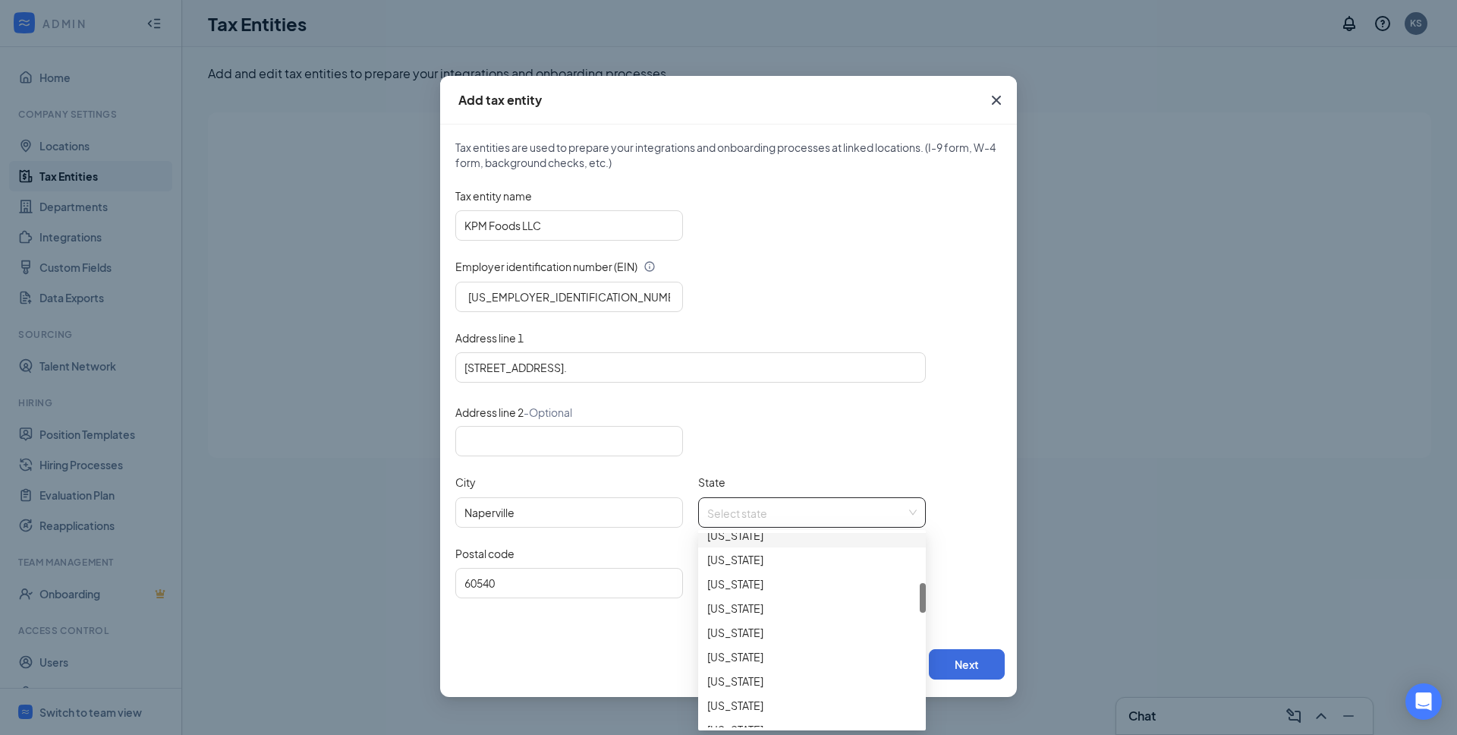
click at [733, 534] on div "Illinois" at bounding box center [811, 535] width 209 height 17
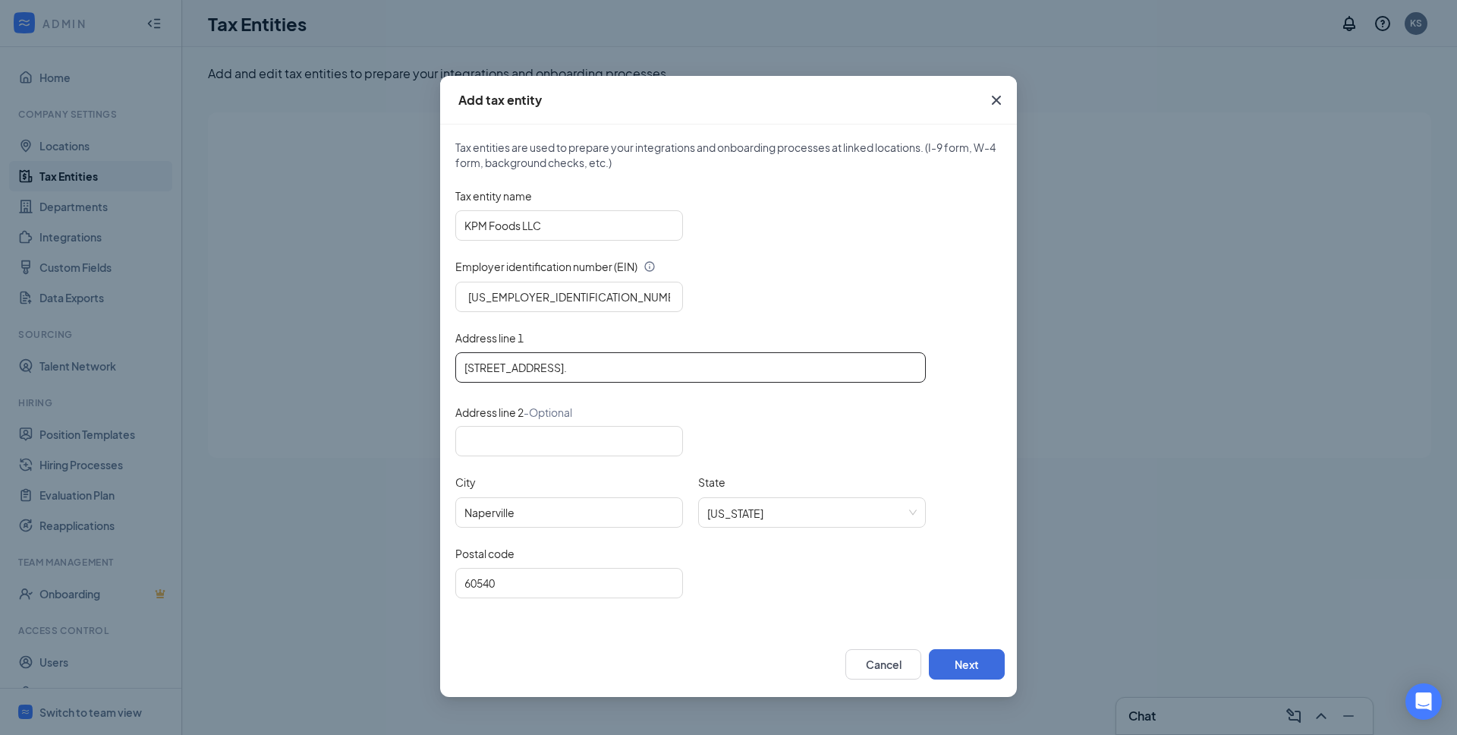
click at [650, 370] on input "2835 Aurora Avenue Suite 119, IL." at bounding box center [690, 367] width 470 height 30
type input "2835 Aurora Avenue Suite 119"
click at [968, 658] on button "Next" at bounding box center [967, 664] width 76 height 30
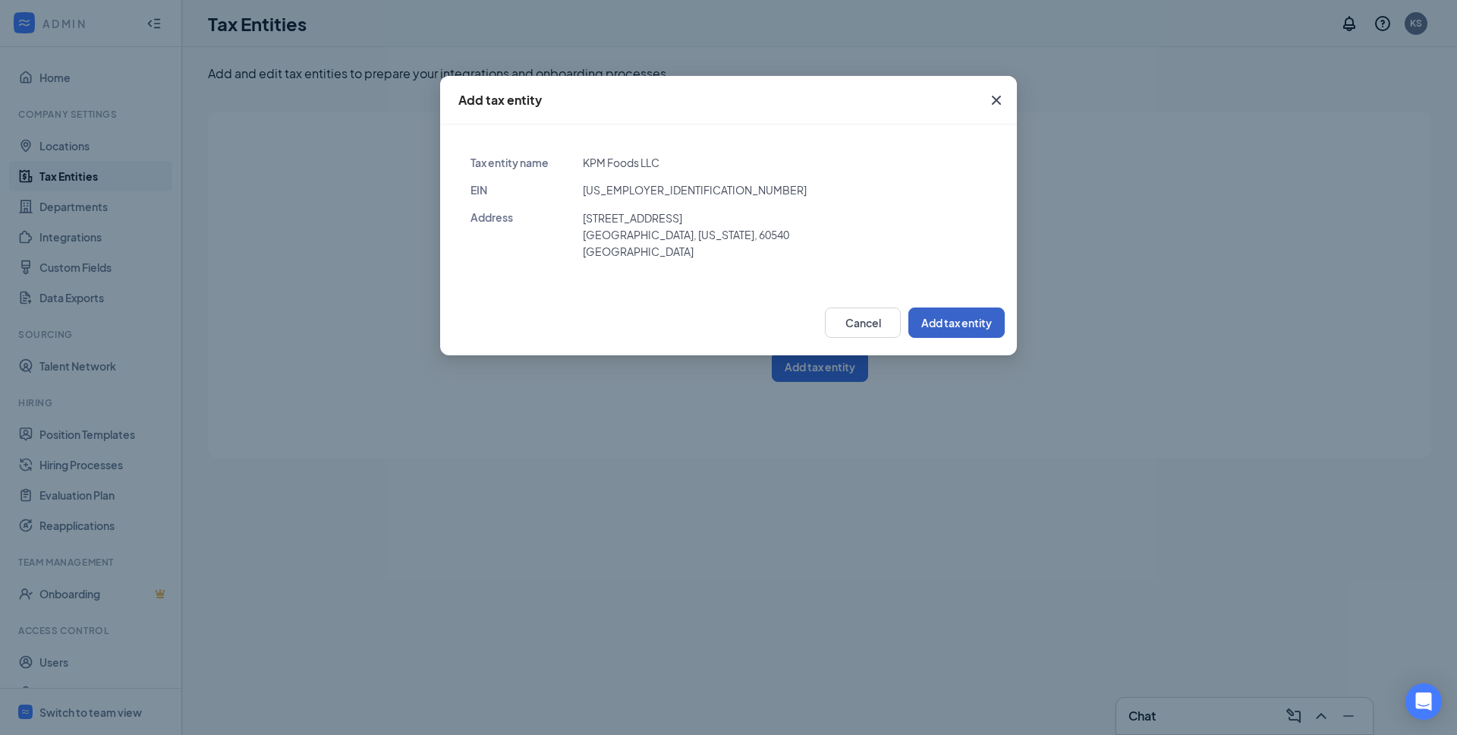
click at [940, 316] on button "Add tax entity" at bounding box center [956, 322] width 96 height 30
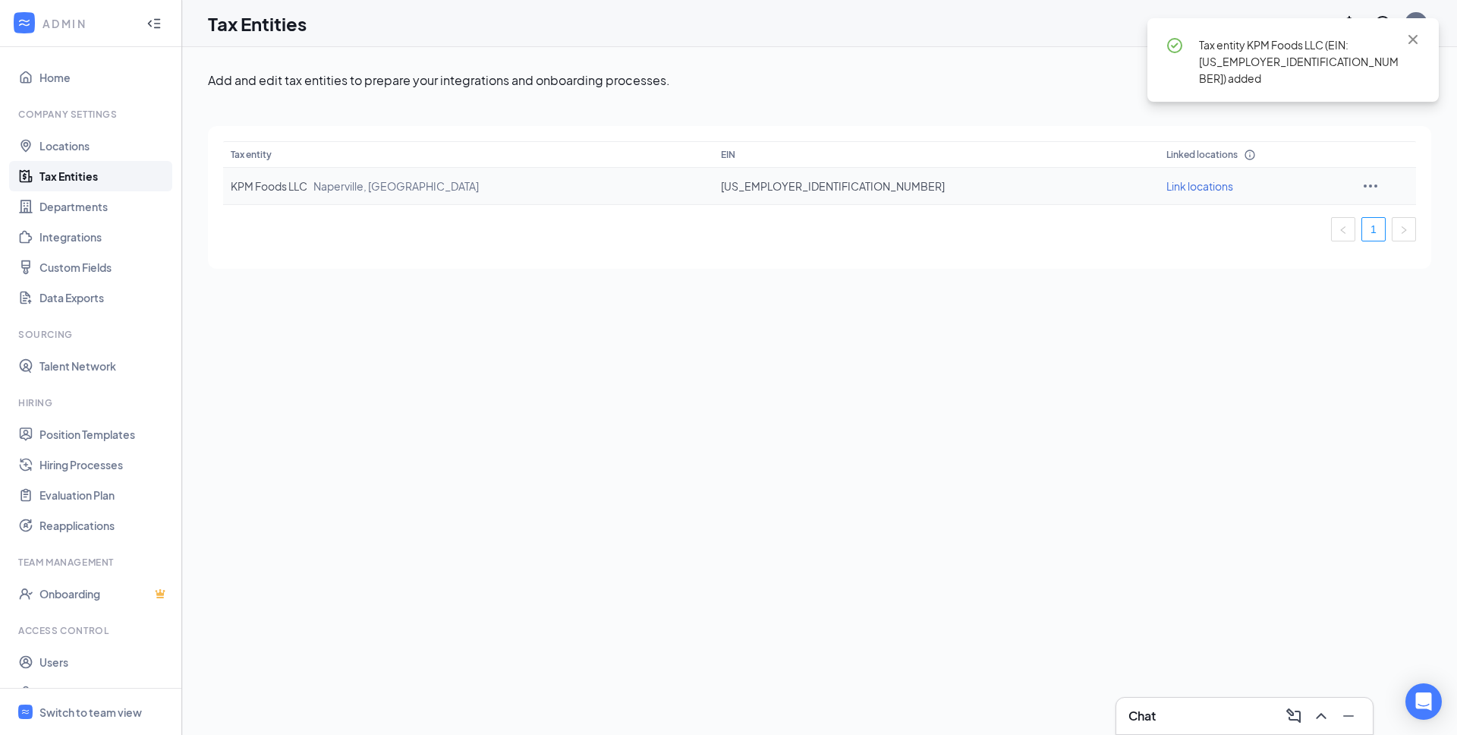
click at [1166, 188] on span "Link locations" at bounding box center [1199, 186] width 67 height 14
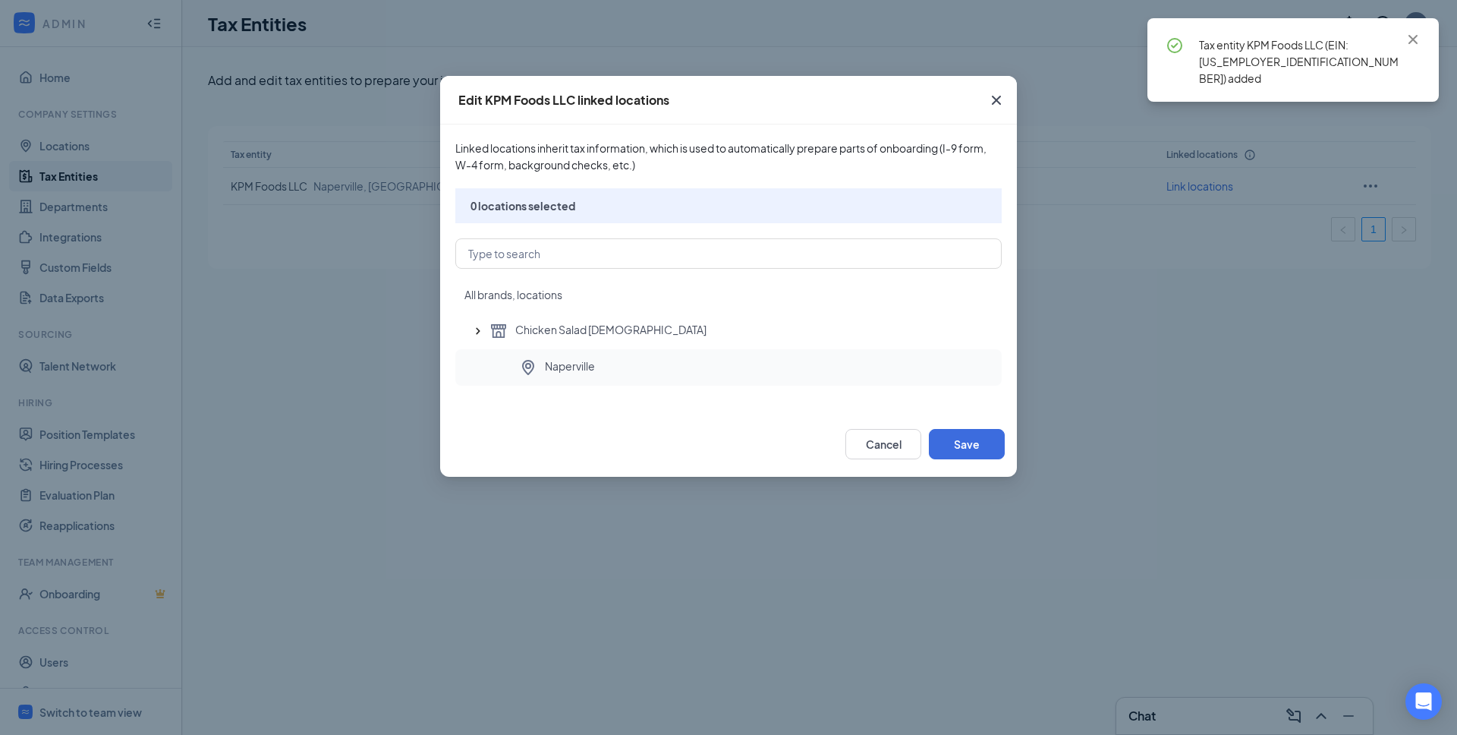
click at [584, 372] on span "Naperville" at bounding box center [570, 367] width 50 height 18
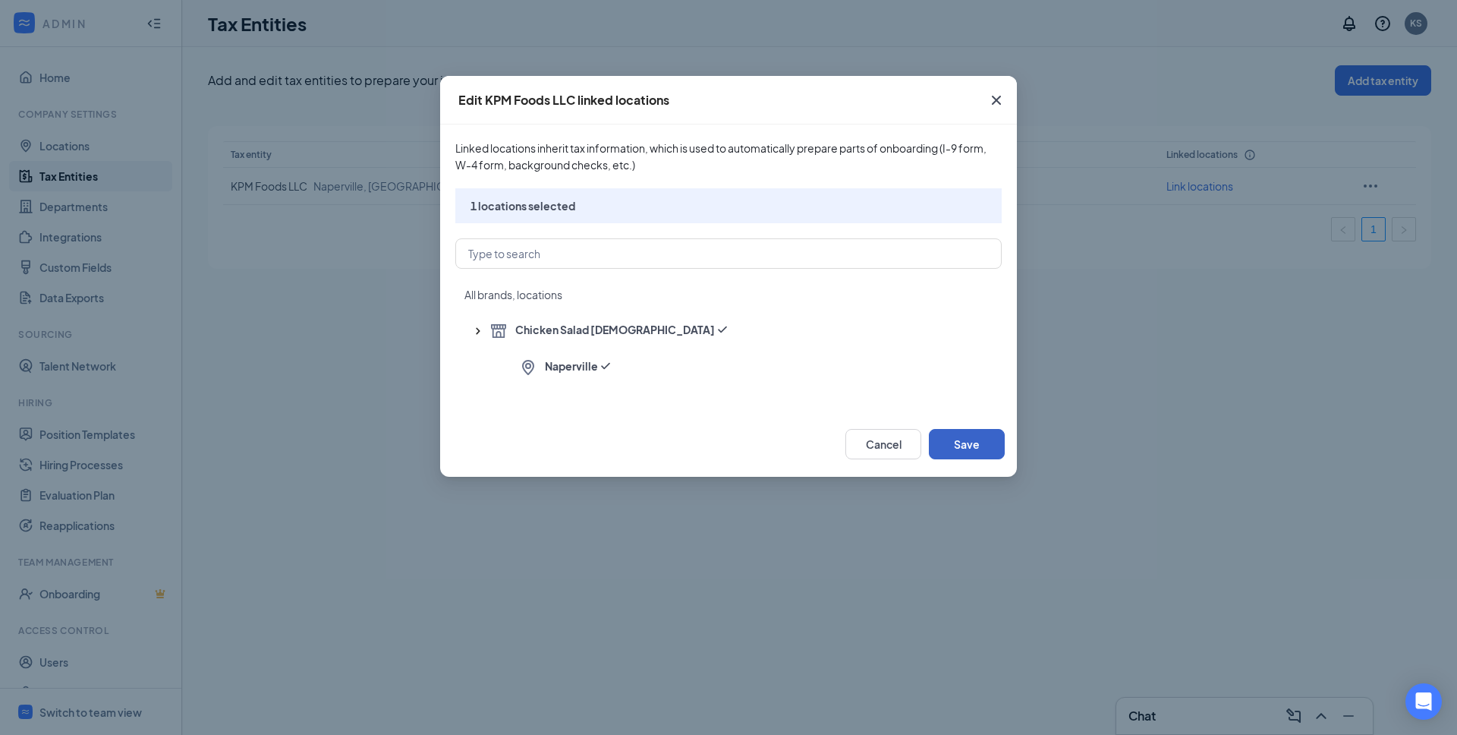
click at [968, 448] on button "Save" at bounding box center [967, 444] width 76 height 30
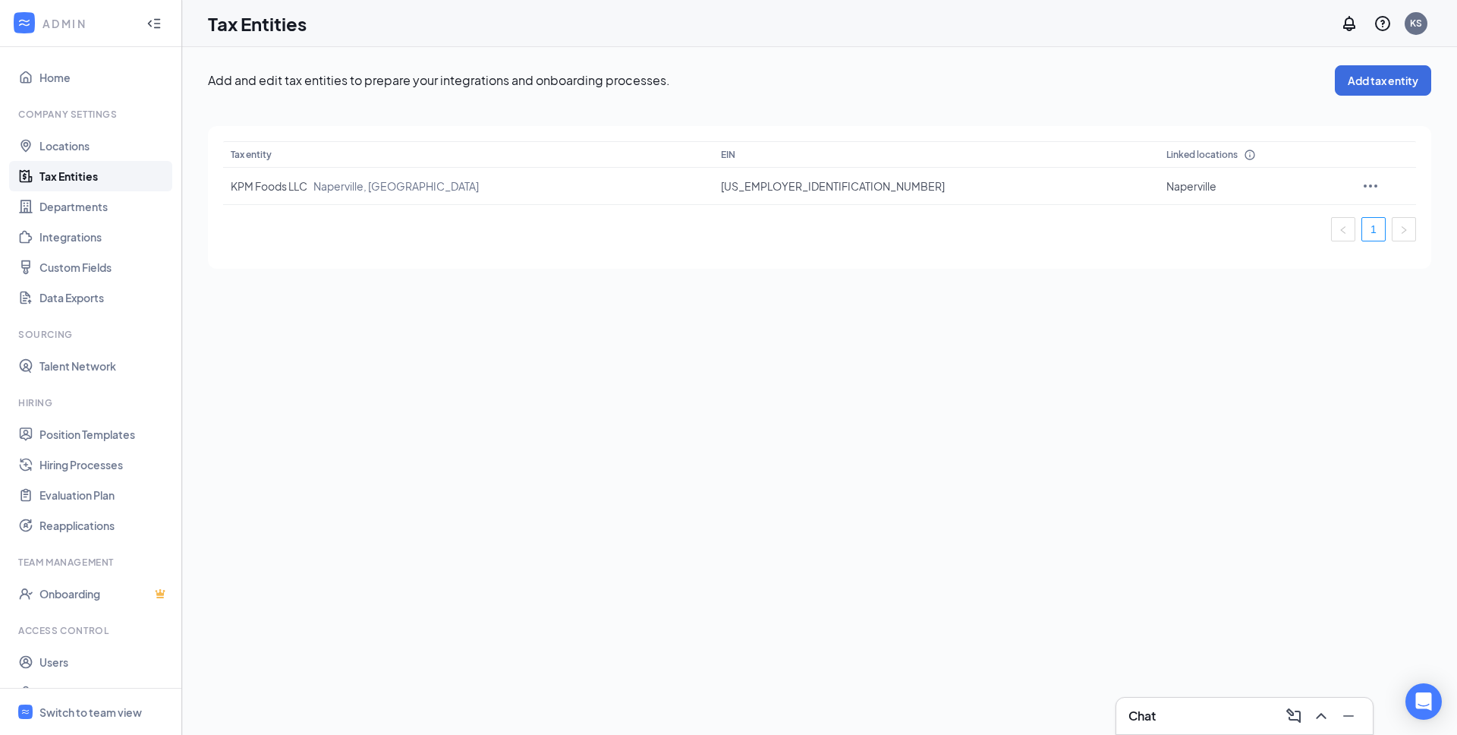
click at [736, 554] on div "Add and edit tax entities to prepare your integrations and onboarding processes…" at bounding box center [819, 391] width 1275 height 688
click at [79, 155] on link "Locations" at bounding box center [104, 146] width 130 height 30
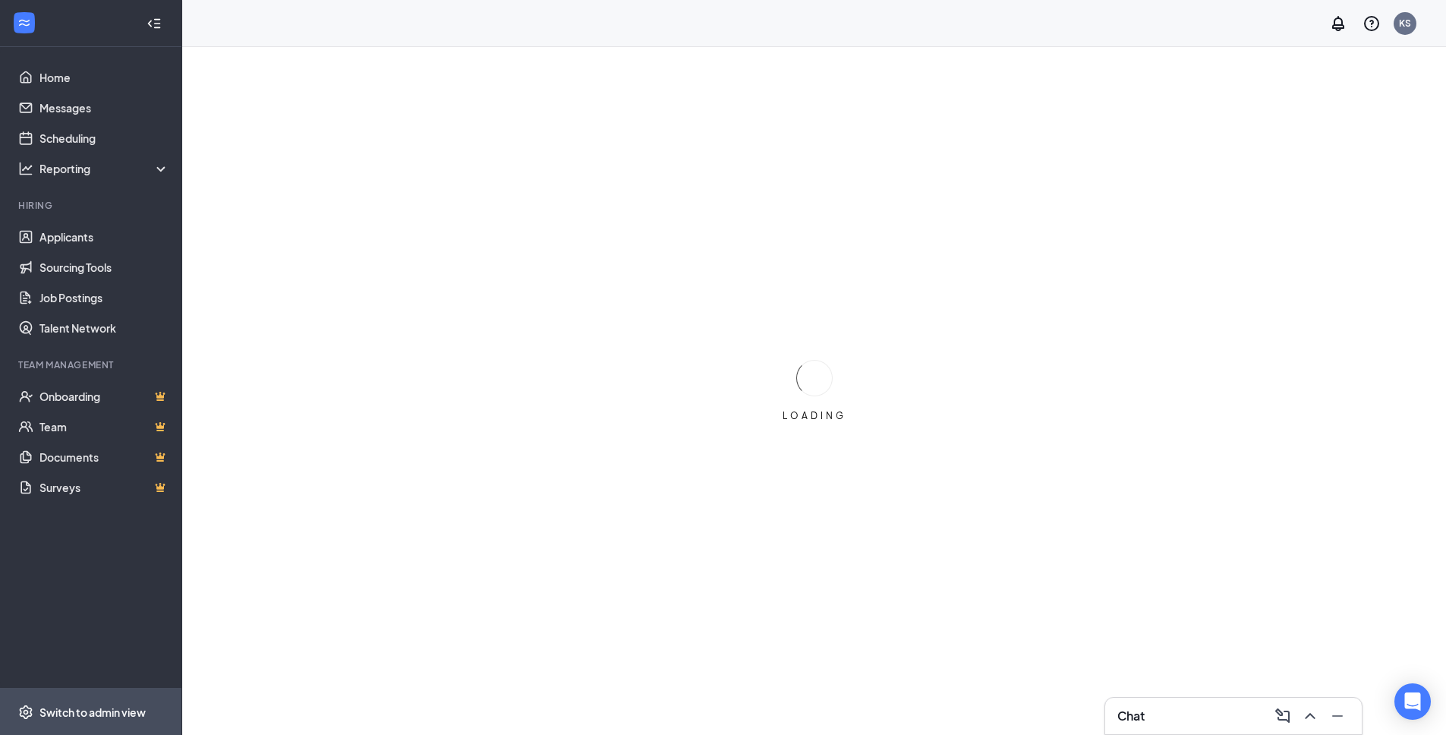
click at [90, 710] on div "Switch to admin view" at bounding box center [92, 711] width 106 height 15
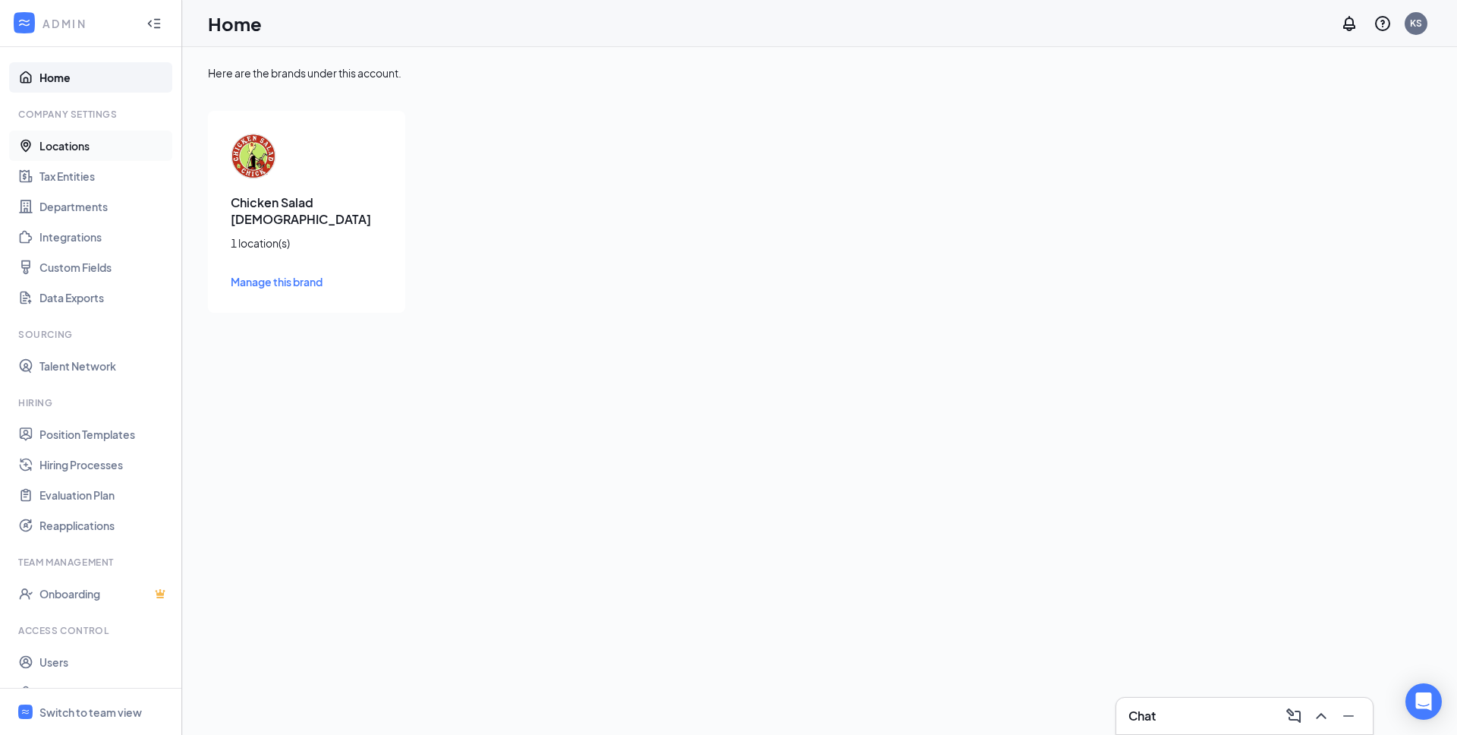
click at [81, 149] on link "Locations" at bounding box center [104, 146] width 130 height 30
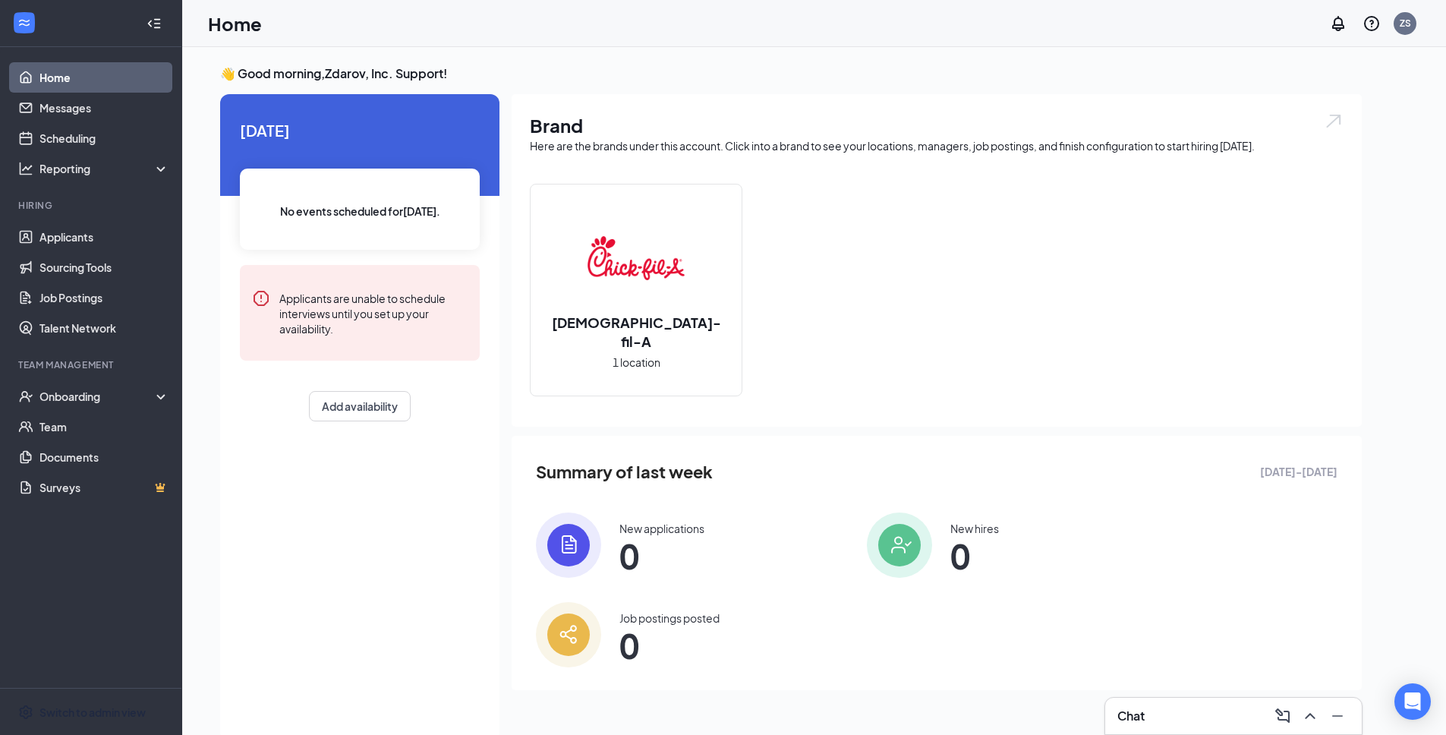
drag, startPoint x: 114, startPoint y: 713, endPoint x: 132, endPoint y: 672, distance: 44.2
click at [114, 713] on div "Switch to admin view" at bounding box center [92, 711] width 106 height 15
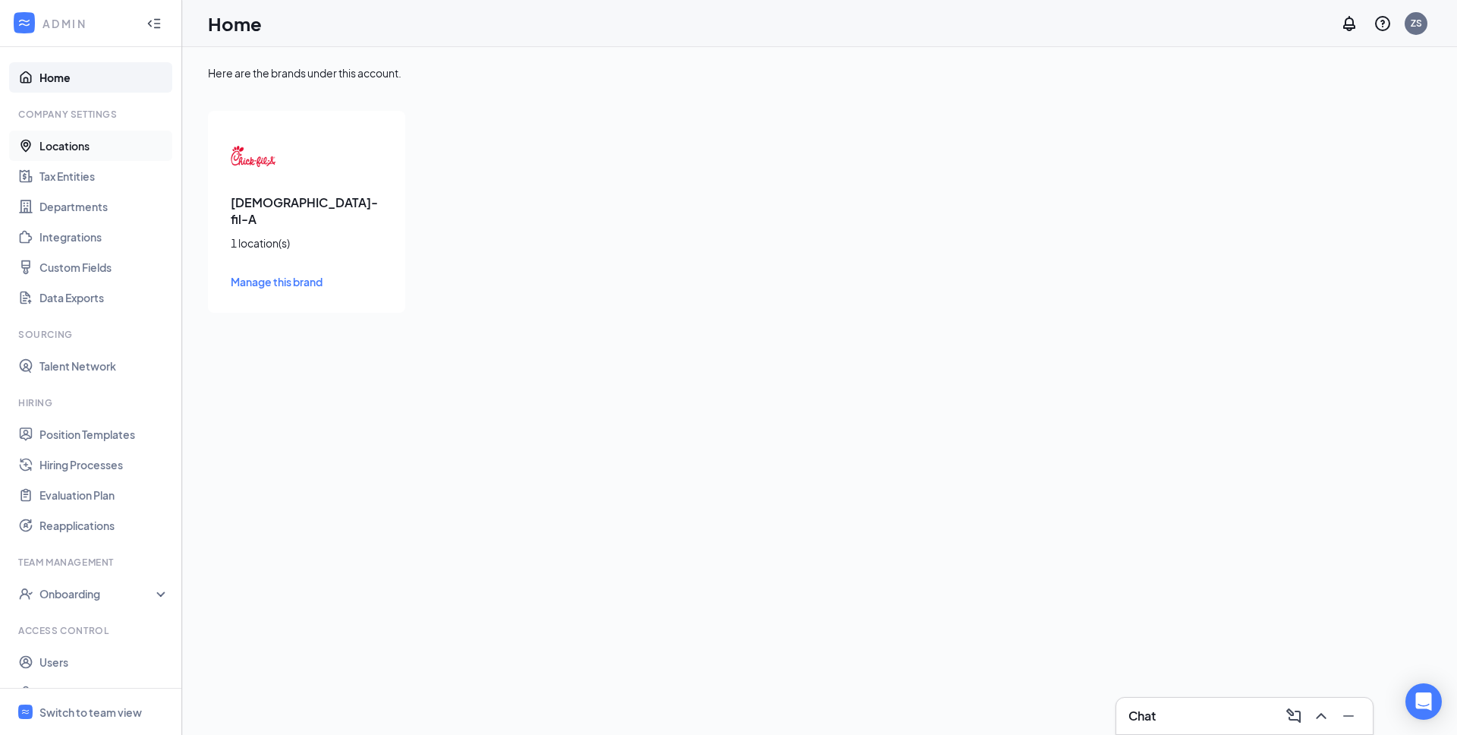
click at [83, 144] on link "Locations" at bounding box center [104, 146] width 130 height 30
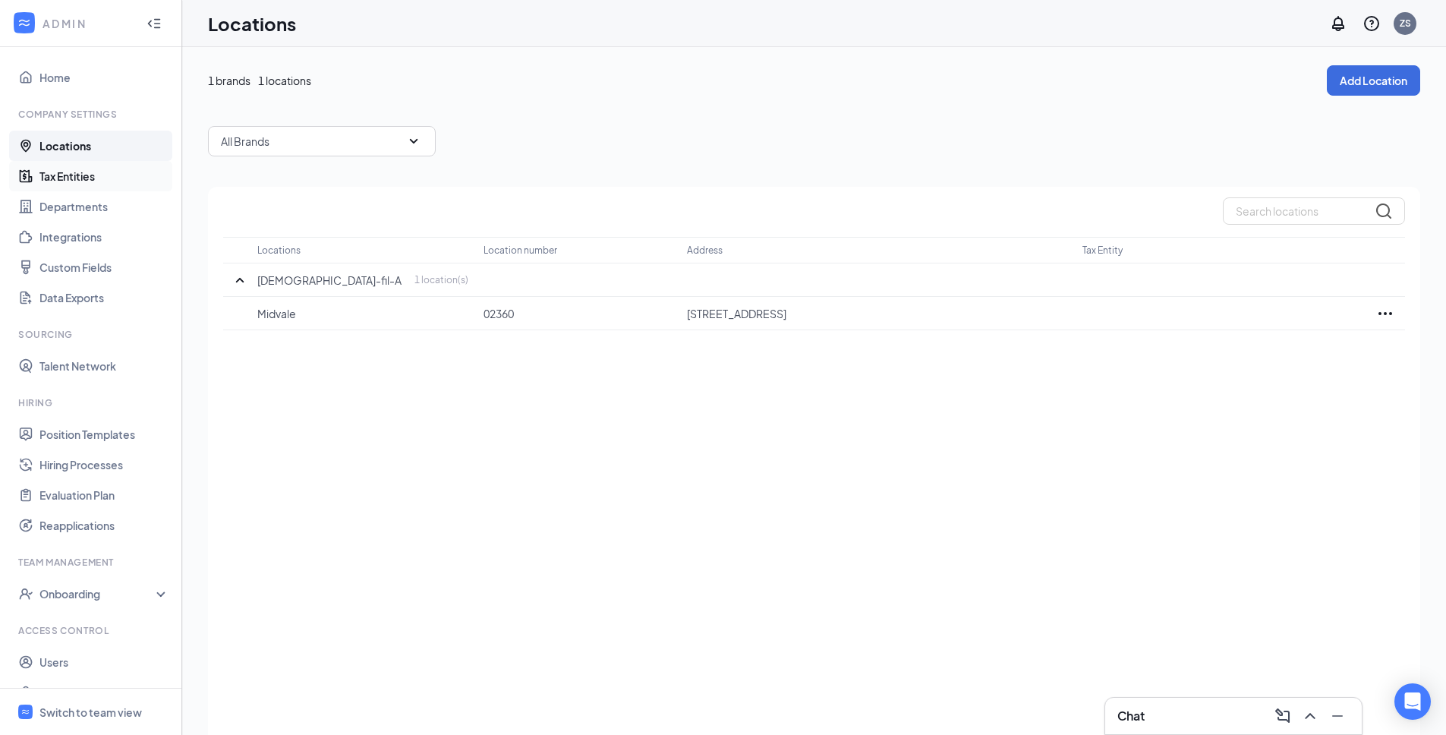
click at [77, 181] on link "Tax Entities" at bounding box center [104, 176] width 130 height 30
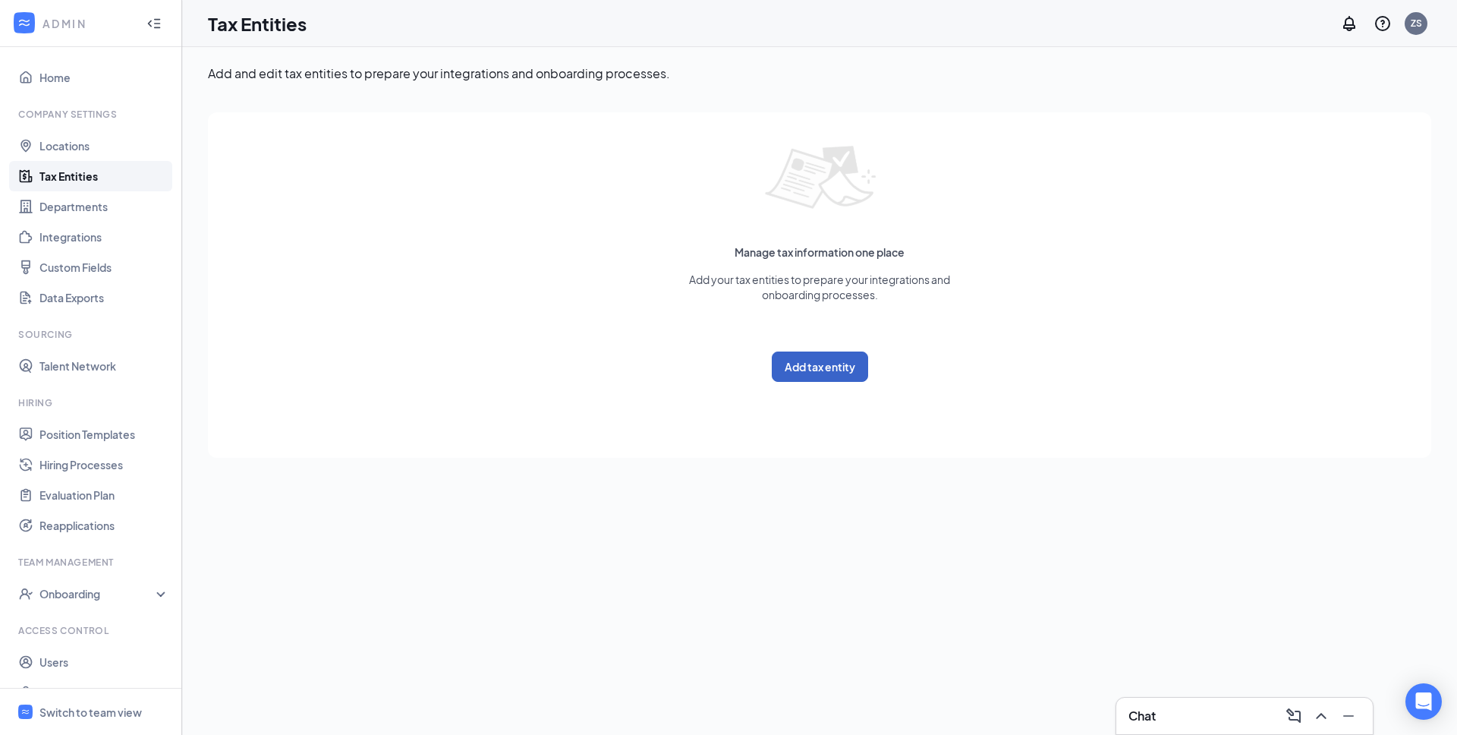
click at [830, 370] on button "Add tax entity" at bounding box center [820, 366] width 96 height 30
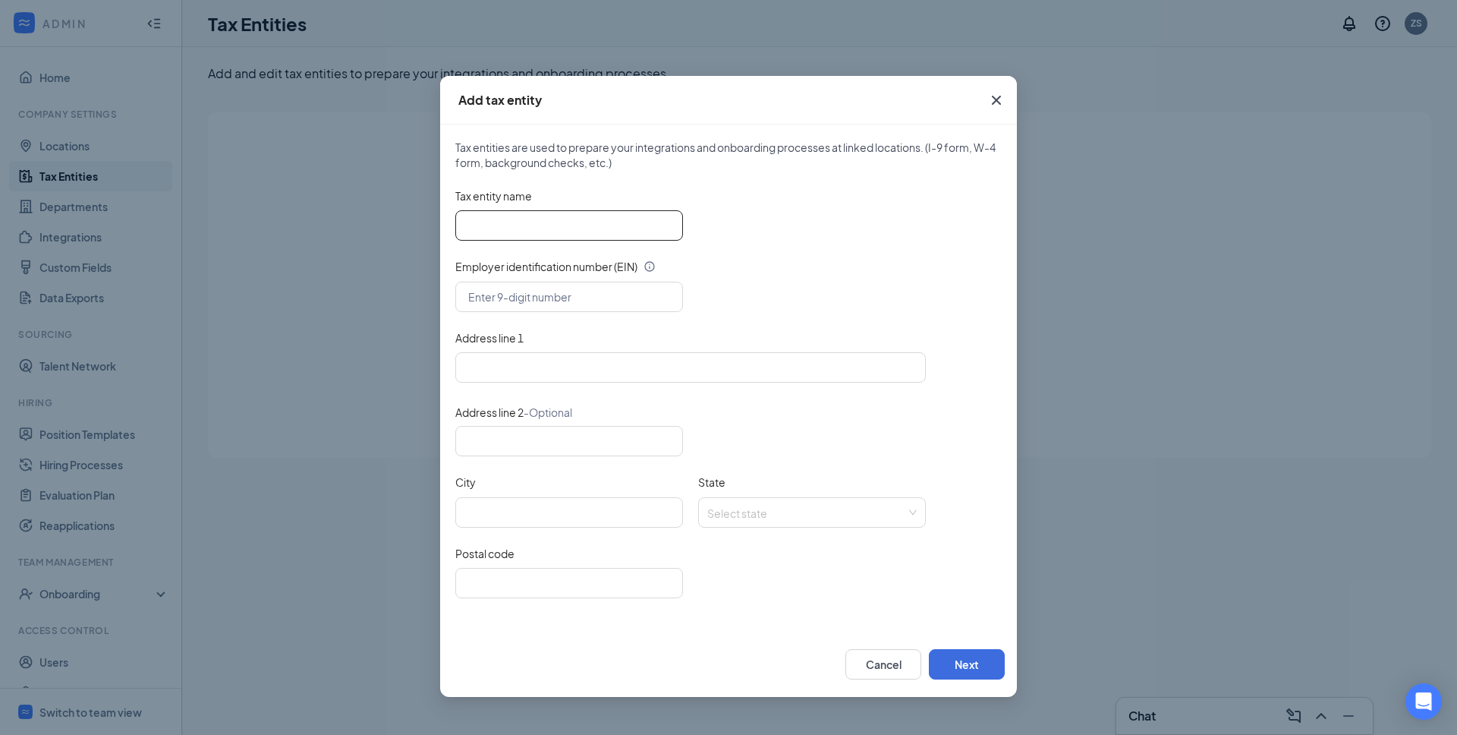
click at [505, 231] on input "Tax entity name" at bounding box center [569, 225] width 228 height 30
paste input "Zdarov, Inc."
type input "Zdarov, Inc."
click at [502, 290] on input "text" at bounding box center [569, 297] width 228 height 30
paste input "47-1961710"
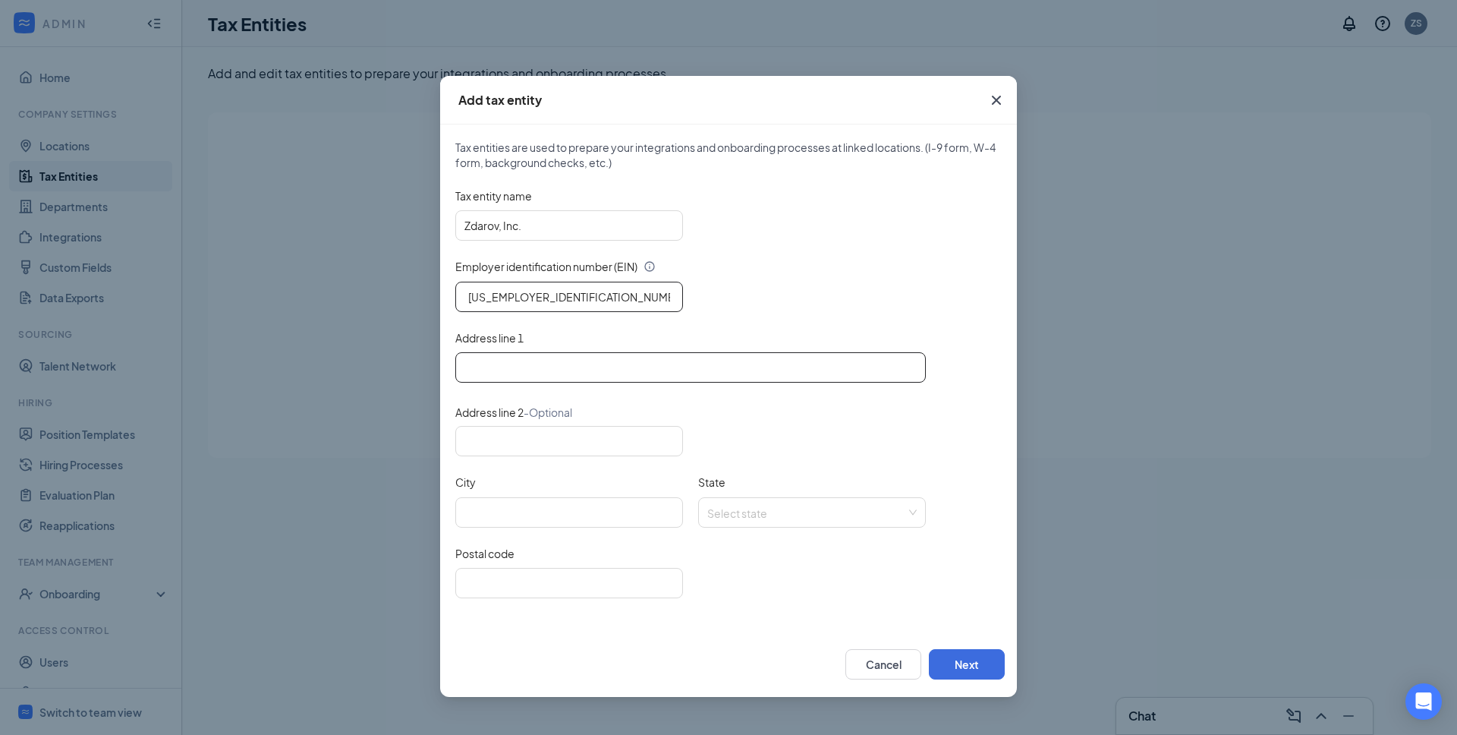
type input "47-1961710"
click at [515, 368] on input "Address line 1" at bounding box center [690, 367] width 470 height 30
paste input "1088 East Fort Union Blvd, Midvale, UT 84047"
click at [677, 368] on input "1088 East Fort Union Blvd, Midvale, UT 84047" at bounding box center [690, 367] width 470 height 30
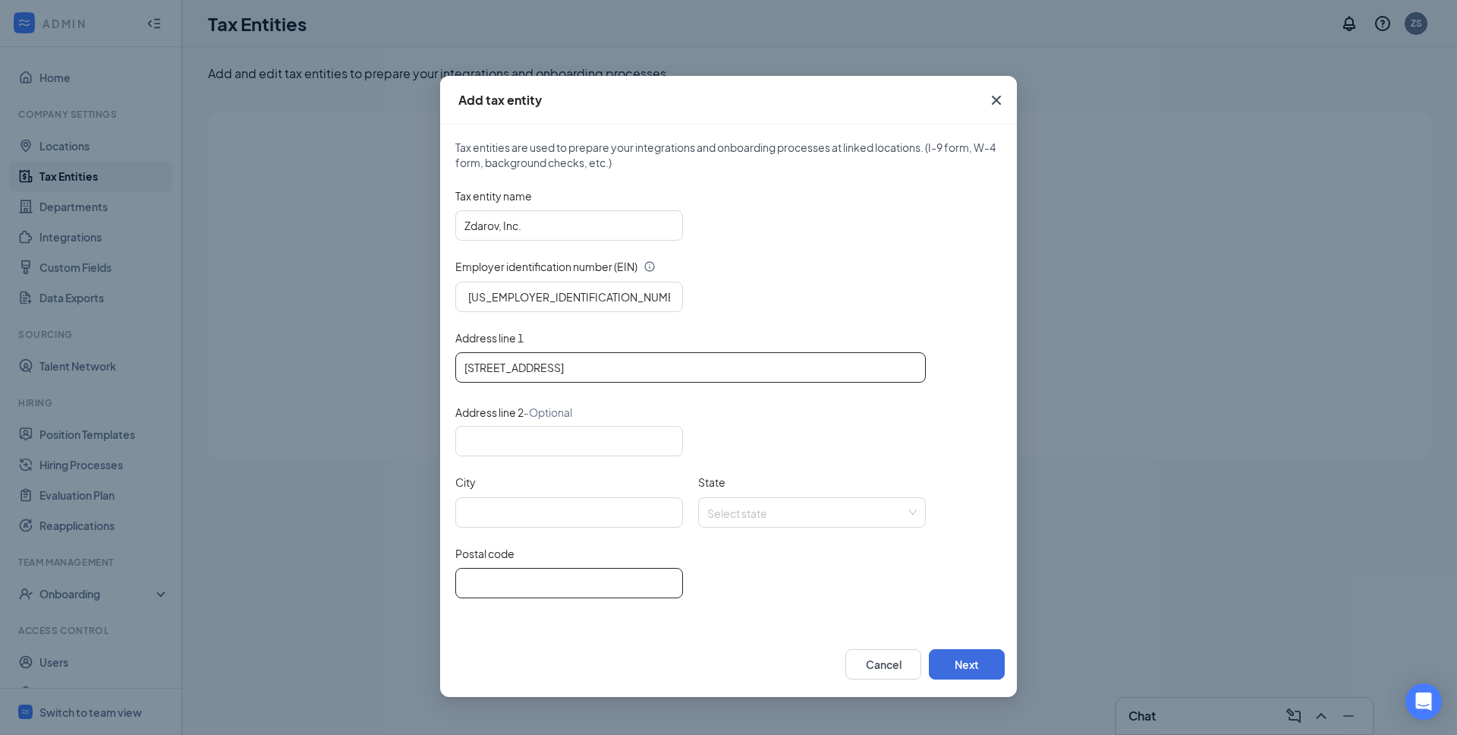
type input "1088 East Fort Union Blvd, Midvale, UT 84047"
click at [505, 583] on input "Postal code" at bounding box center [569, 583] width 228 height 30
paste input "84047"
type input "84047"
click at [624, 368] on input "1088 East Fort Union Blvd, Midvale, UT 84047" at bounding box center [690, 367] width 470 height 30
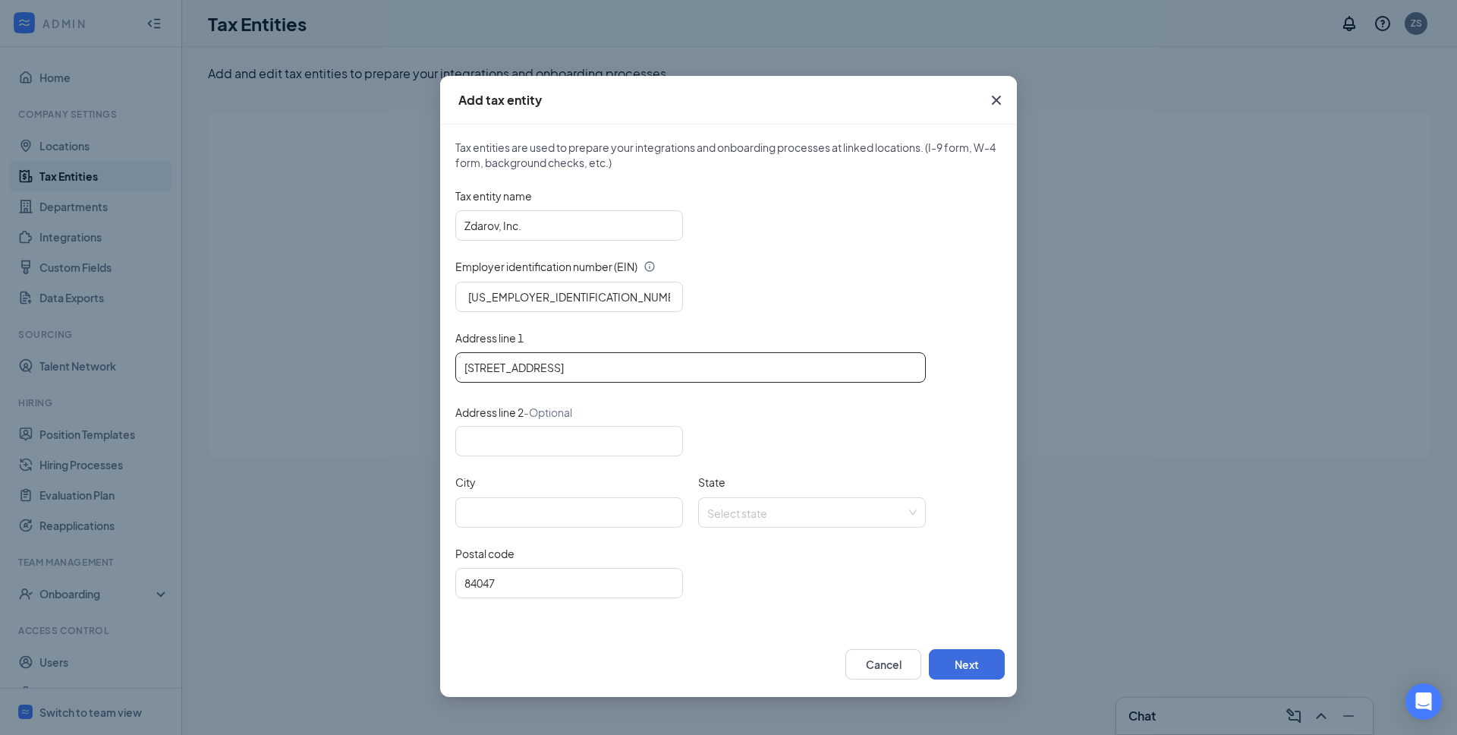
click at [624, 368] on input "1088 East Fort Union Blvd, Midvale, UT 84047" at bounding box center [690, 367] width 470 height 30
click at [507, 521] on input "City" at bounding box center [569, 512] width 228 height 30
paste input "Midvale"
type input "Midvale"
click at [747, 513] on input "State" at bounding box center [806, 509] width 199 height 23
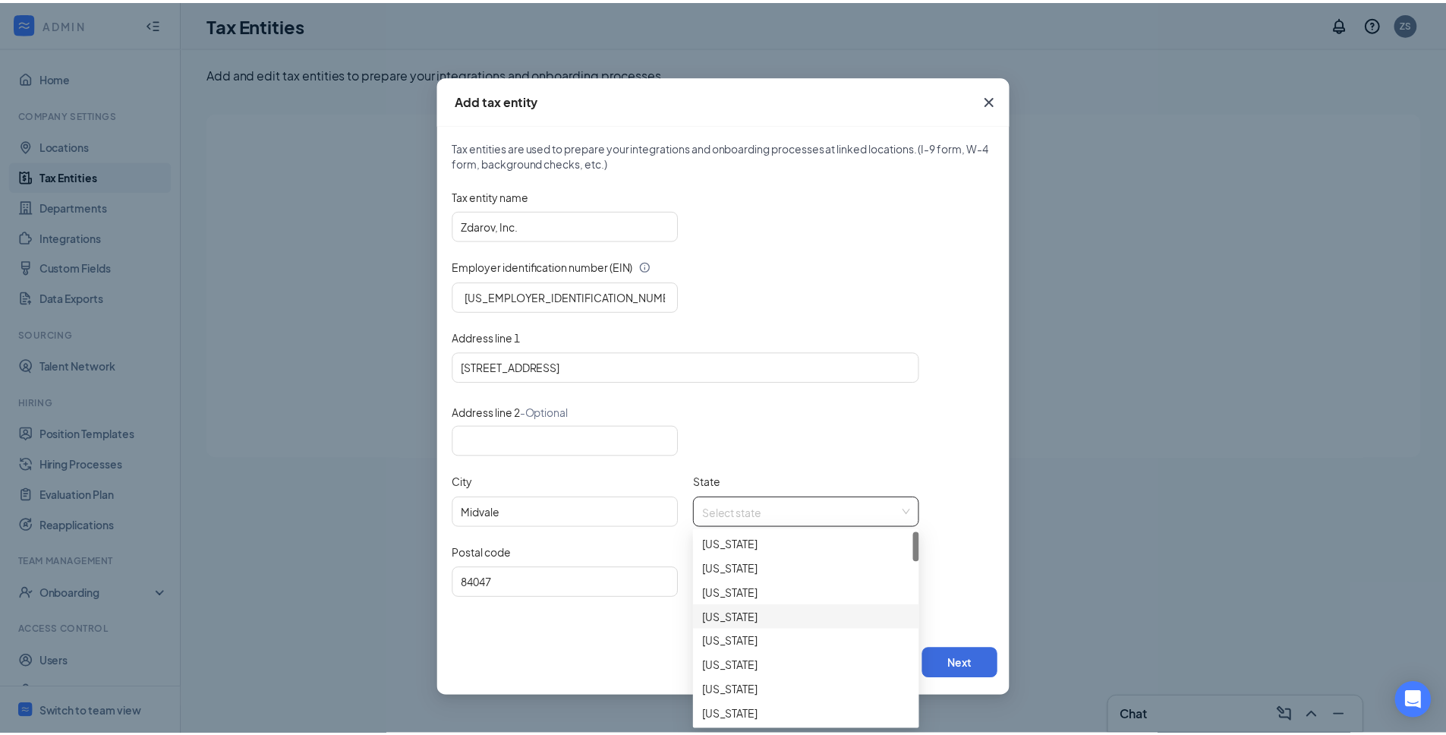
scroll to position [1068, 0]
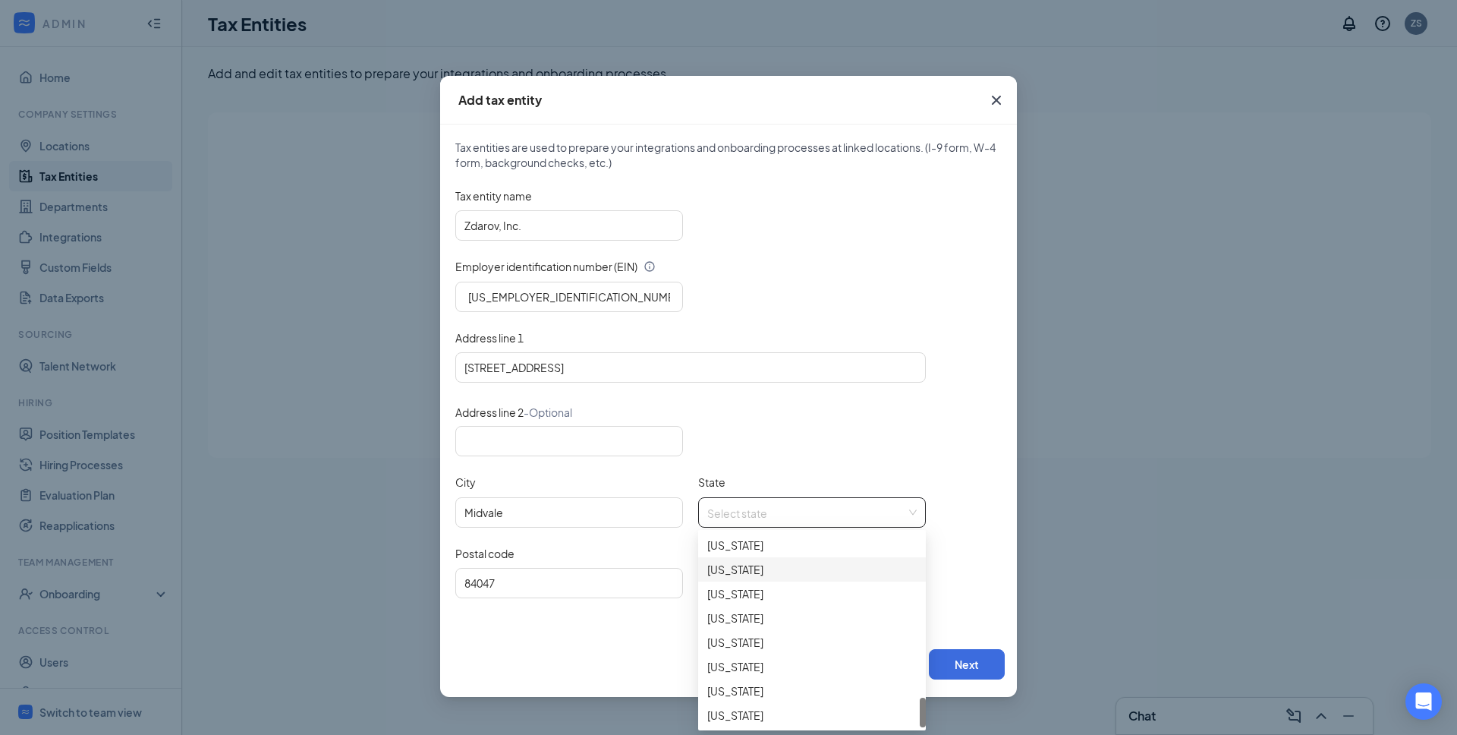
click at [724, 566] on div "Utah" at bounding box center [811, 569] width 209 height 17
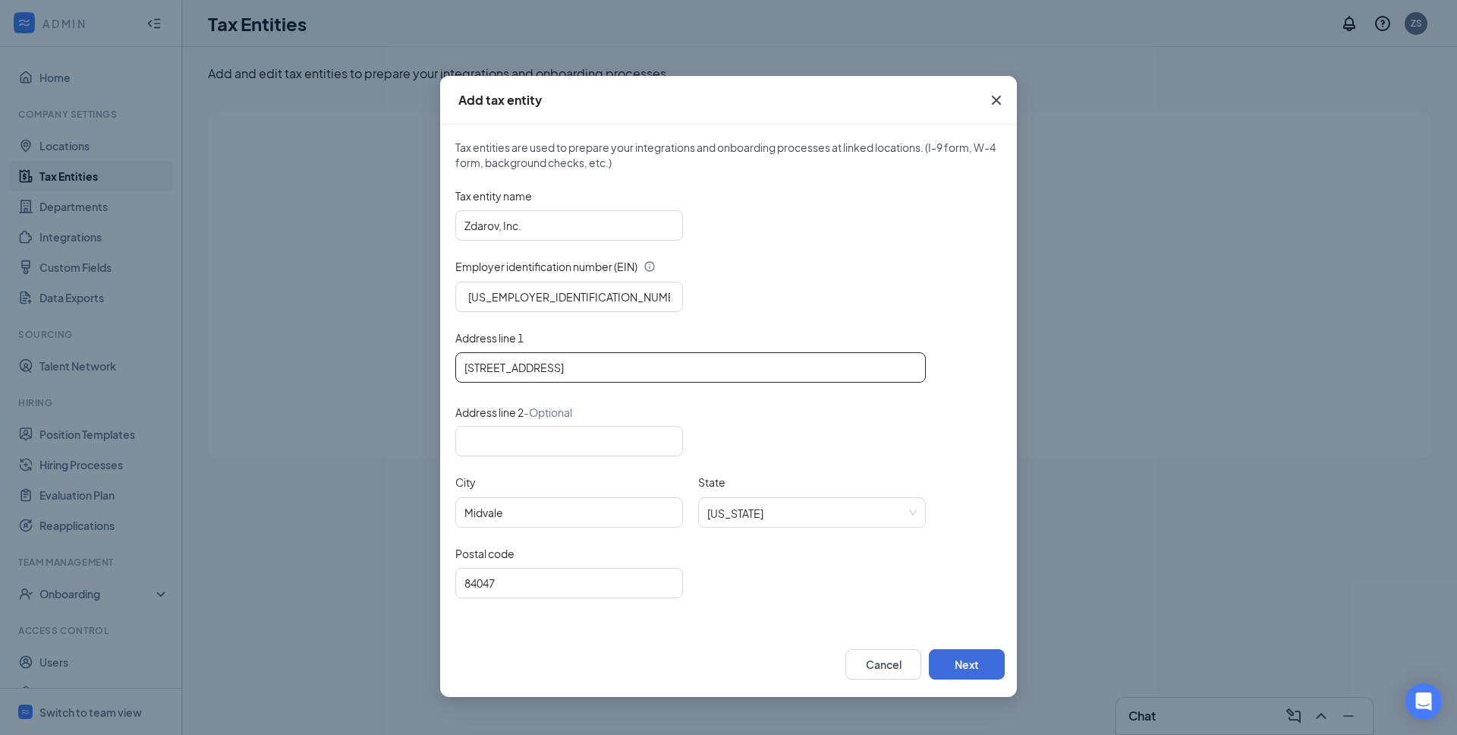
drag, startPoint x: 593, startPoint y: 372, endPoint x: 720, endPoint y: 372, distance: 127.5
click at [720, 372] on input "1088 East Fort Union Blvd, Midvale, UT 84047" at bounding box center [690, 367] width 470 height 30
type input "1088 East Fort Union Blvd"
click at [964, 664] on button "Next" at bounding box center [967, 664] width 76 height 30
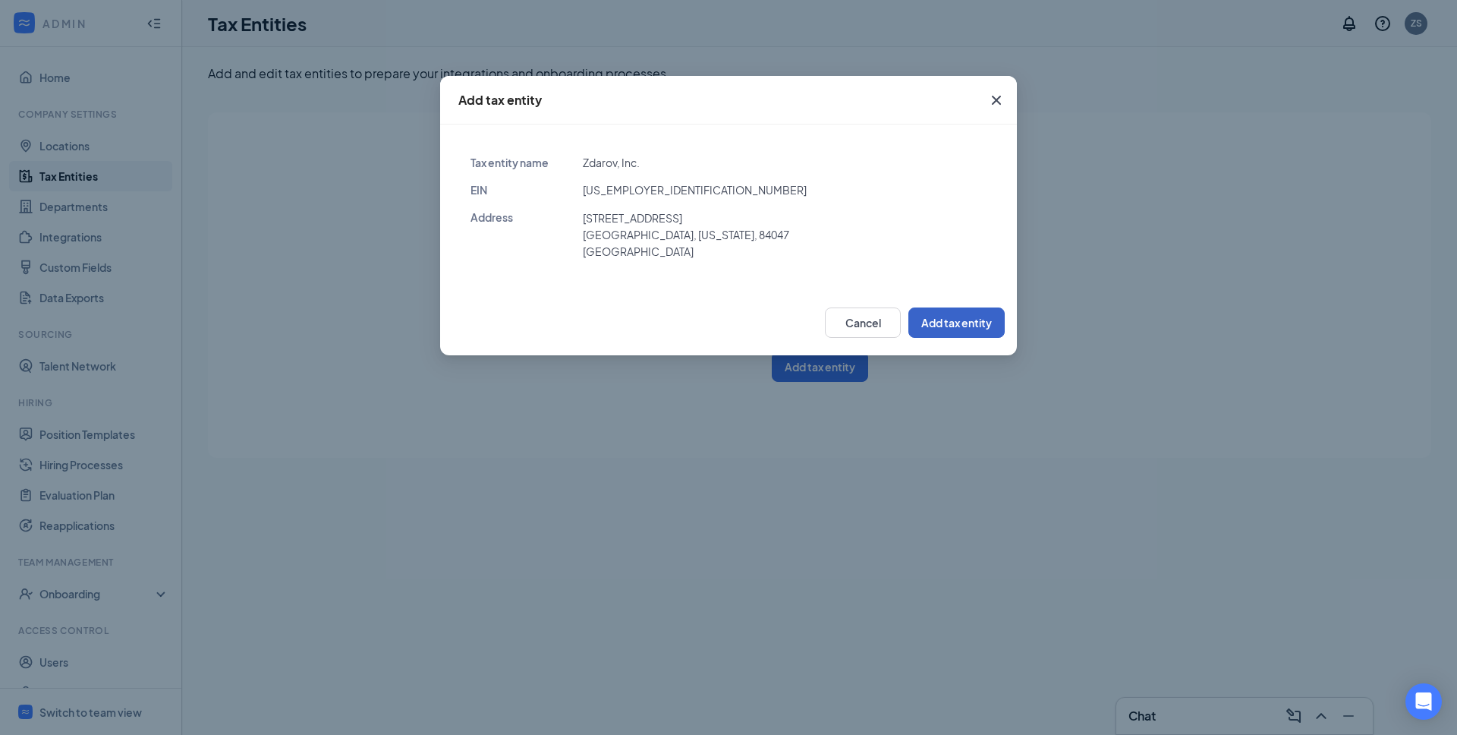
click at [942, 323] on button "Add tax entity" at bounding box center [956, 322] width 96 height 30
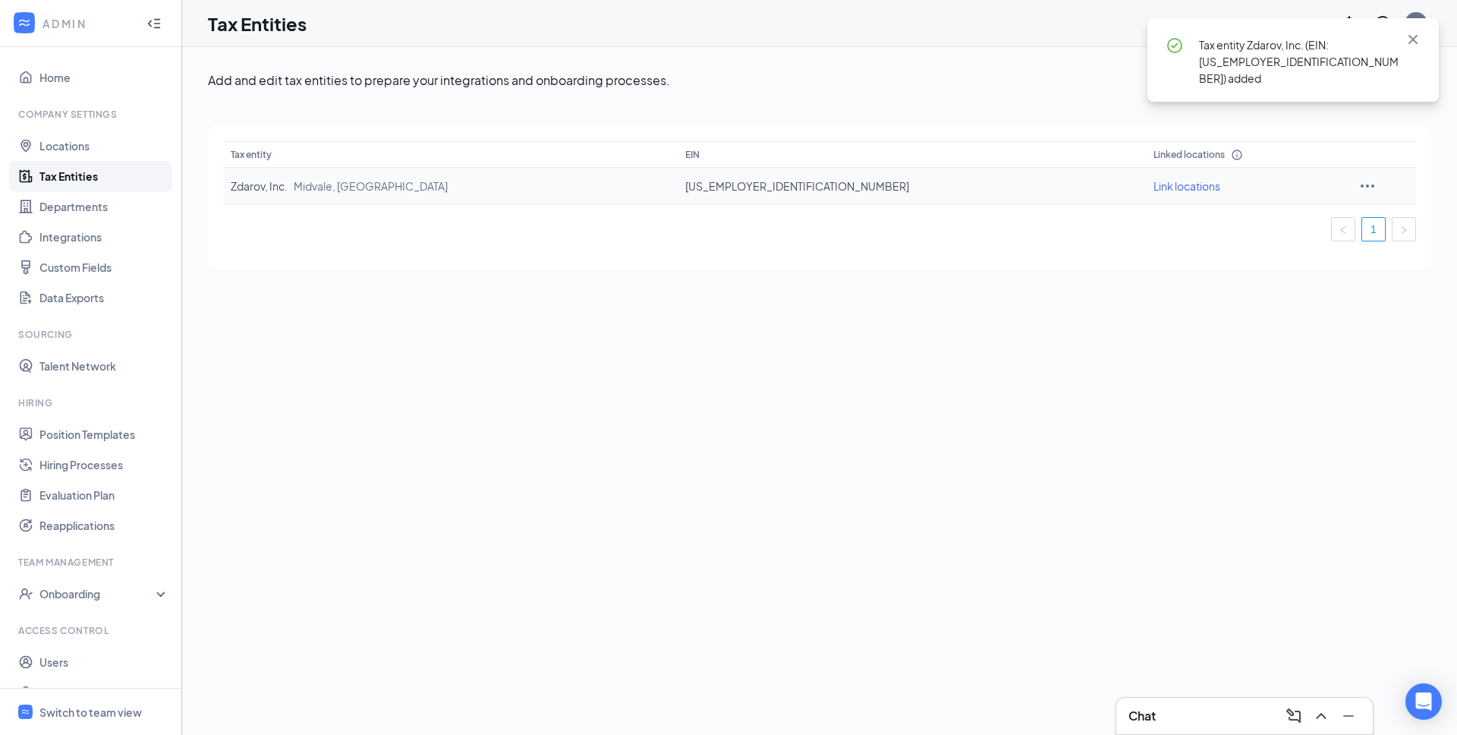
click at [1153, 184] on span "Link locations" at bounding box center [1186, 186] width 67 height 14
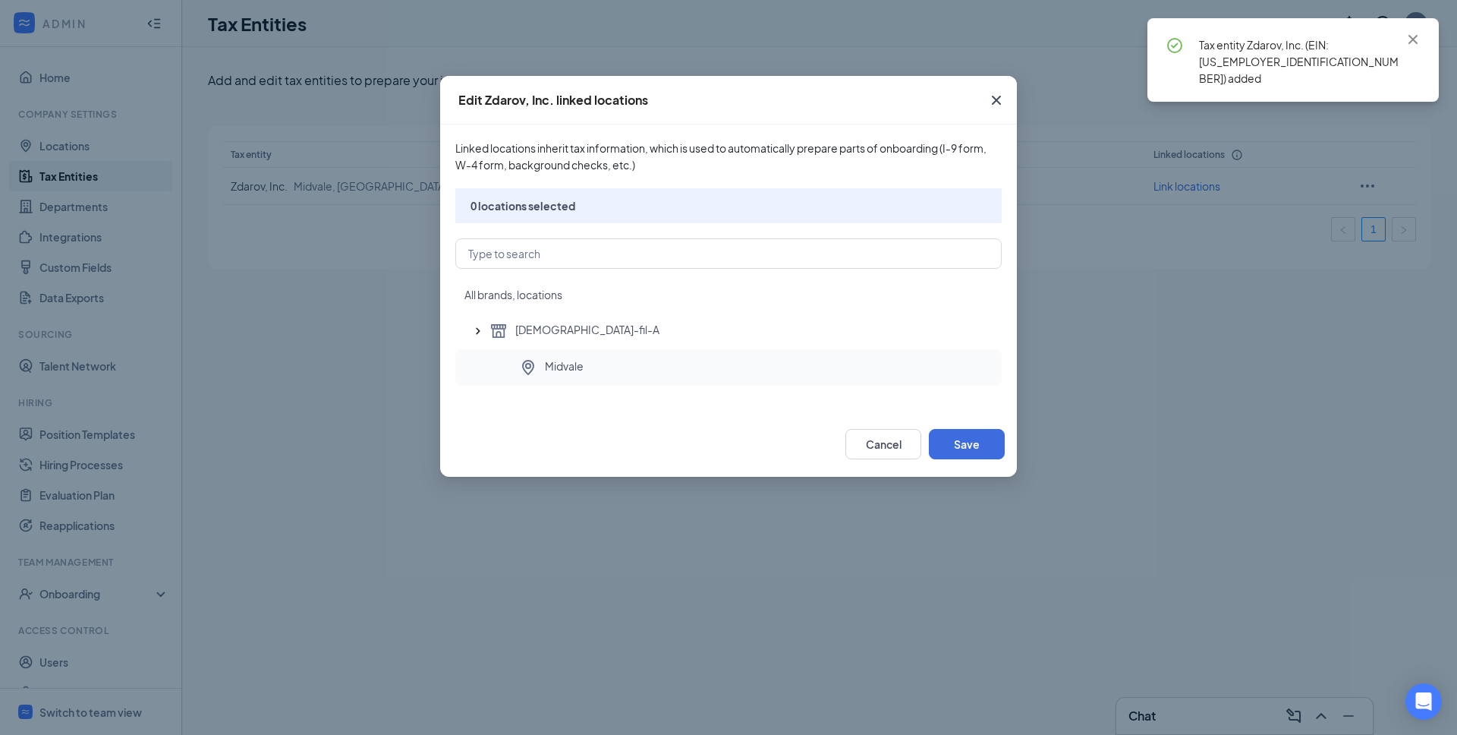
click at [570, 359] on span "Midvale" at bounding box center [564, 367] width 39 height 18
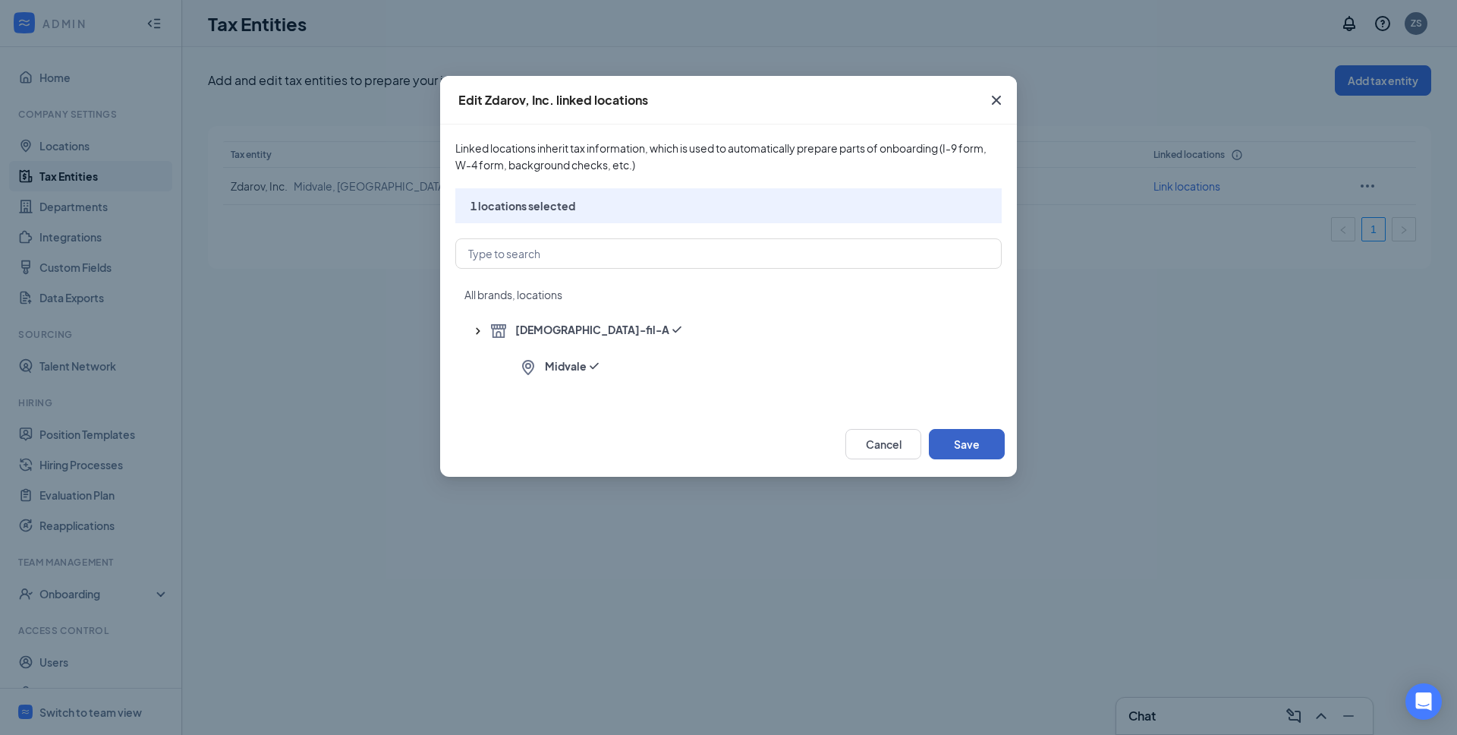
click at [977, 448] on button "Save" at bounding box center [967, 444] width 76 height 30
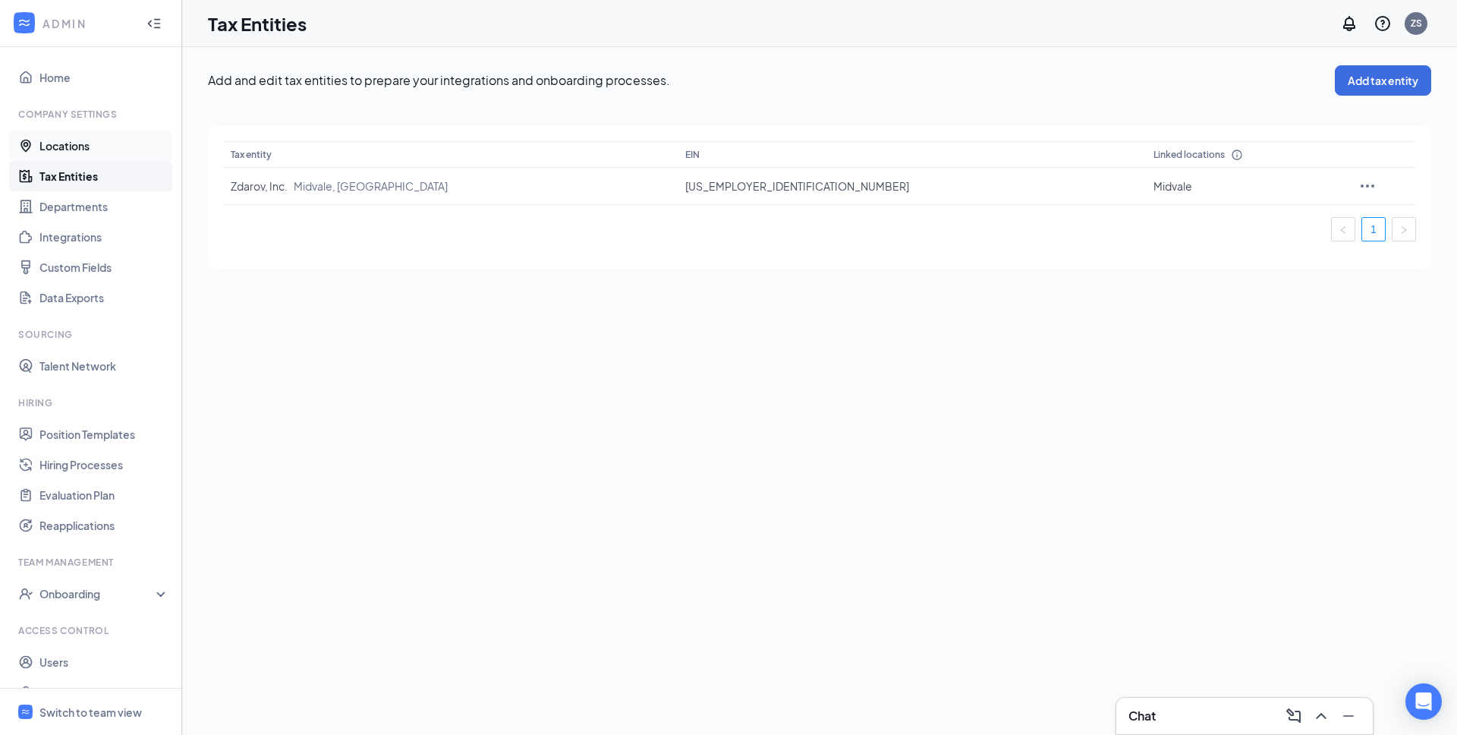
click at [75, 146] on link "Locations" at bounding box center [104, 146] width 130 height 30
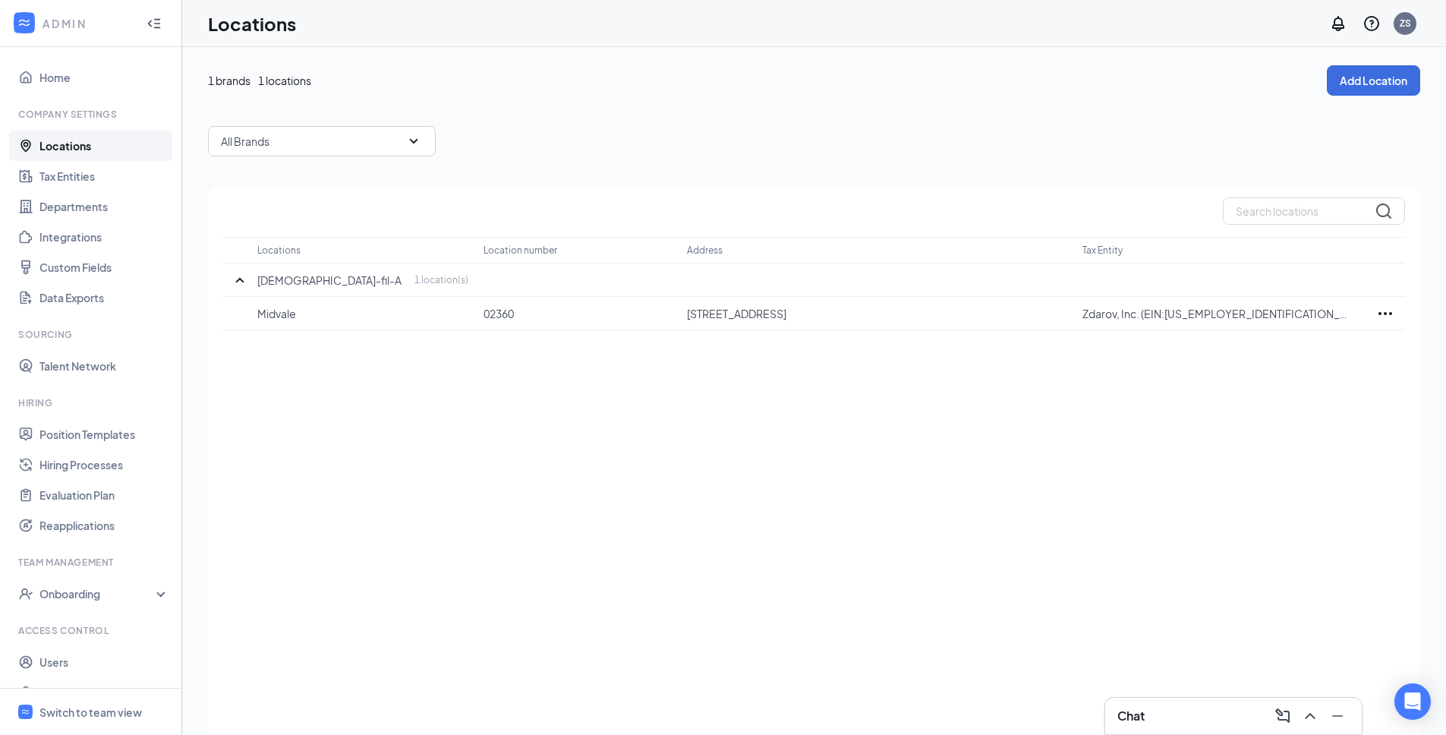
click at [848, 471] on div "Locations Location number Address Tax Entity Chick-fil-A 1 location(s) Midvale …" at bounding box center [814, 482] width 1212 height 590
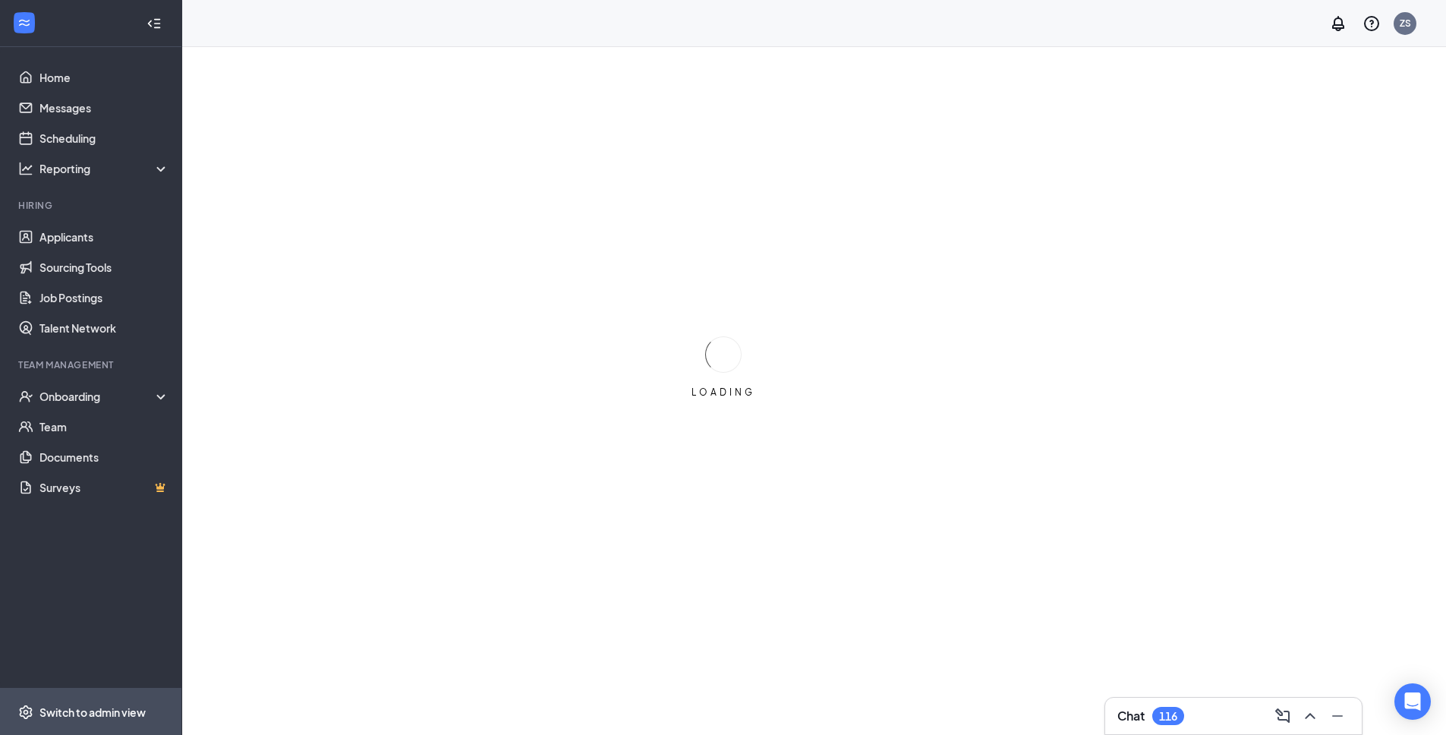
click at [105, 709] on div "Switch to admin view" at bounding box center [92, 711] width 106 height 15
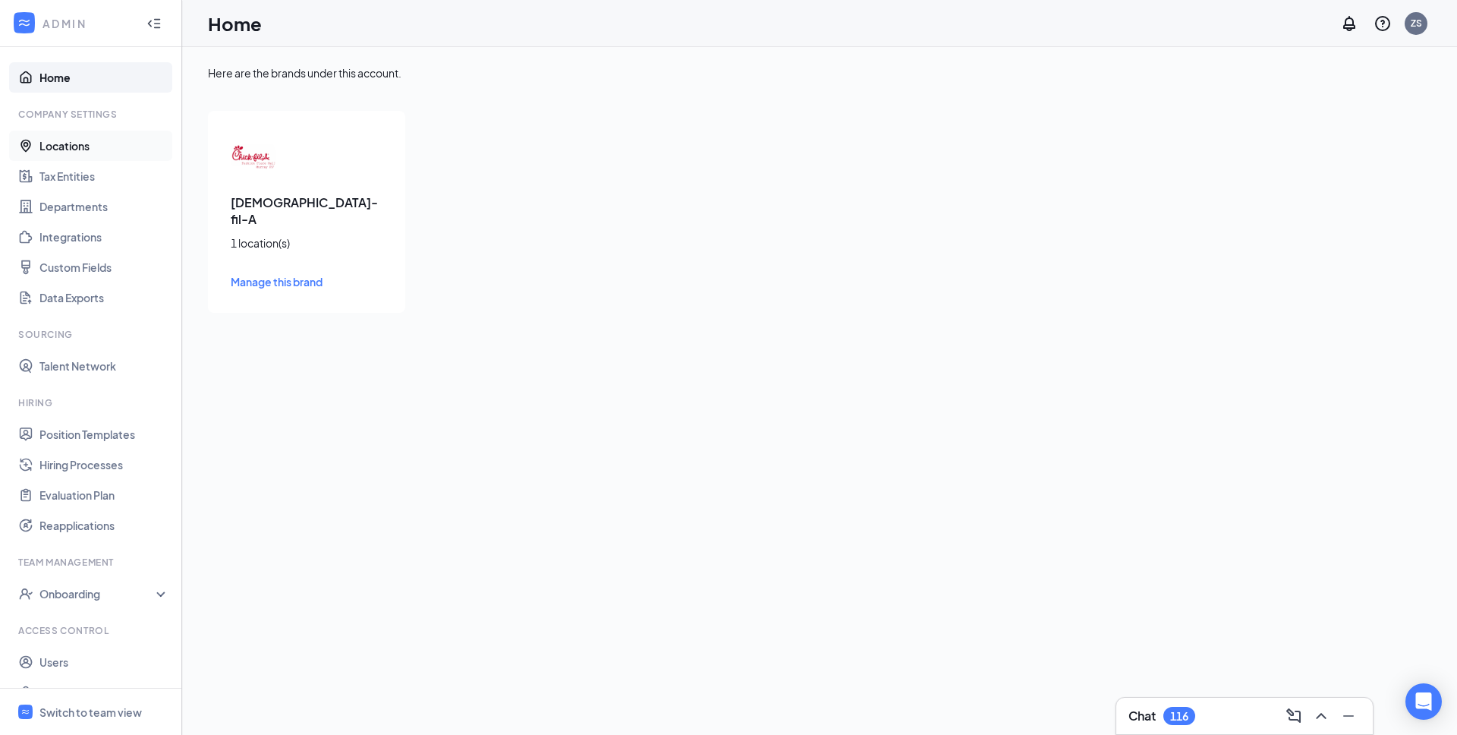
click at [58, 145] on link "Locations" at bounding box center [104, 146] width 130 height 30
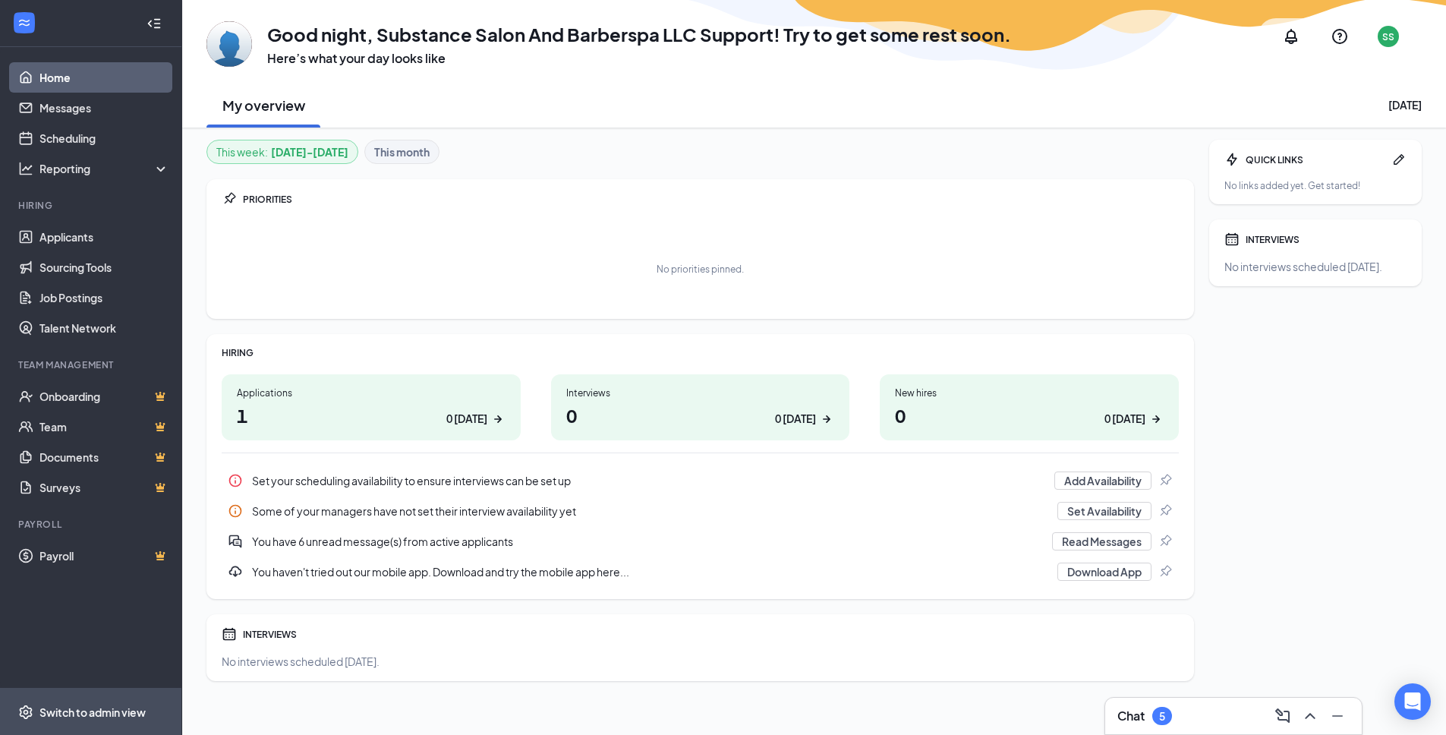
click at [96, 715] on div "Switch to admin view" at bounding box center [92, 711] width 106 height 15
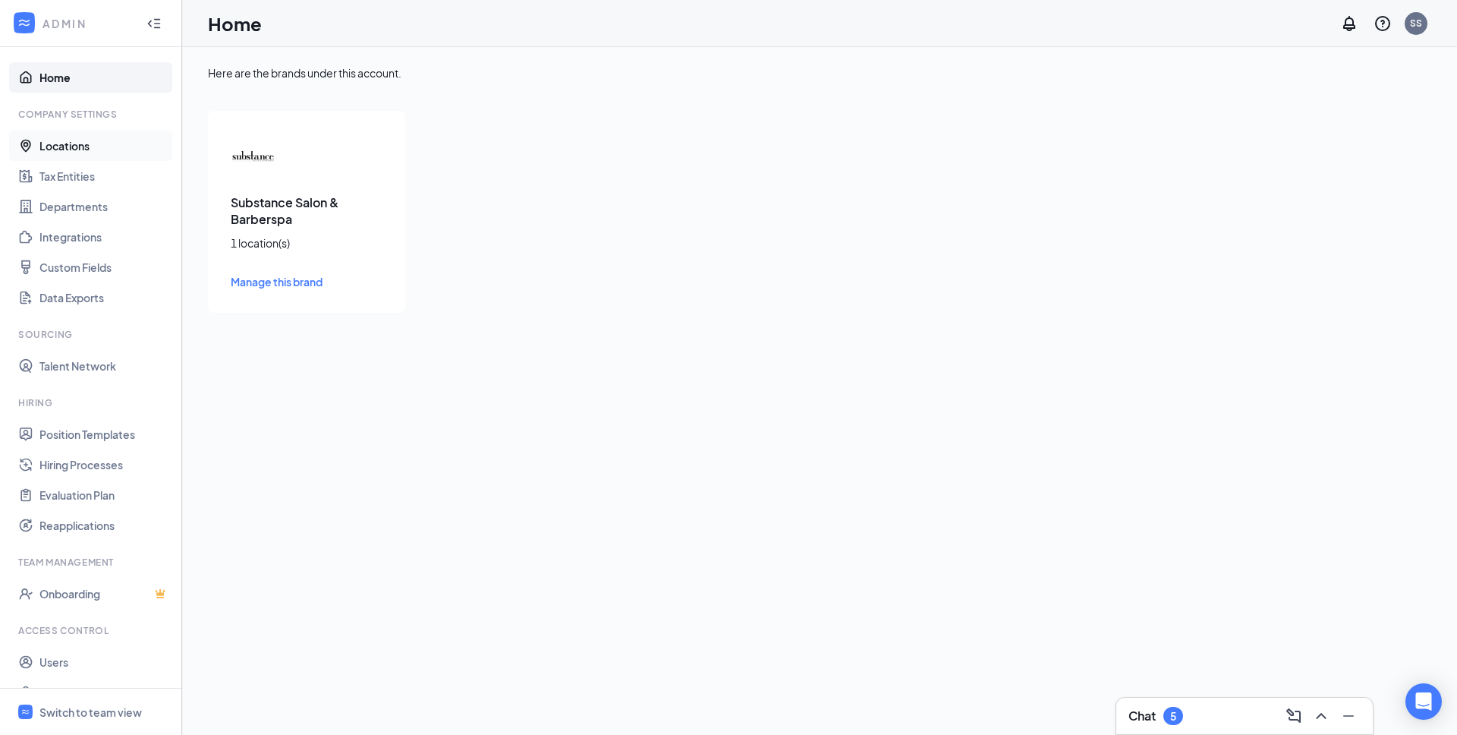
click at [75, 143] on link "Locations" at bounding box center [104, 146] width 130 height 30
